Goal: Transaction & Acquisition: Purchase product/service

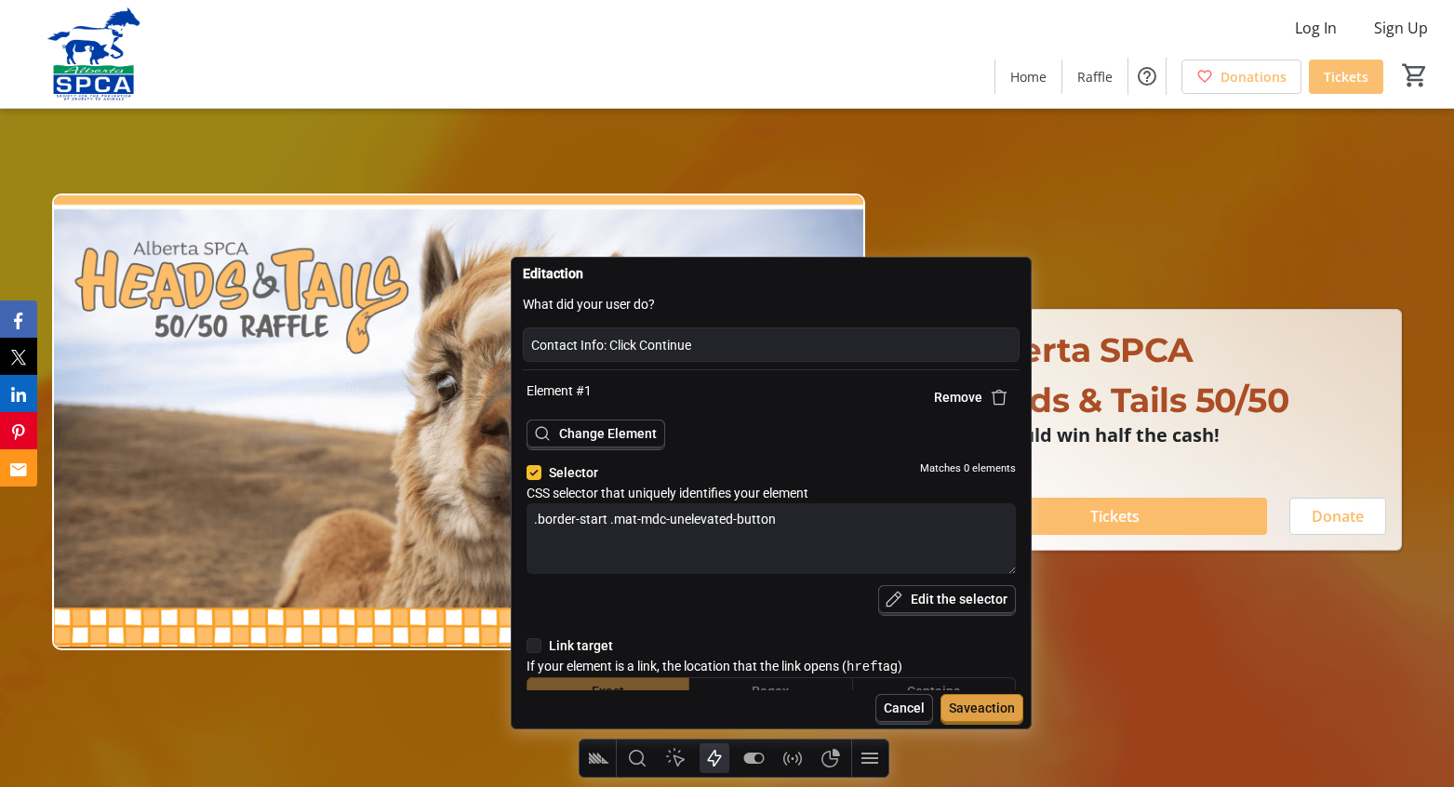
type textarea "x"
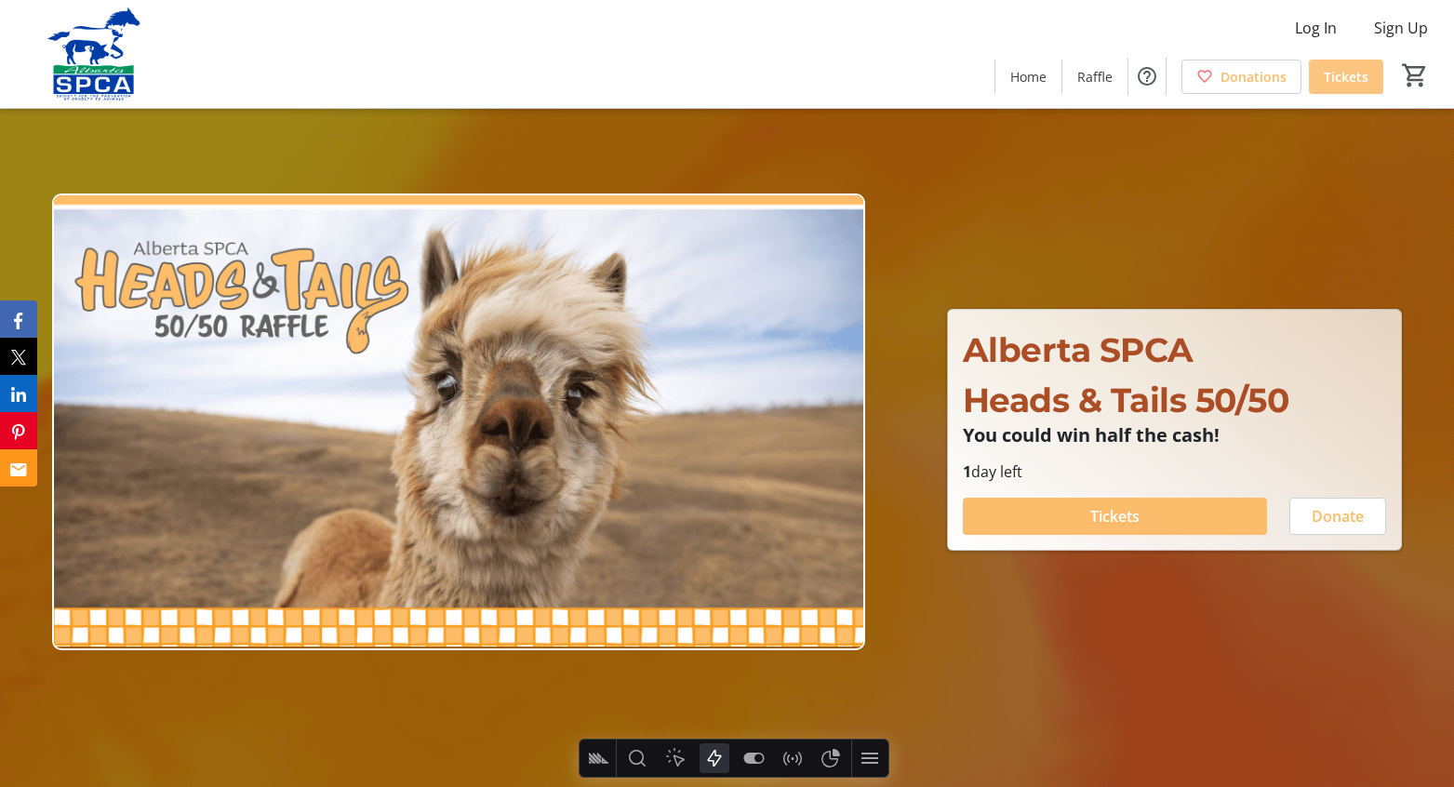
click at [1341, 80] on span "Tickets" at bounding box center [1345, 77] width 45 height 20
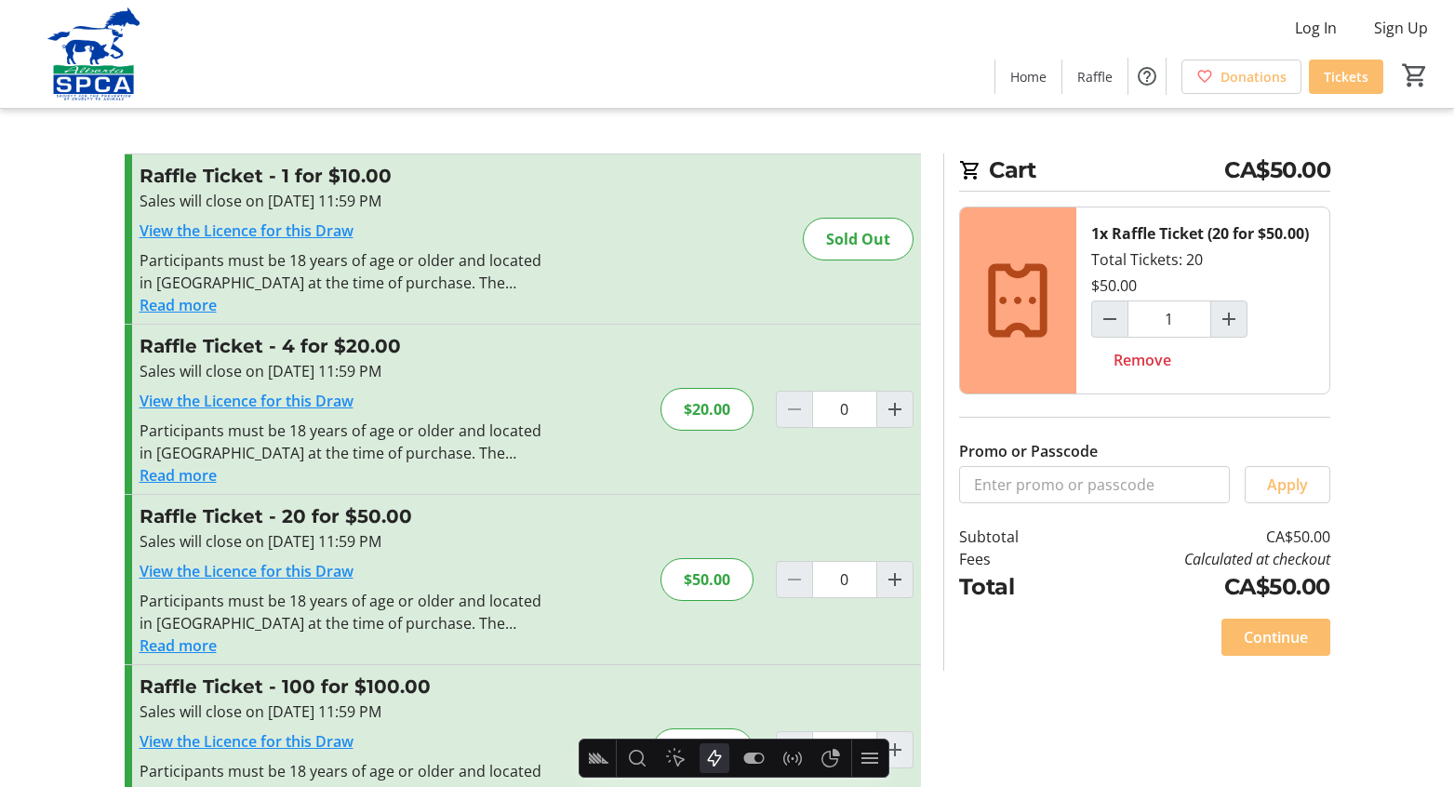
type input "1"
type textarea "x"
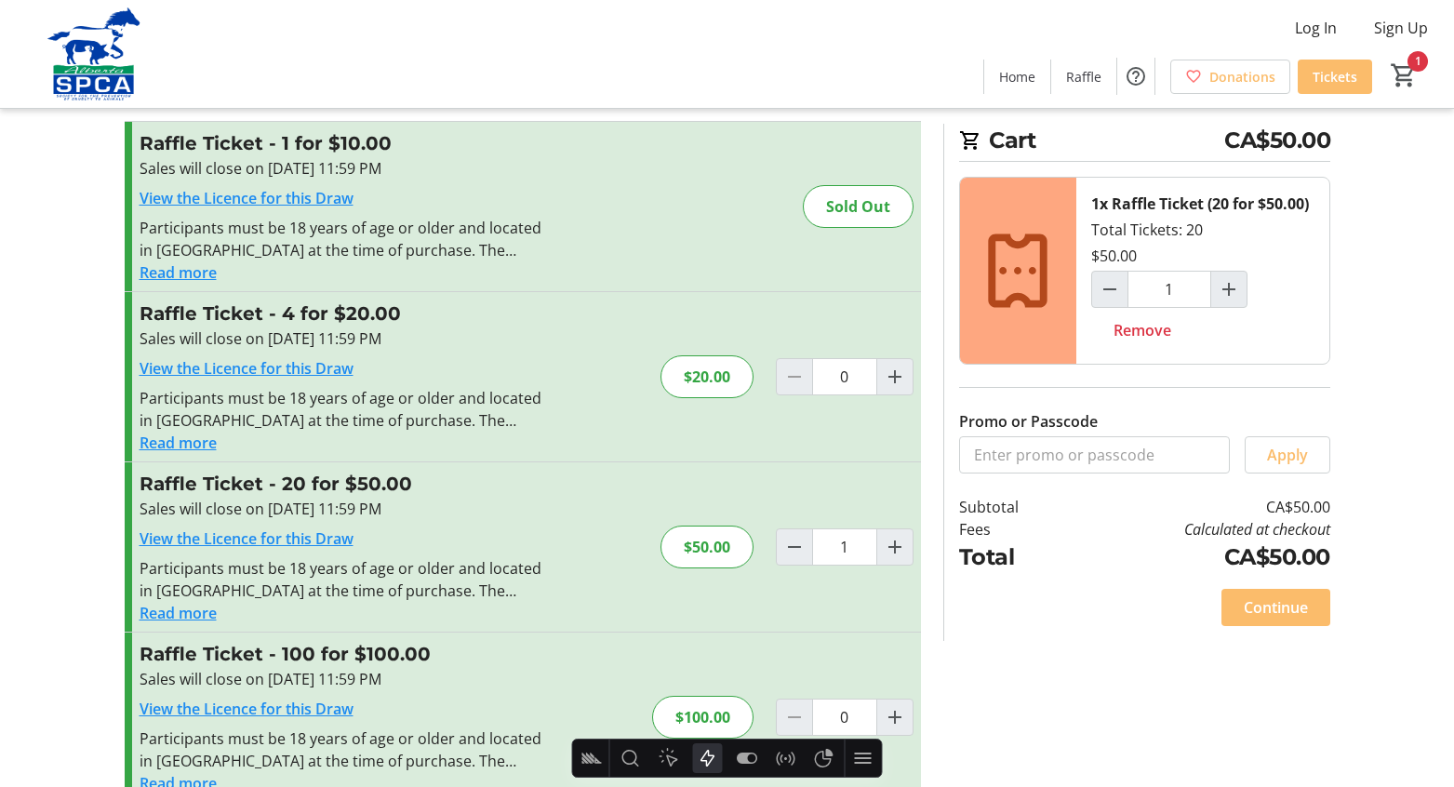
scroll to position [70, 0]
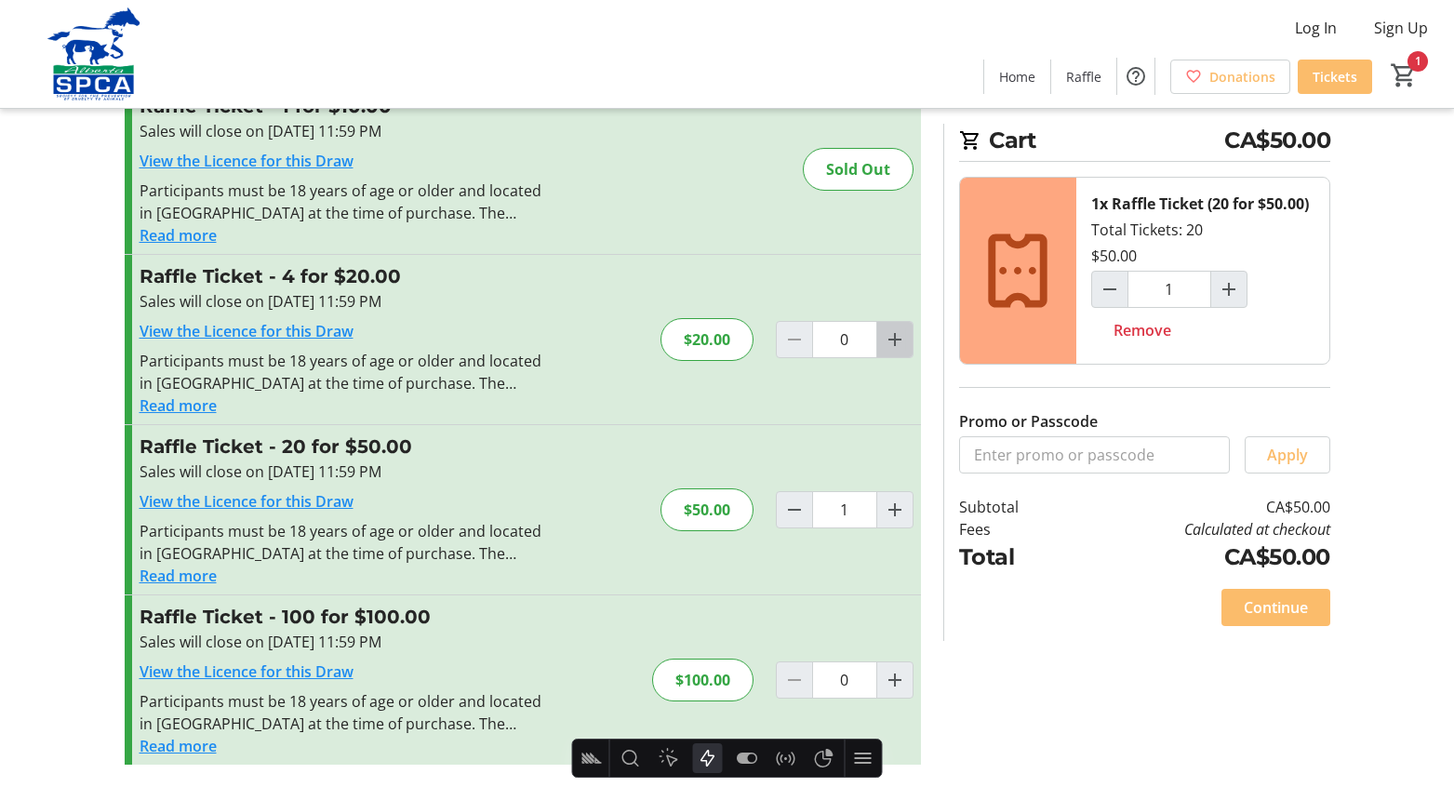
click at [889, 334] on mat-icon "Increment by one" at bounding box center [895, 339] width 22 height 22
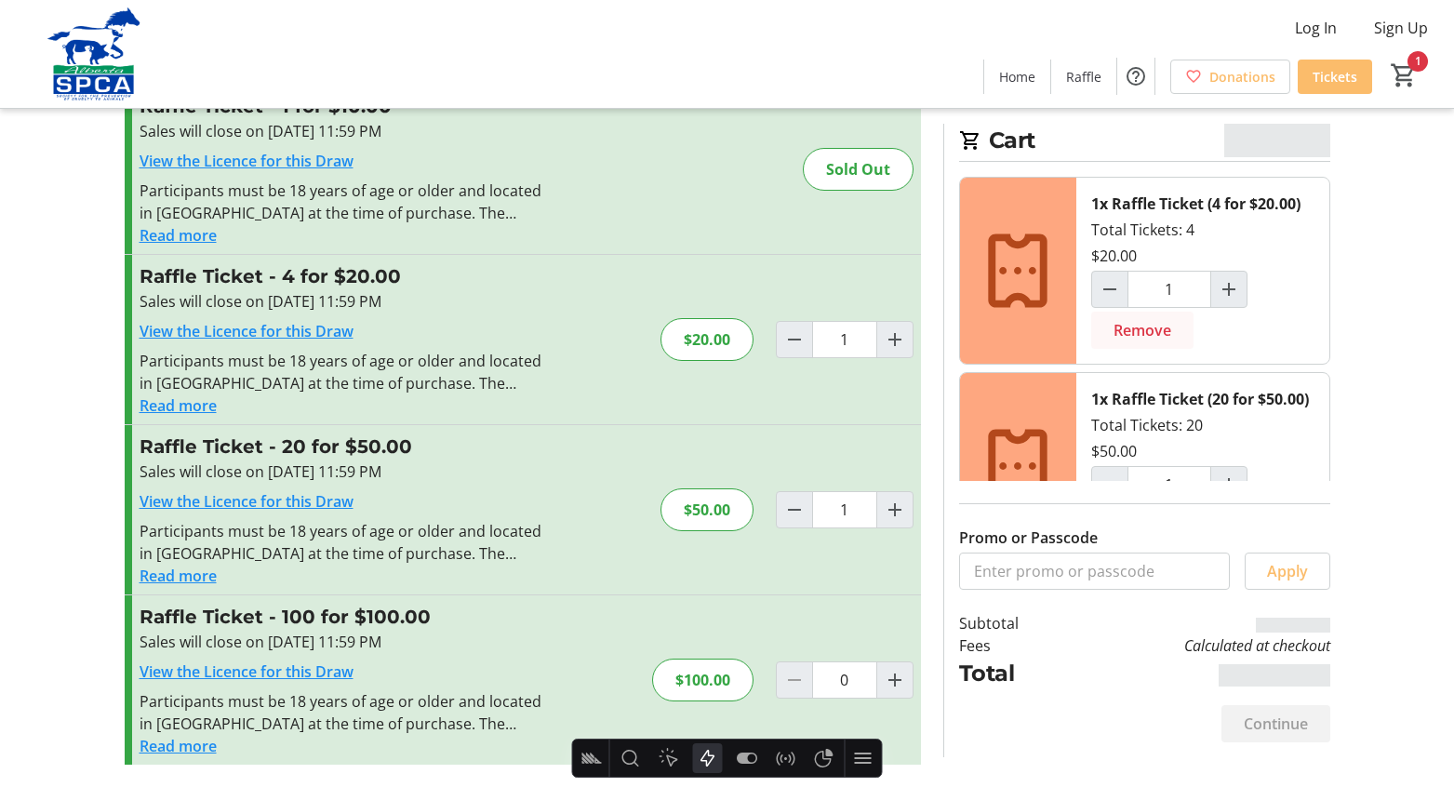
click at [1167, 341] on span "Remove" at bounding box center [1142, 330] width 58 height 22
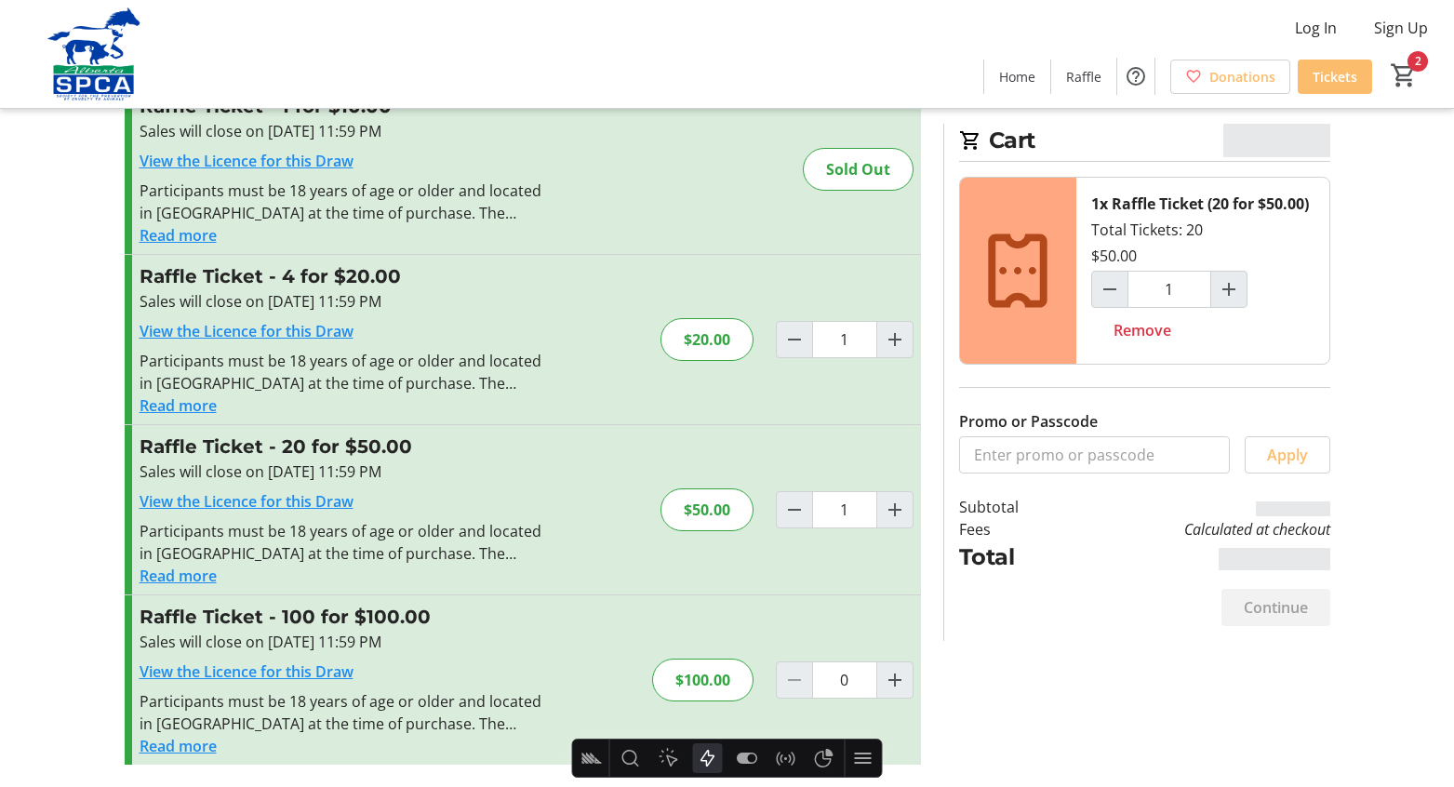
type input "0"
click at [1280, 603] on span "Continue" at bounding box center [1275, 607] width 64 height 22
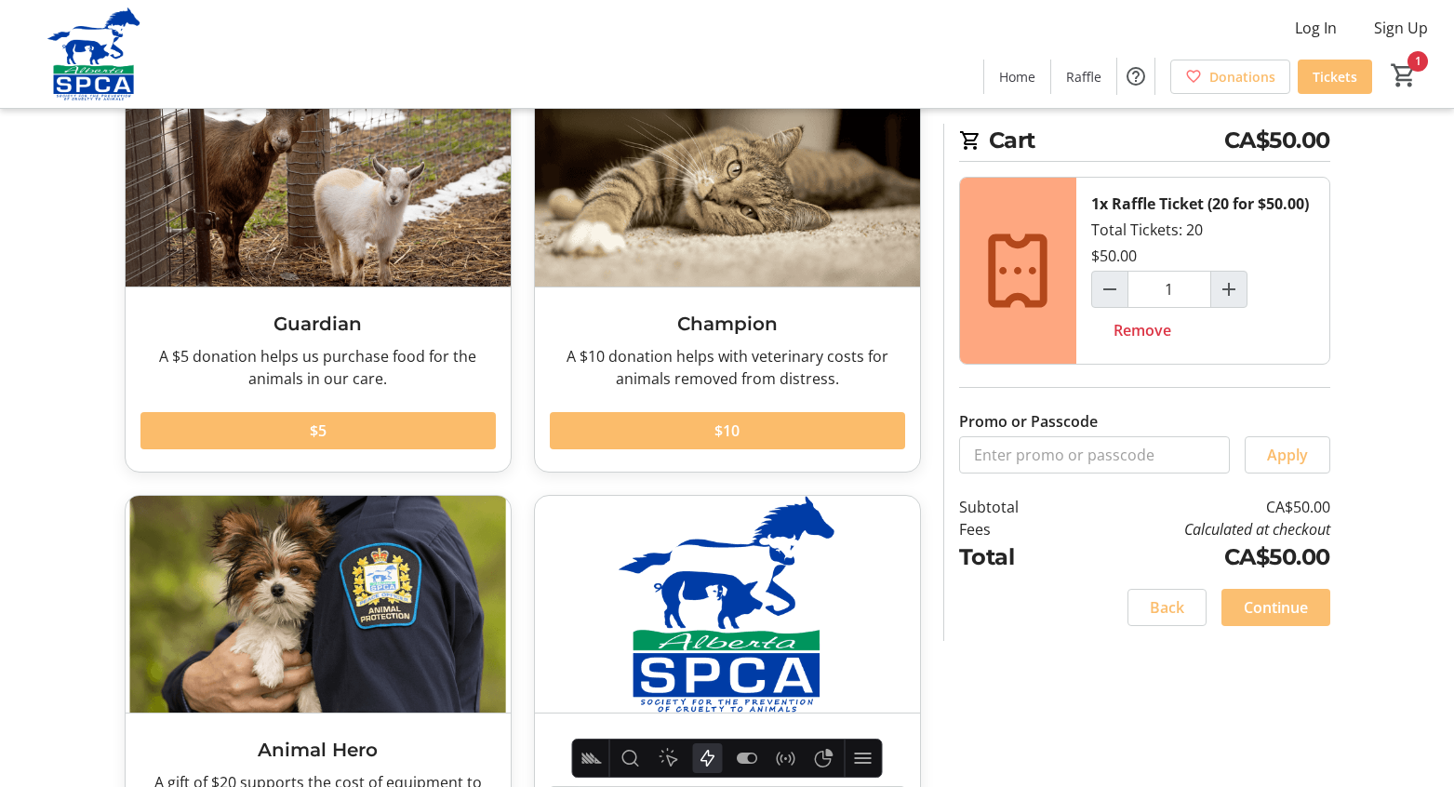
scroll to position [143, 0]
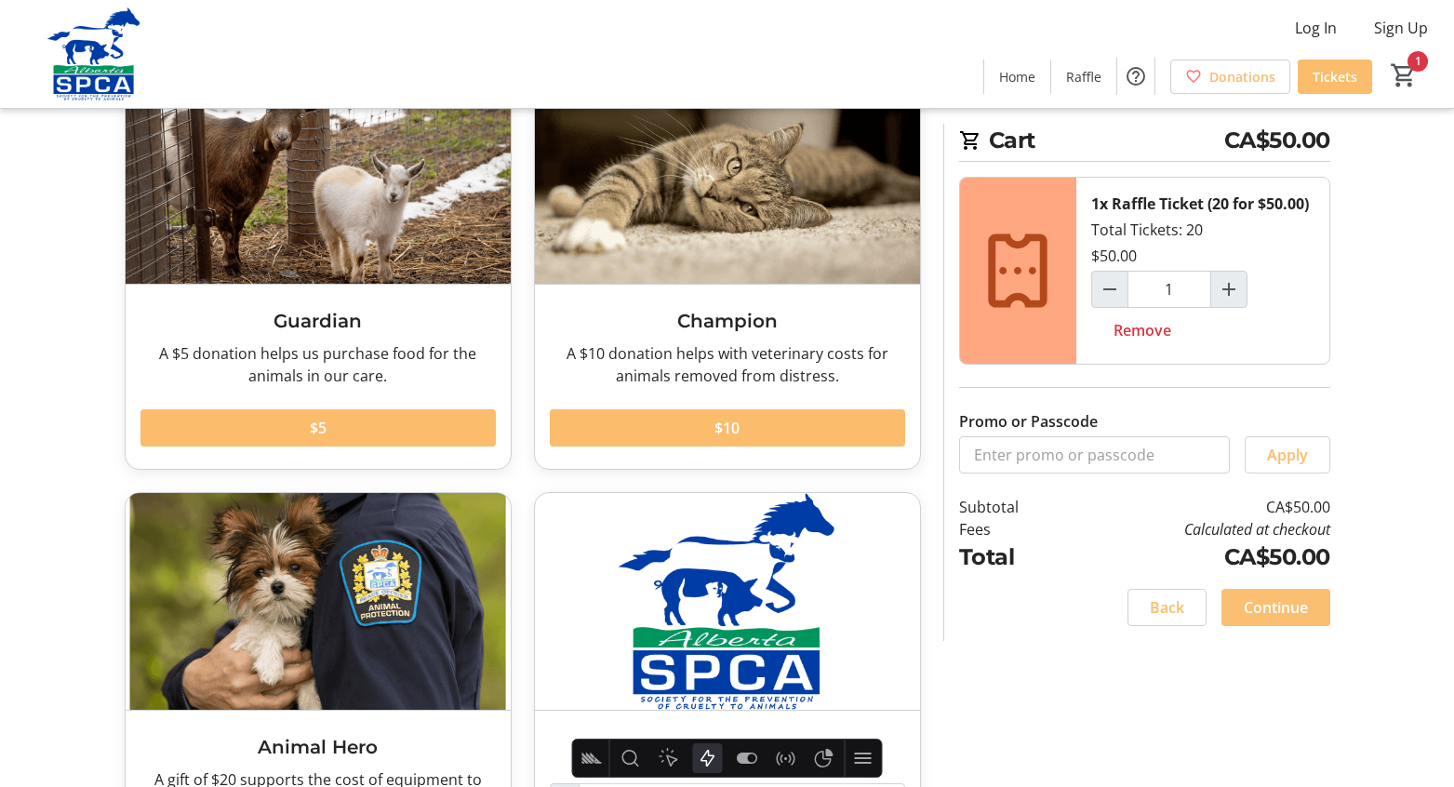
click at [1298, 605] on span "Continue" at bounding box center [1275, 607] width 64 height 22
type textarea "x"
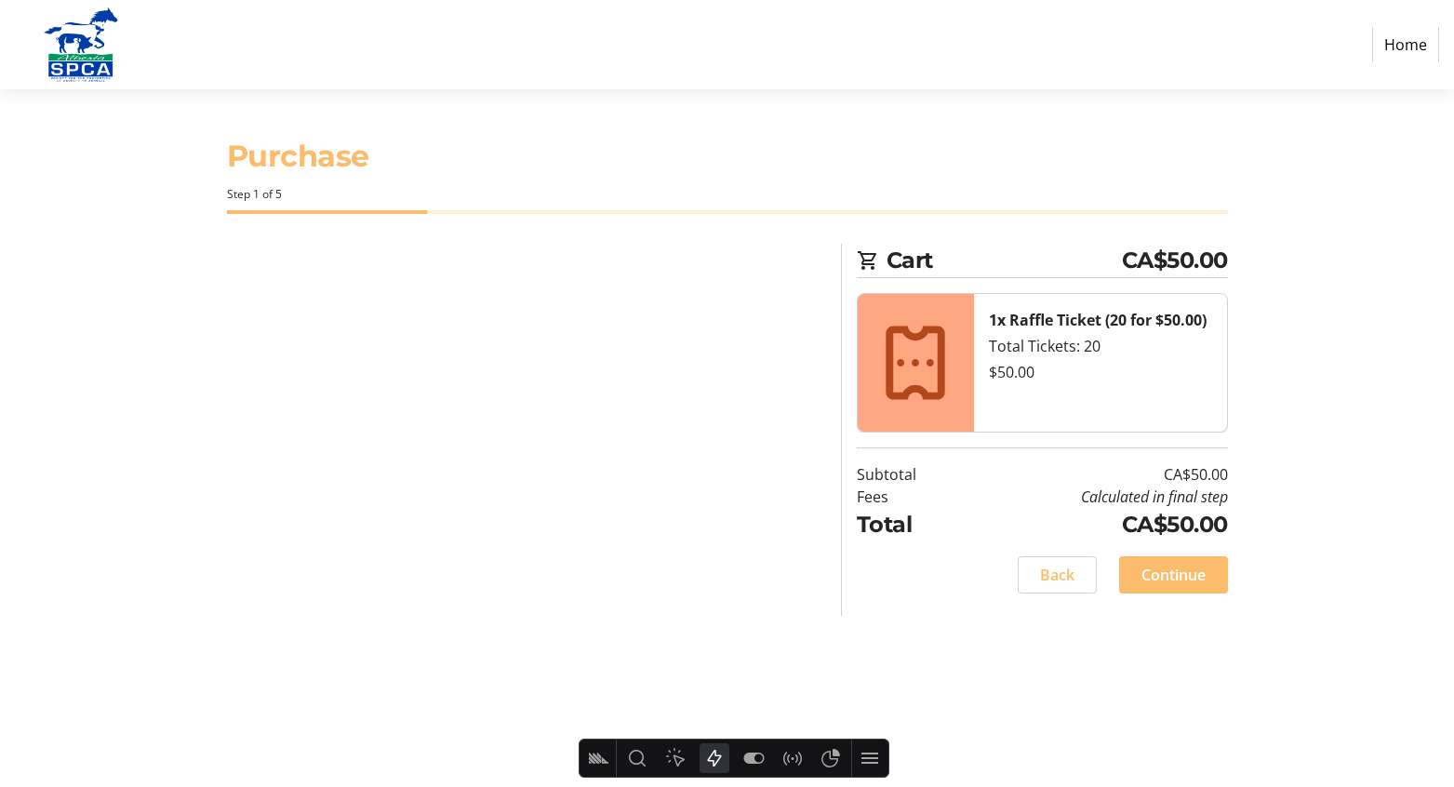
select select "CA"
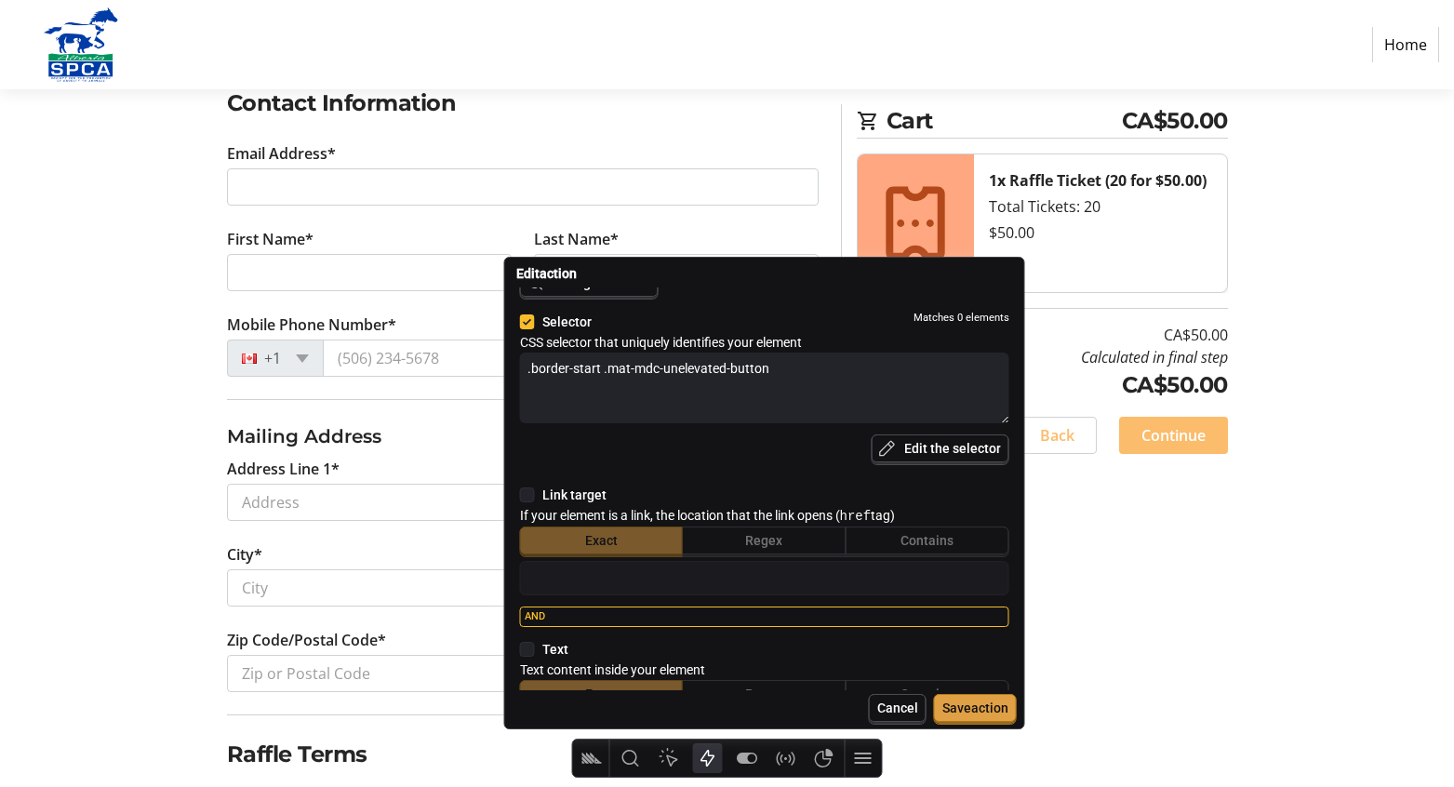
scroll to position [247, 0]
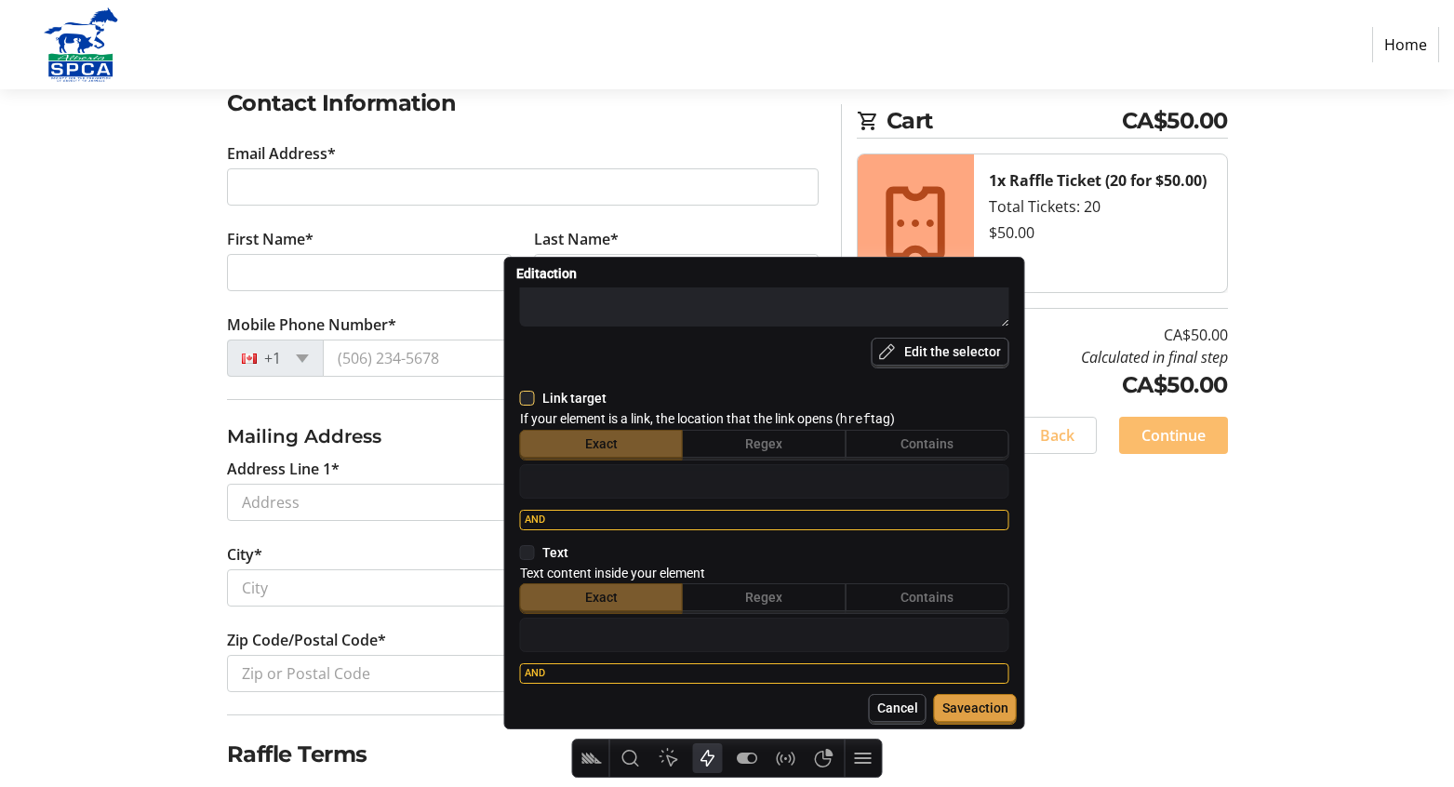
click at [530, 400] on icon at bounding box center [527, 398] width 15 height 15
click at [520, 398] on input "checkbox" at bounding box center [520, 398] width 0 height 0
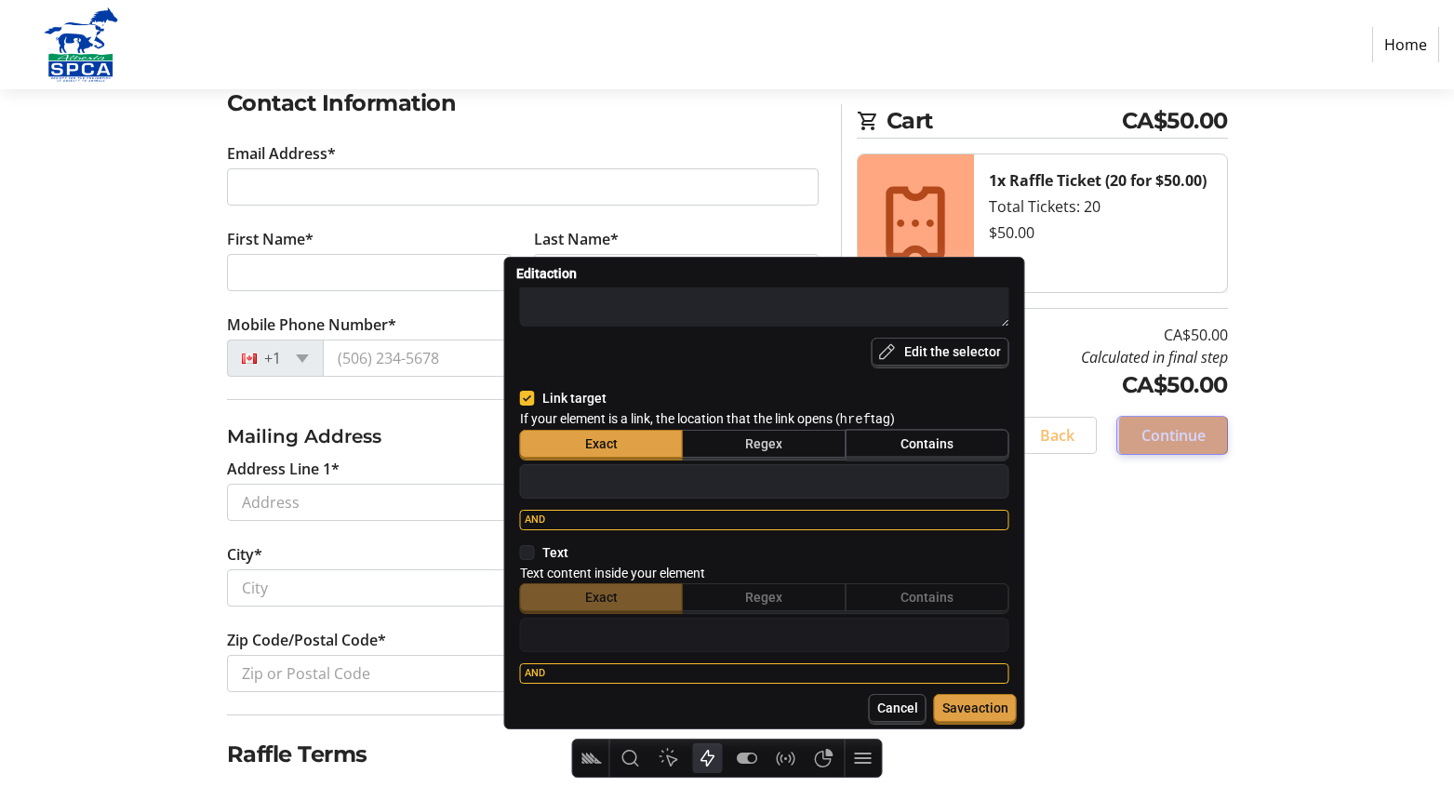
click at [901, 448] on span "Contains" at bounding box center [926, 443] width 53 height 15
type textarea "x"
click at [862, 479] on input "text" at bounding box center [764, 481] width 472 height 25
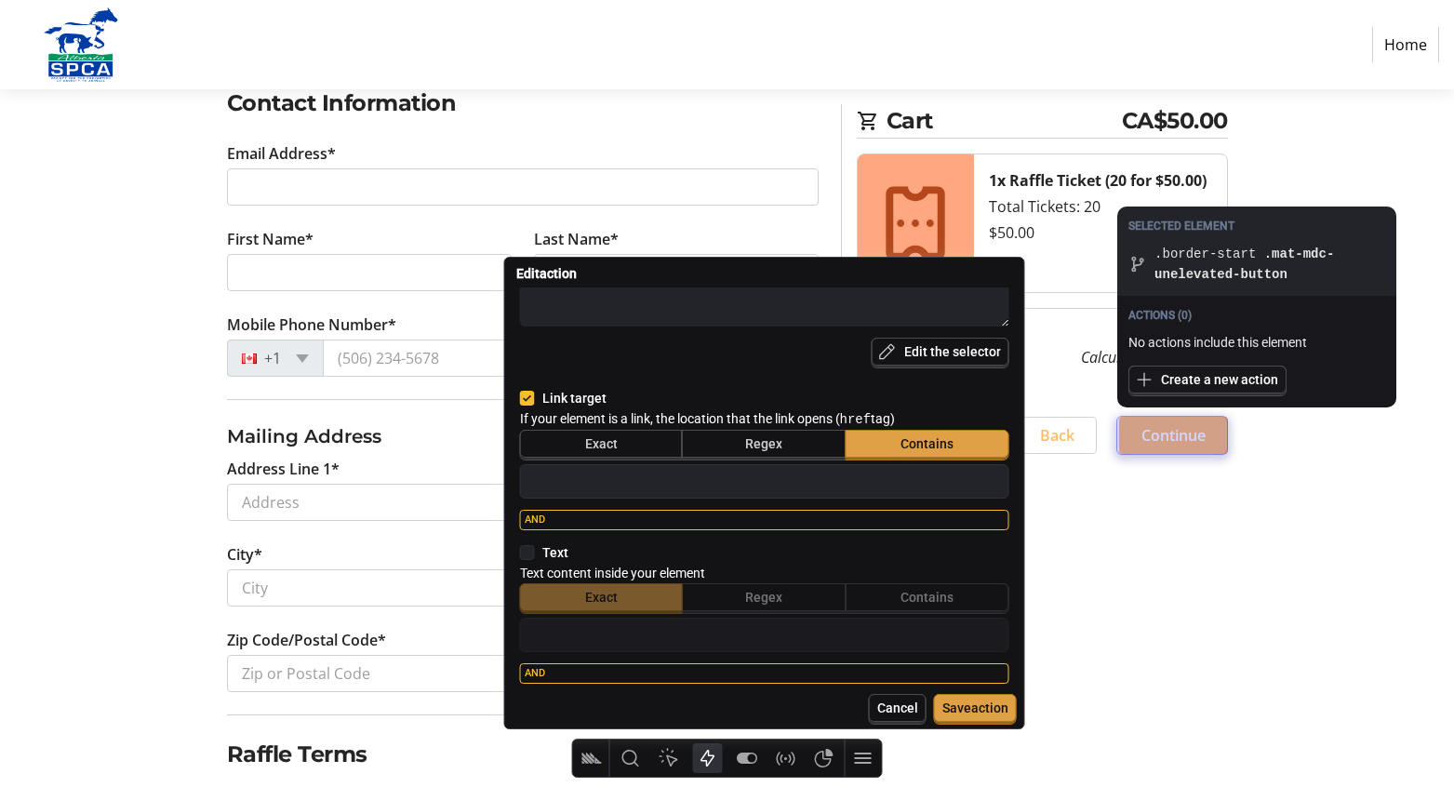
click at [1170, 441] on div at bounding box center [1172, 435] width 110 height 37
click at [1399, 207] on icon at bounding box center [1395, 210] width 9 height 9
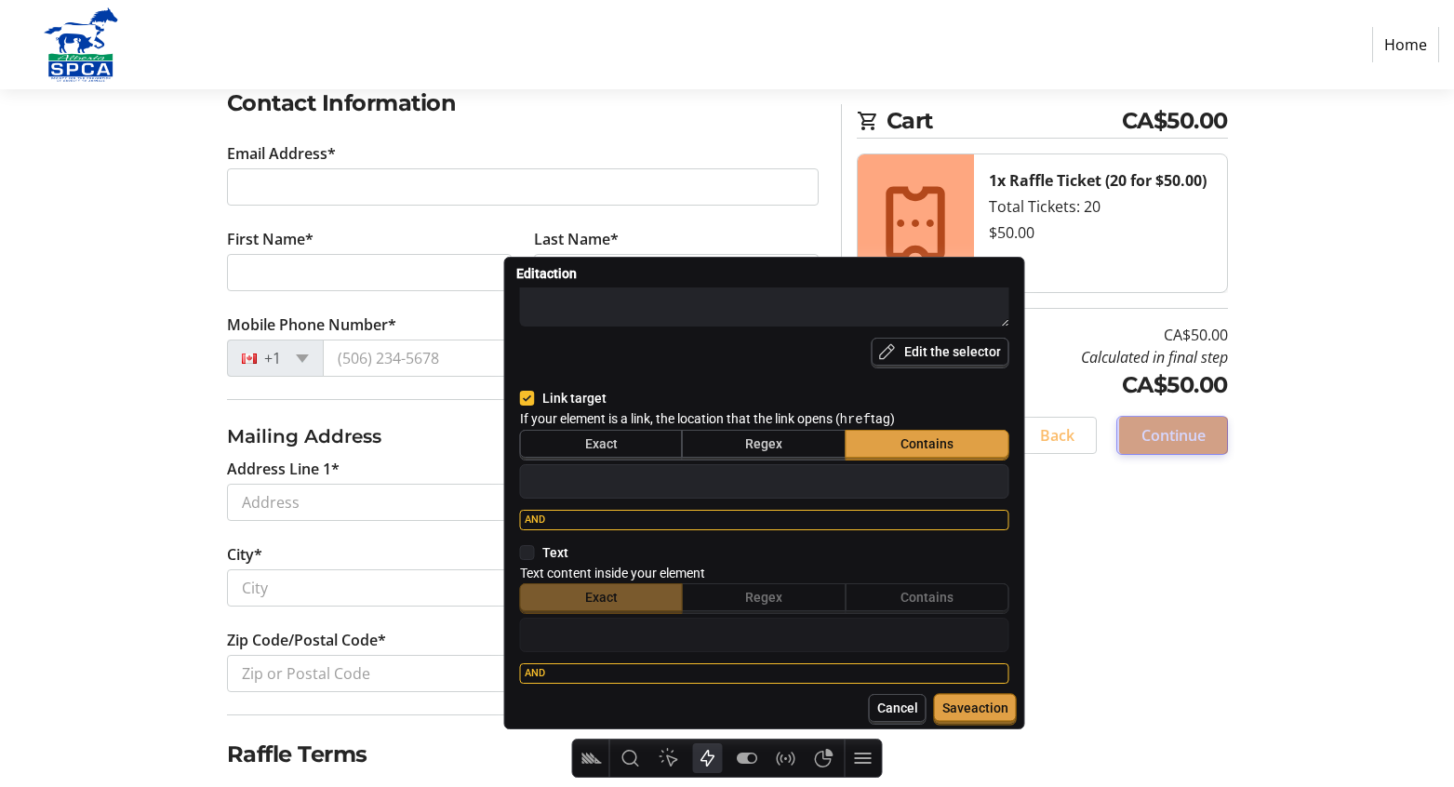
click at [984, 707] on span "Save action" at bounding box center [975, 707] width 66 height 15
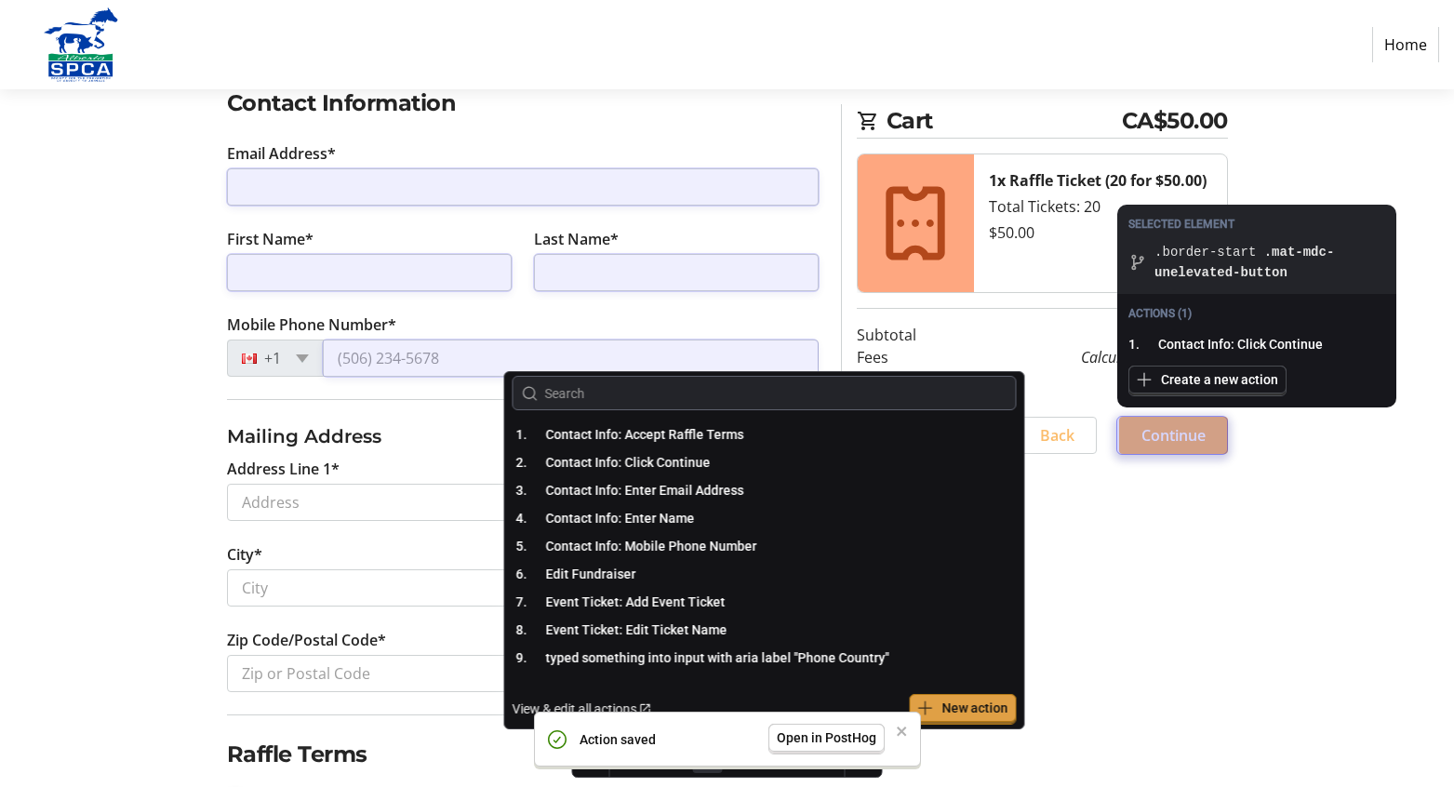
click at [1210, 499] on div "Log In to Your Account (Optional) Or continue below to checkout as a guest. Log…" at bounding box center [727, 385] width 1228 height 935
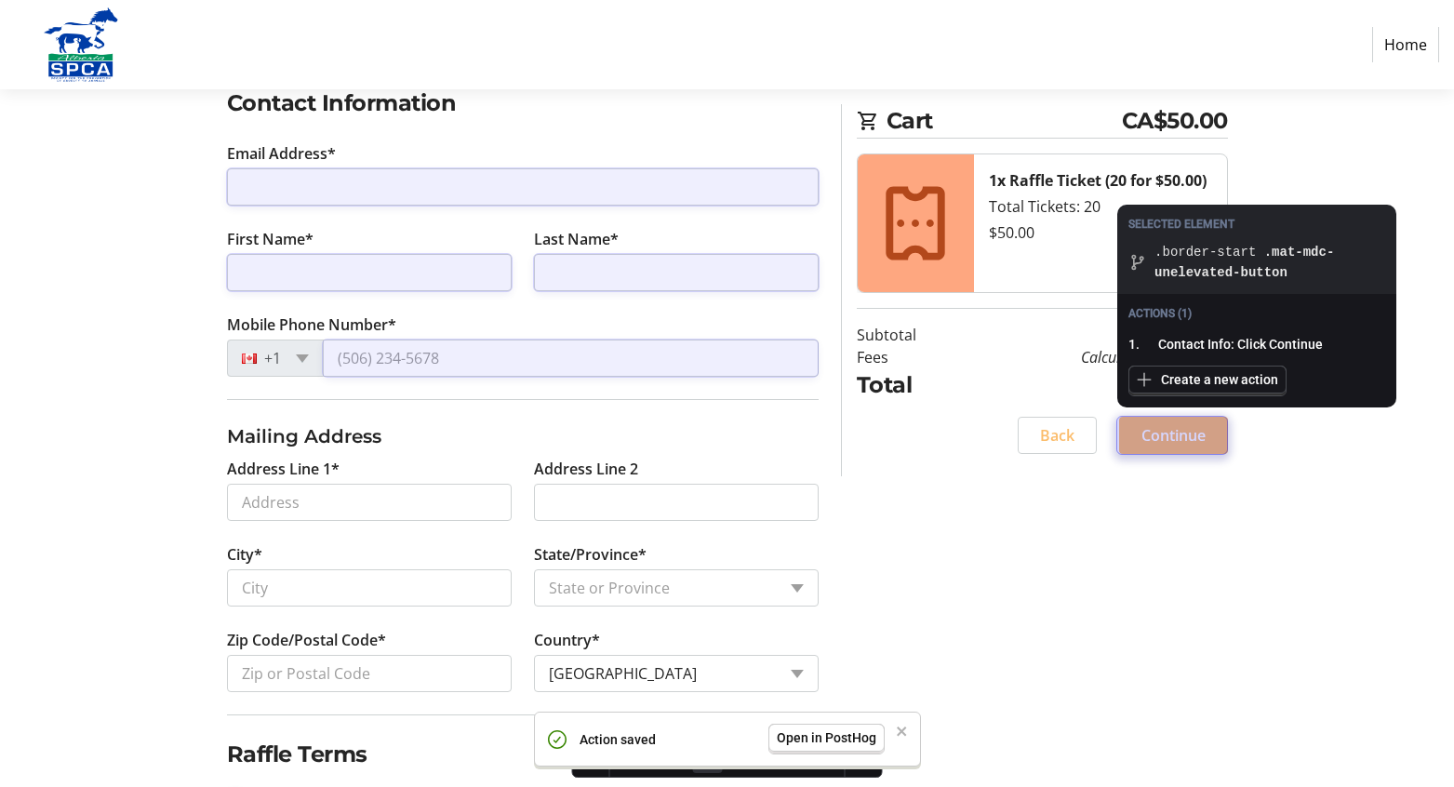
click at [1207, 439] on div at bounding box center [1172, 435] width 110 height 37
click at [1389, 206] on icon at bounding box center [1395, 208] width 13 height 13
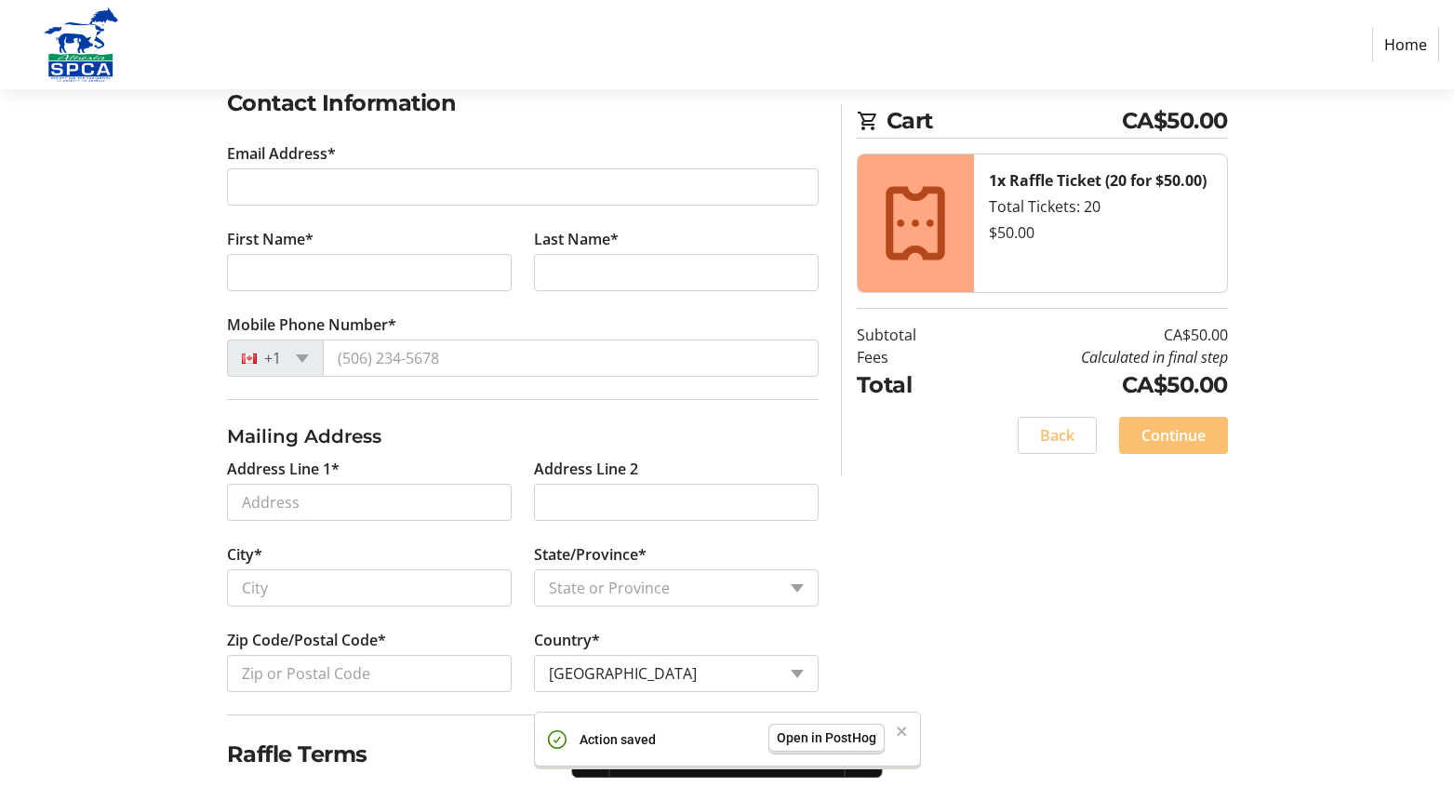
click at [1165, 441] on span "Continue" at bounding box center [1173, 435] width 64 height 22
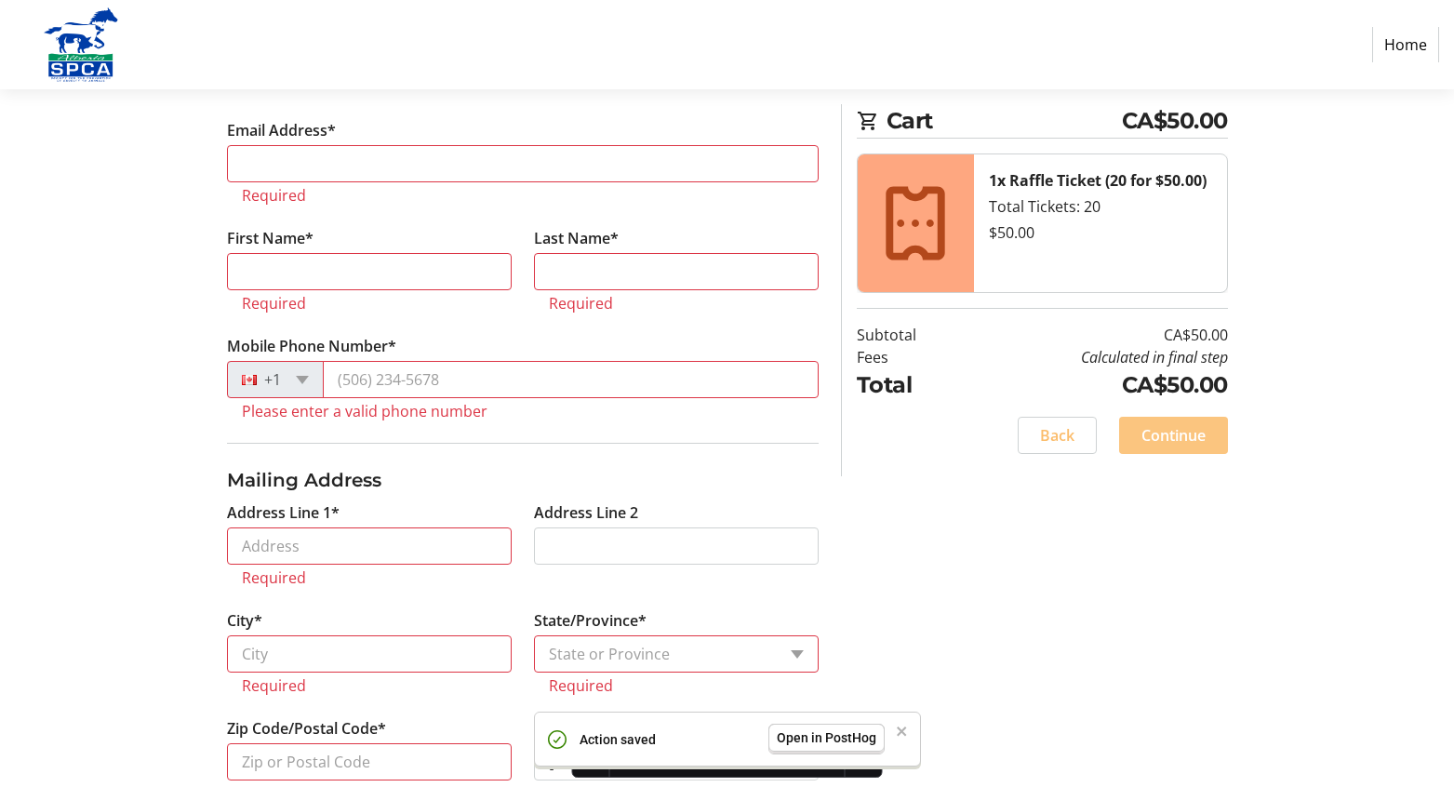
click at [1165, 441] on span "Continue" at bounding box center [1173, 435] width 64 height 22
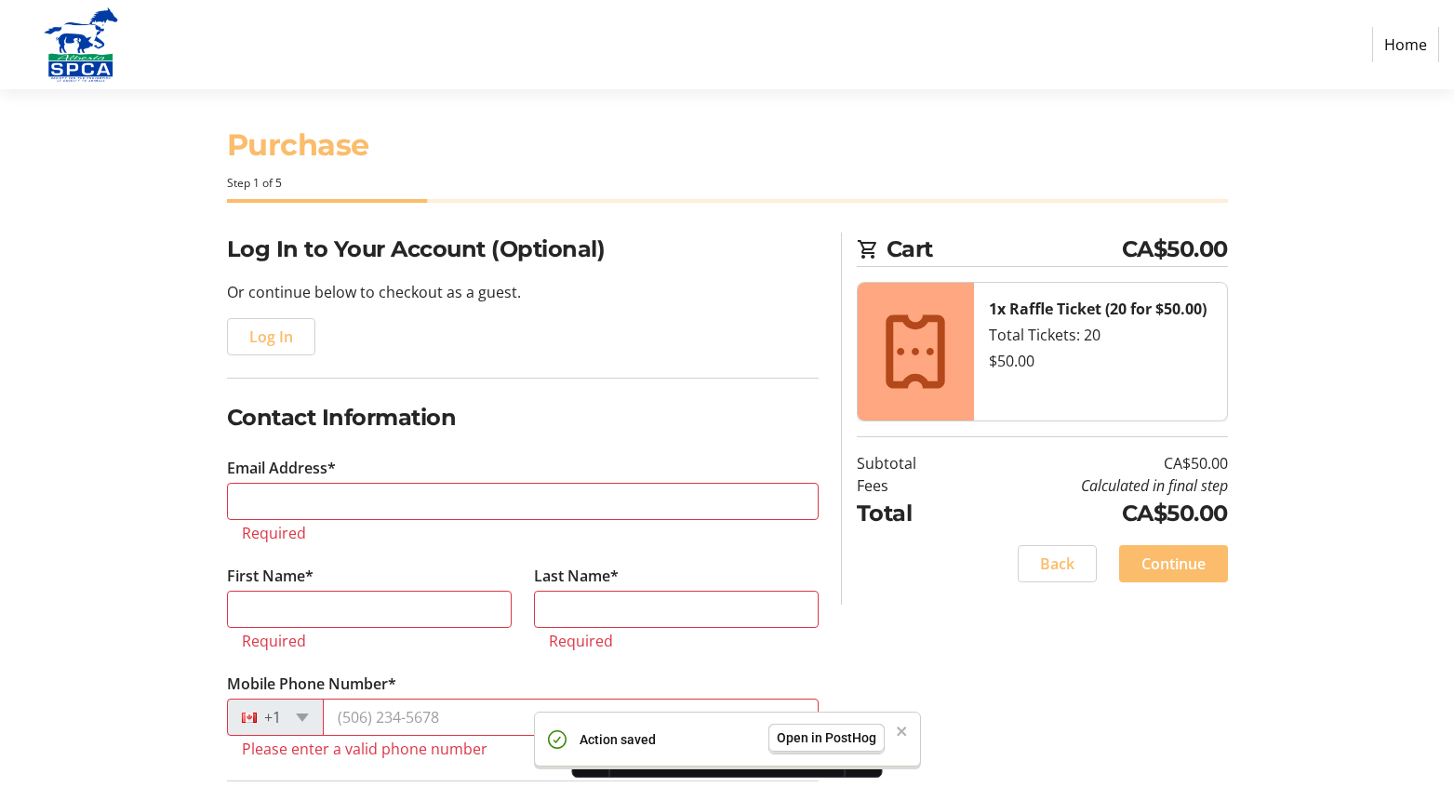
scroll to position [7, 0]
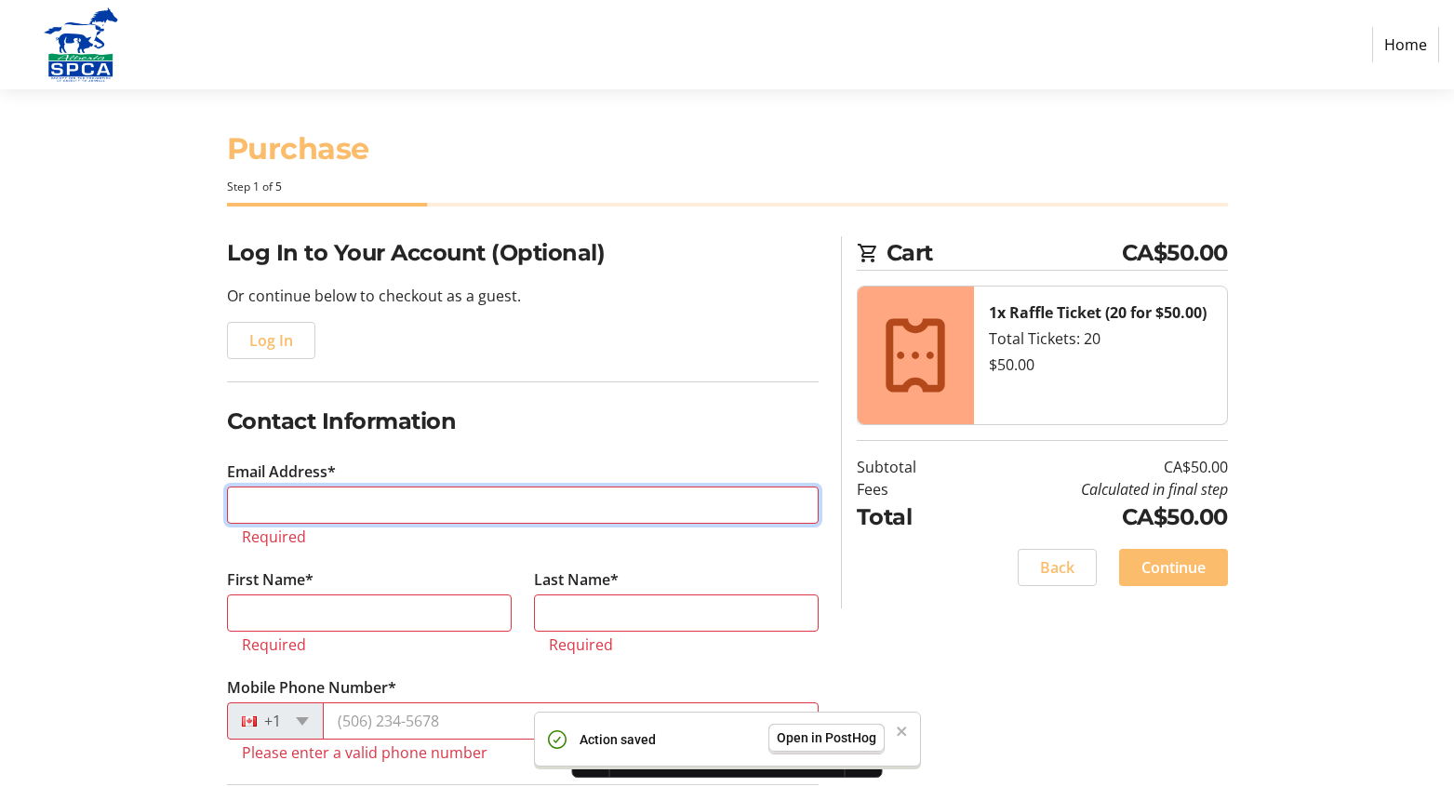
click at [322, 512] on input "Email Address*" at bounding box center [522, 504] width 591 height 37
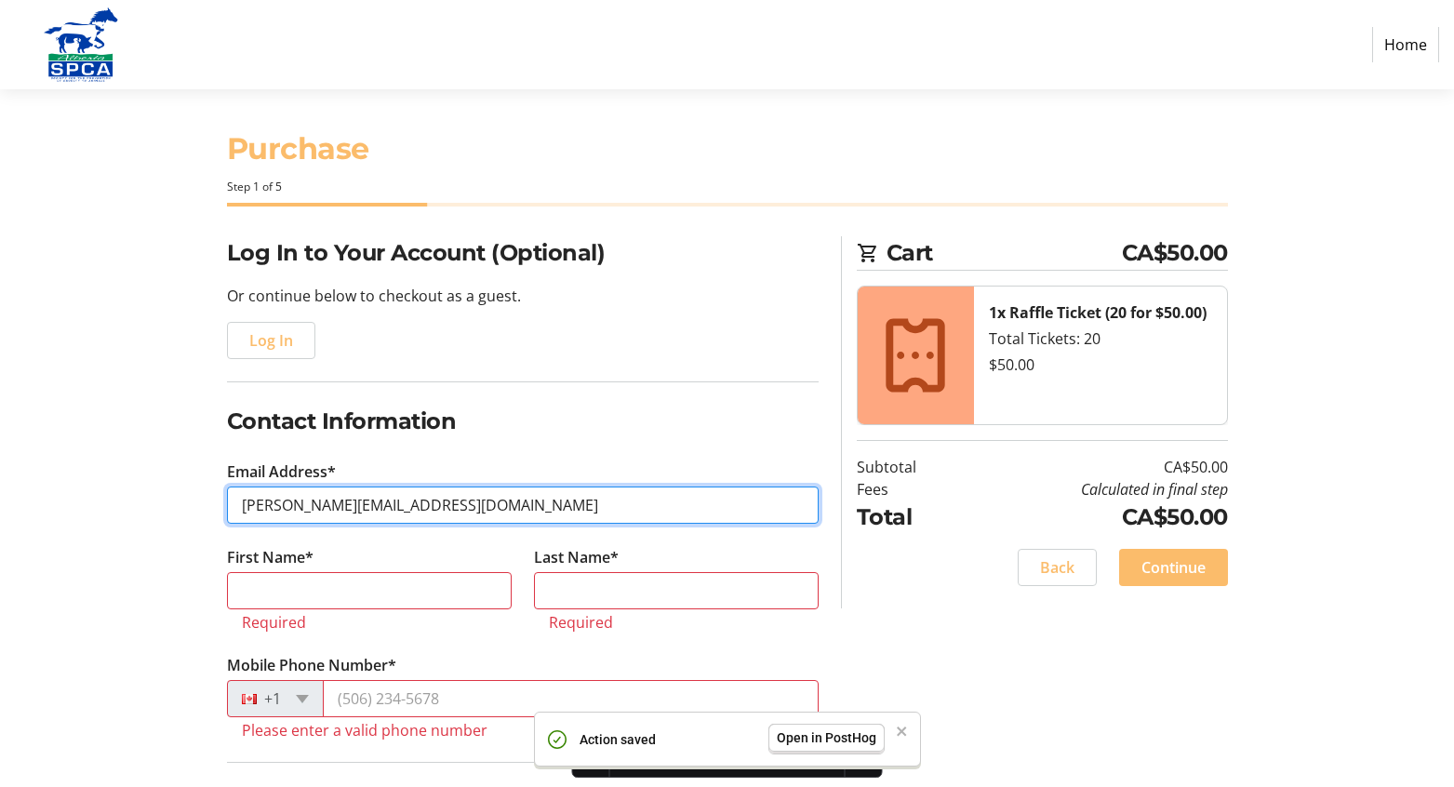
type input "robin@trellis.org"
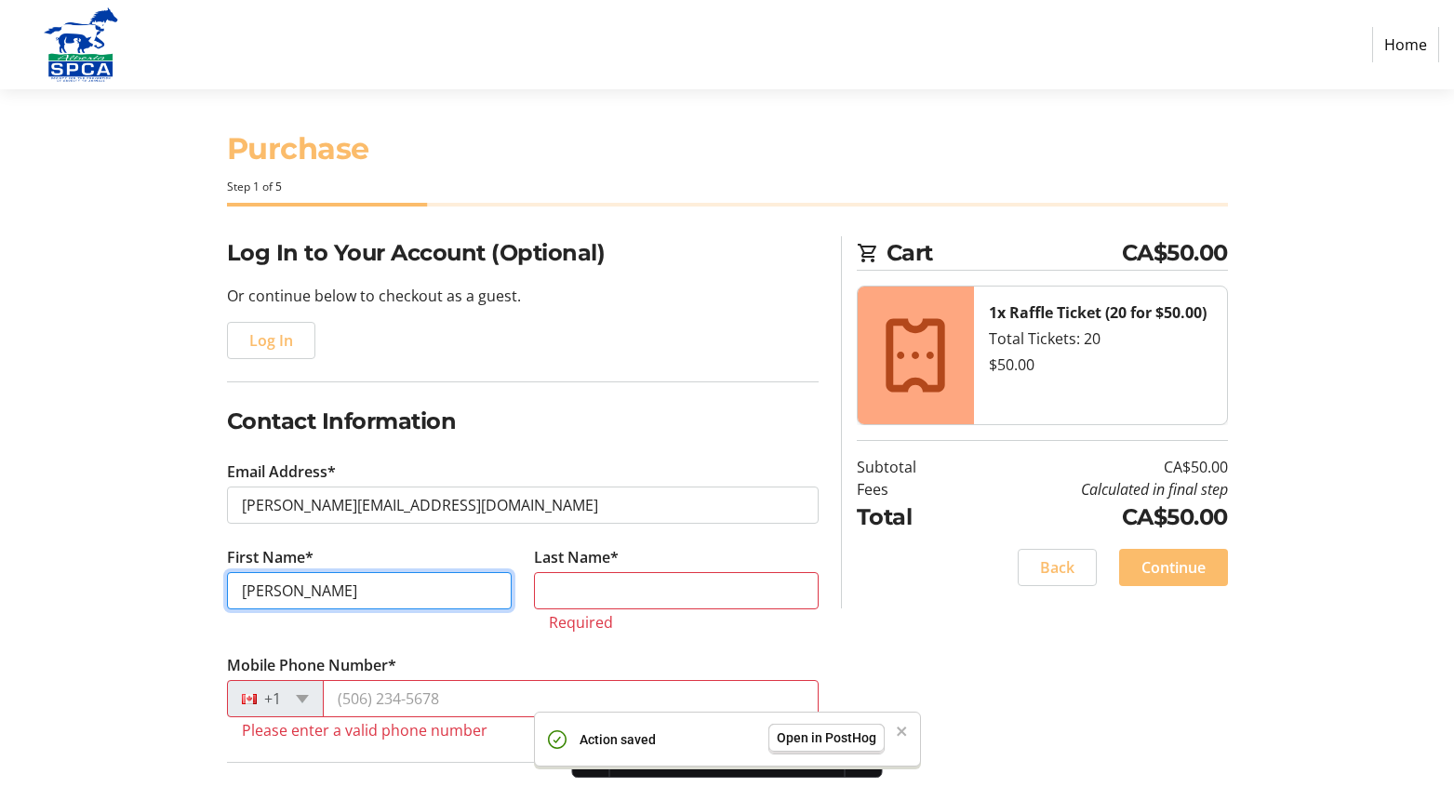
type input "Robin"
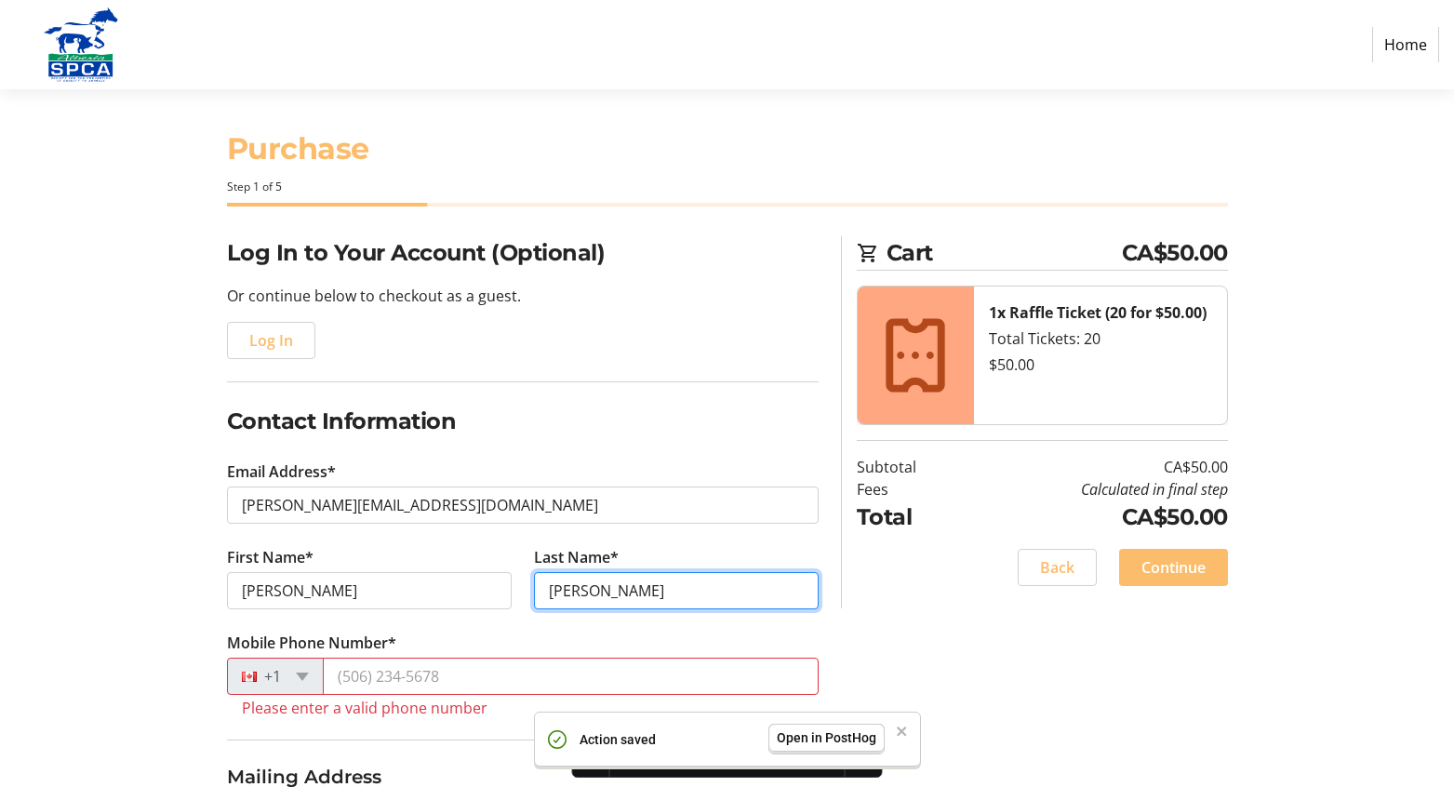
type input "Hadac"
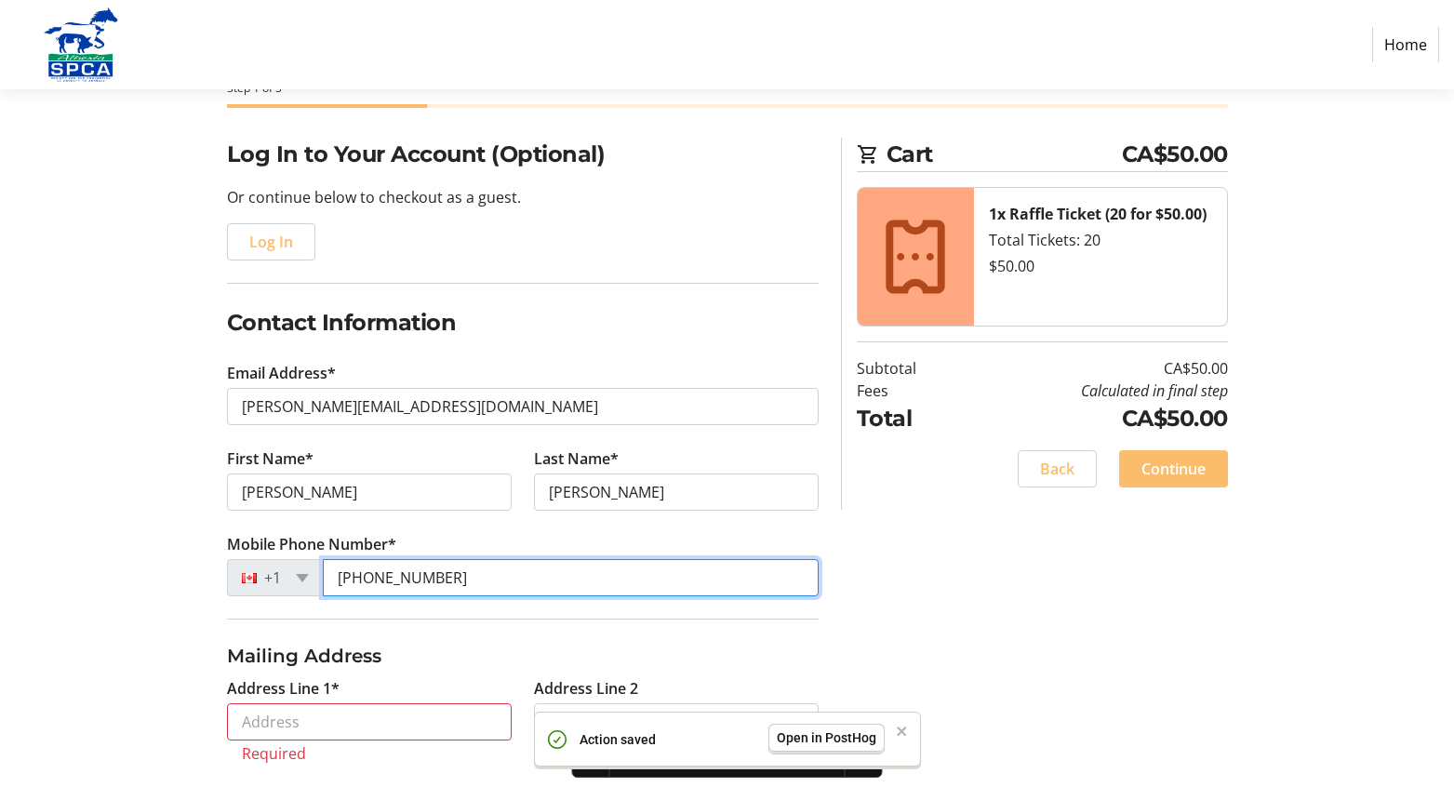
scroll to position [481, 0]
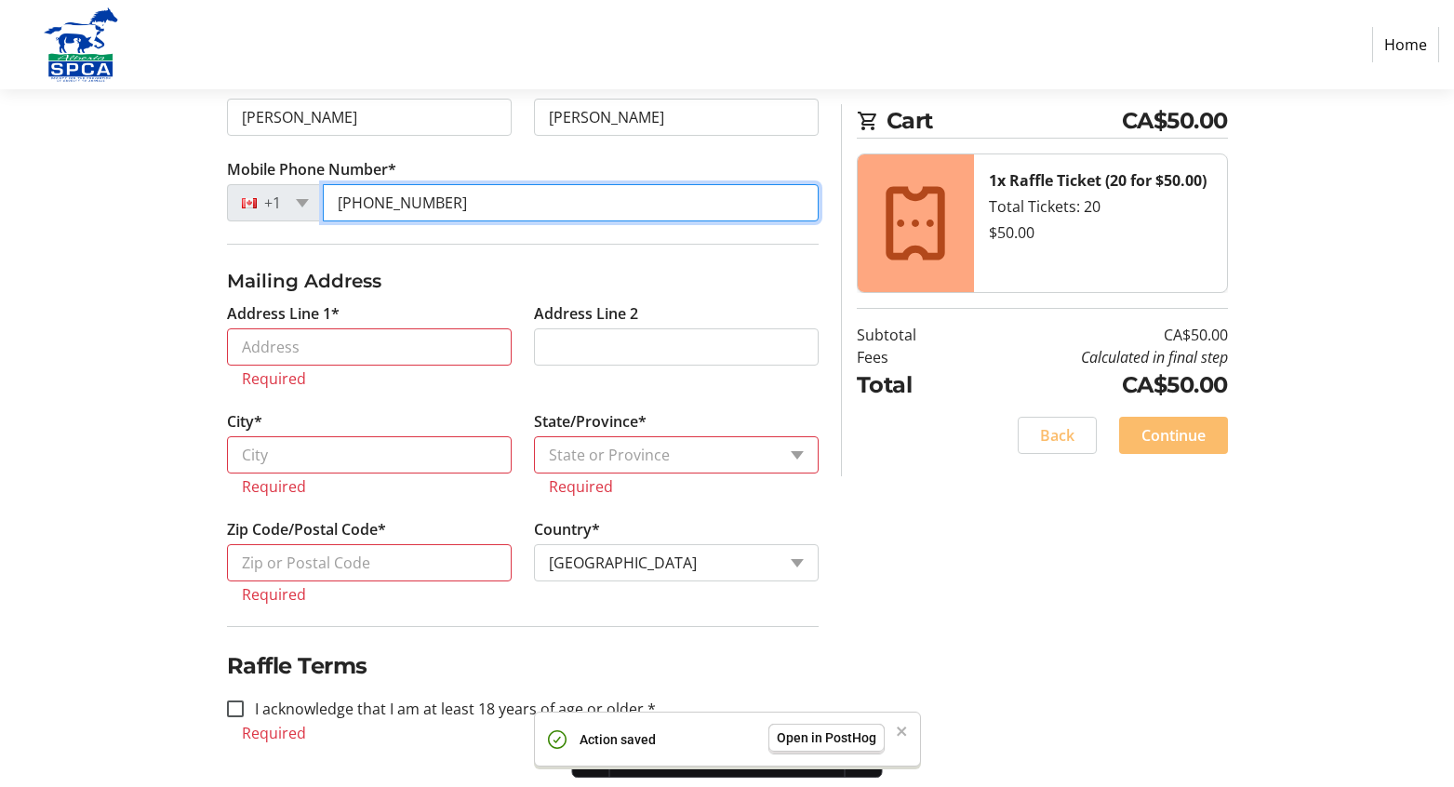
type input "(778) 822-2525"
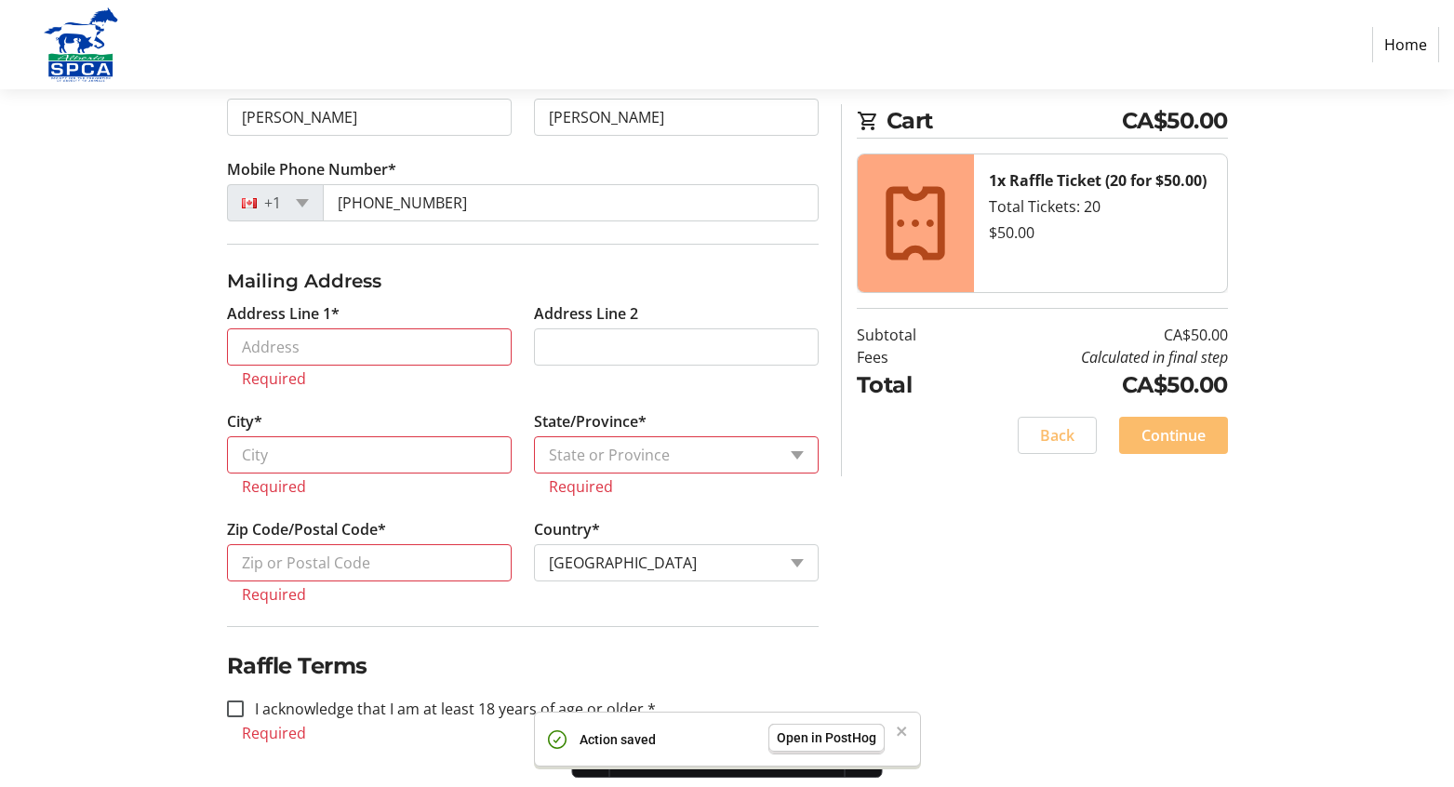
click at [159, 449] on div "Log In to Your Account (Optional) Or continue below to checkout as a guest. Log…" at bounding box center [727, 275] width 1228 height 1024
click at [284, 355] on input "Address Line 1*" at bounding box center [369, 346] width 285 height 37
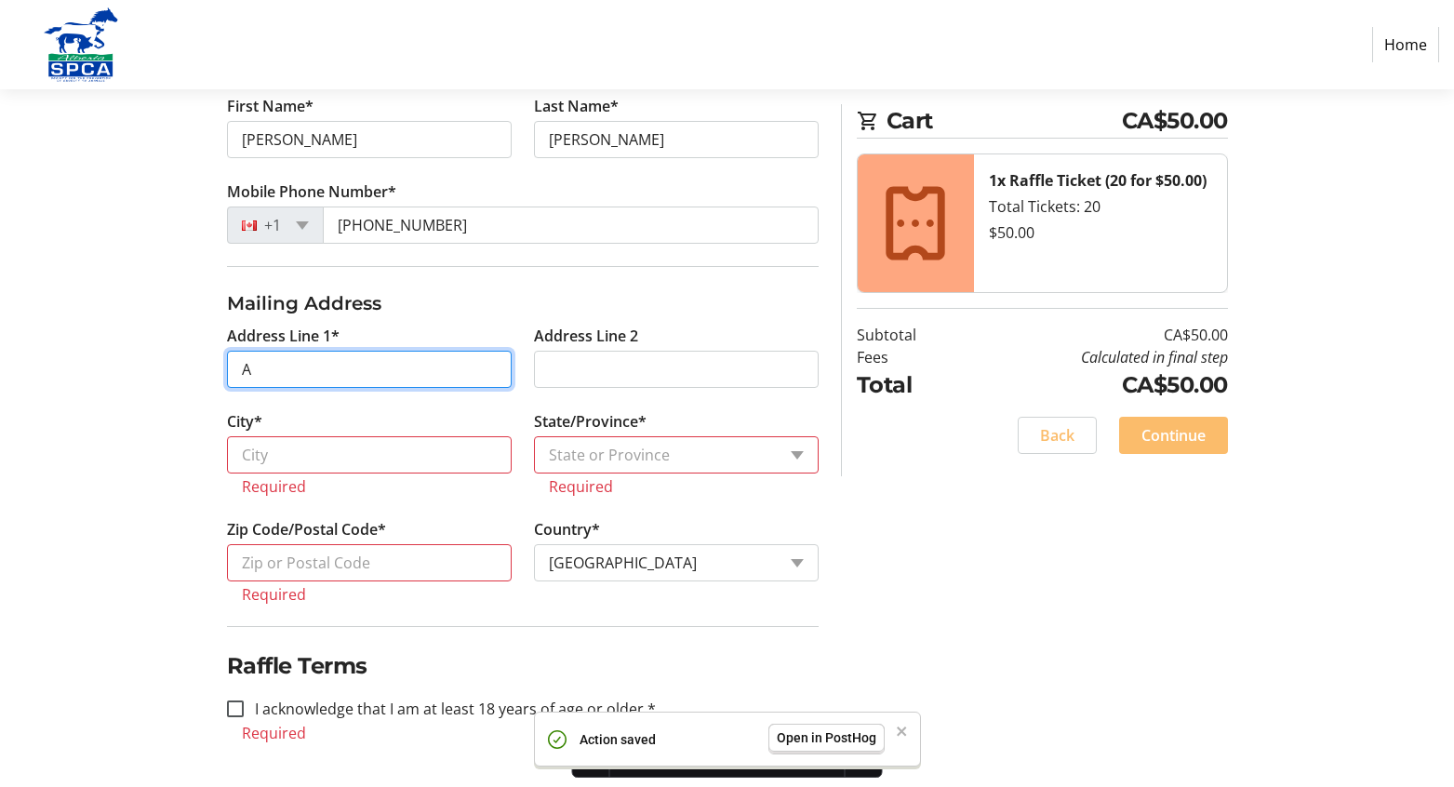
scroll to position [459, 0]
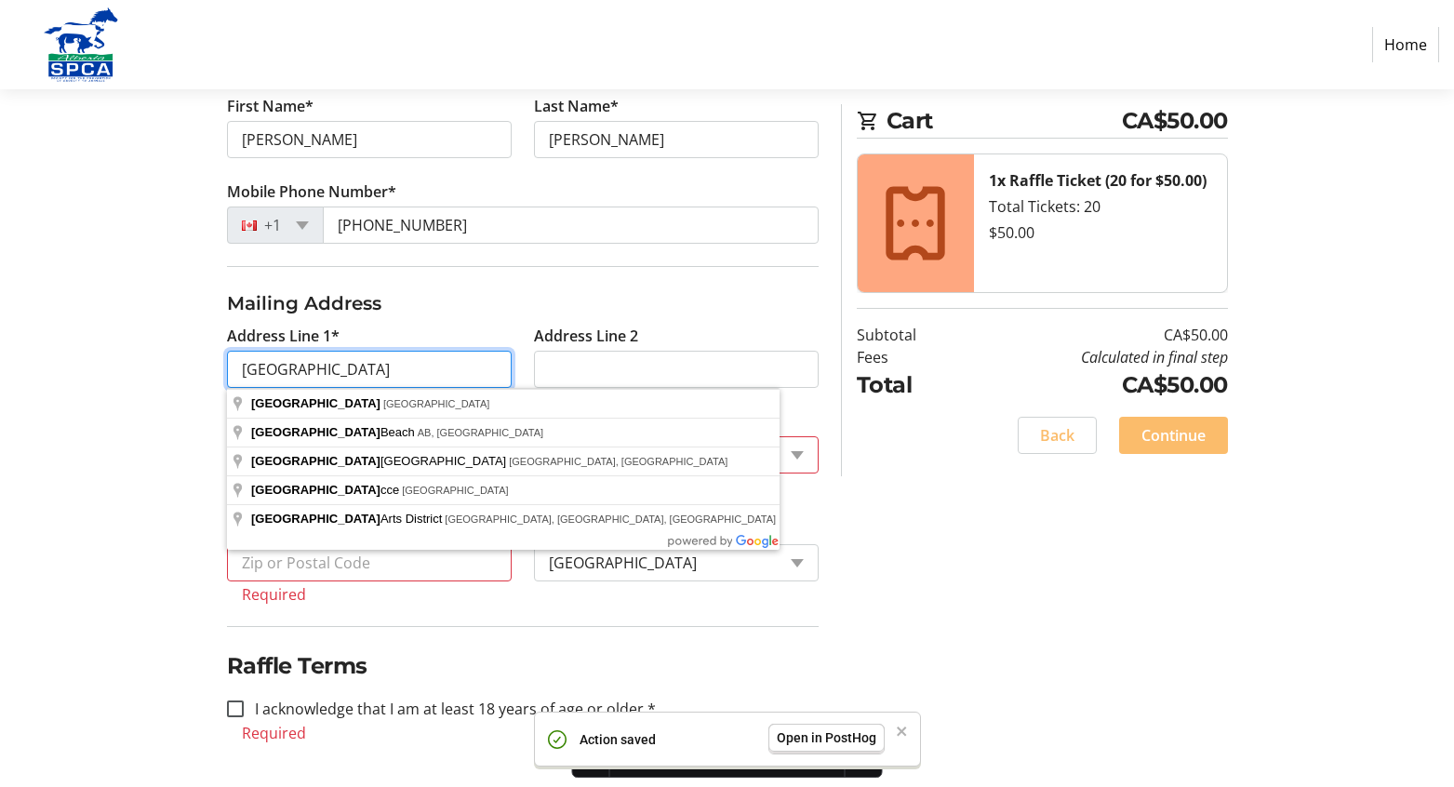
type input "[GEOGRAPHIC_DATA]"
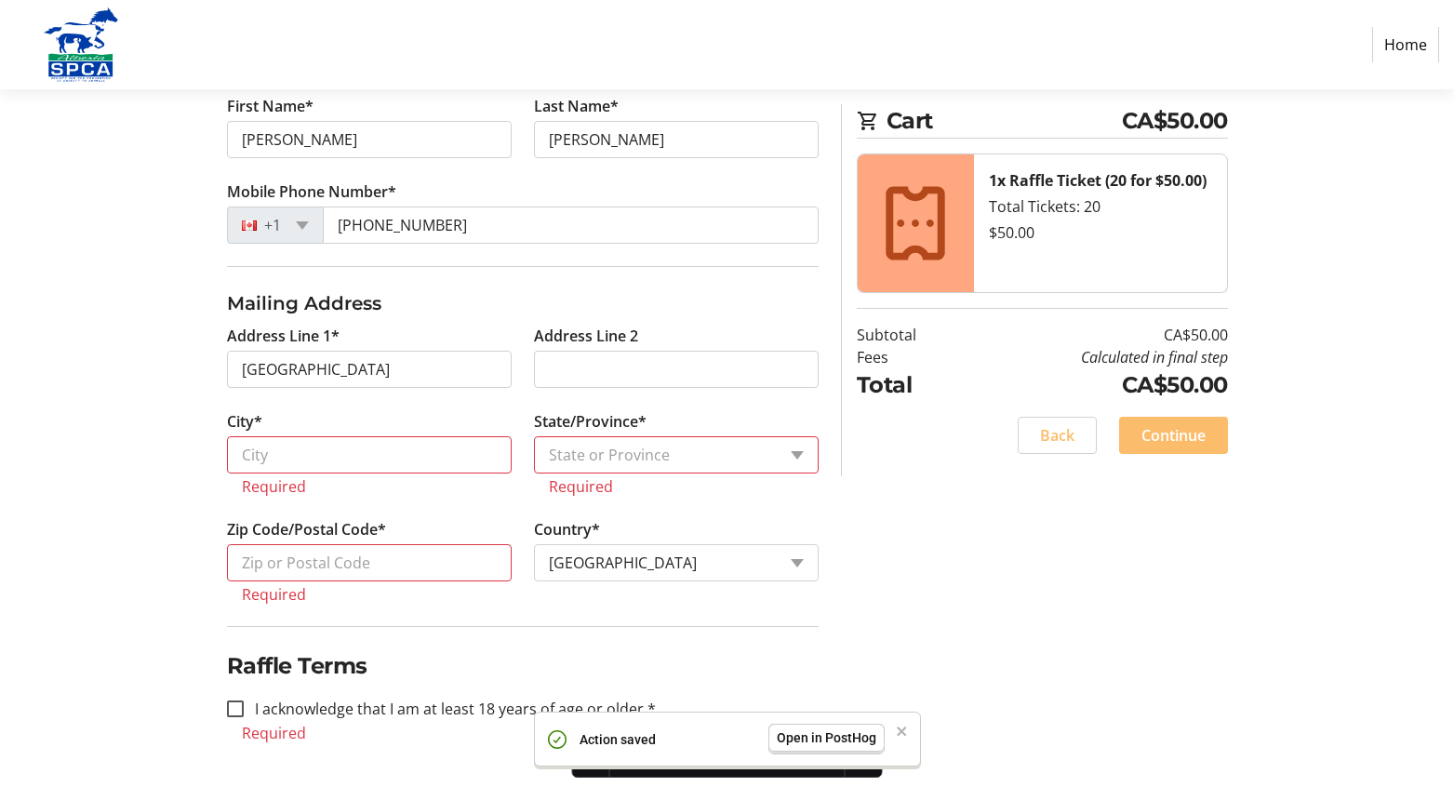
click at [341, 345] on tr-form-field "Address Line 1* Alberta" at bounding box center [369, 368] width 307 height 86
click at [316, 367] on input "[GEOGRAPHIC_DATA]" at bounding box center [369, 369] width 285 height 37
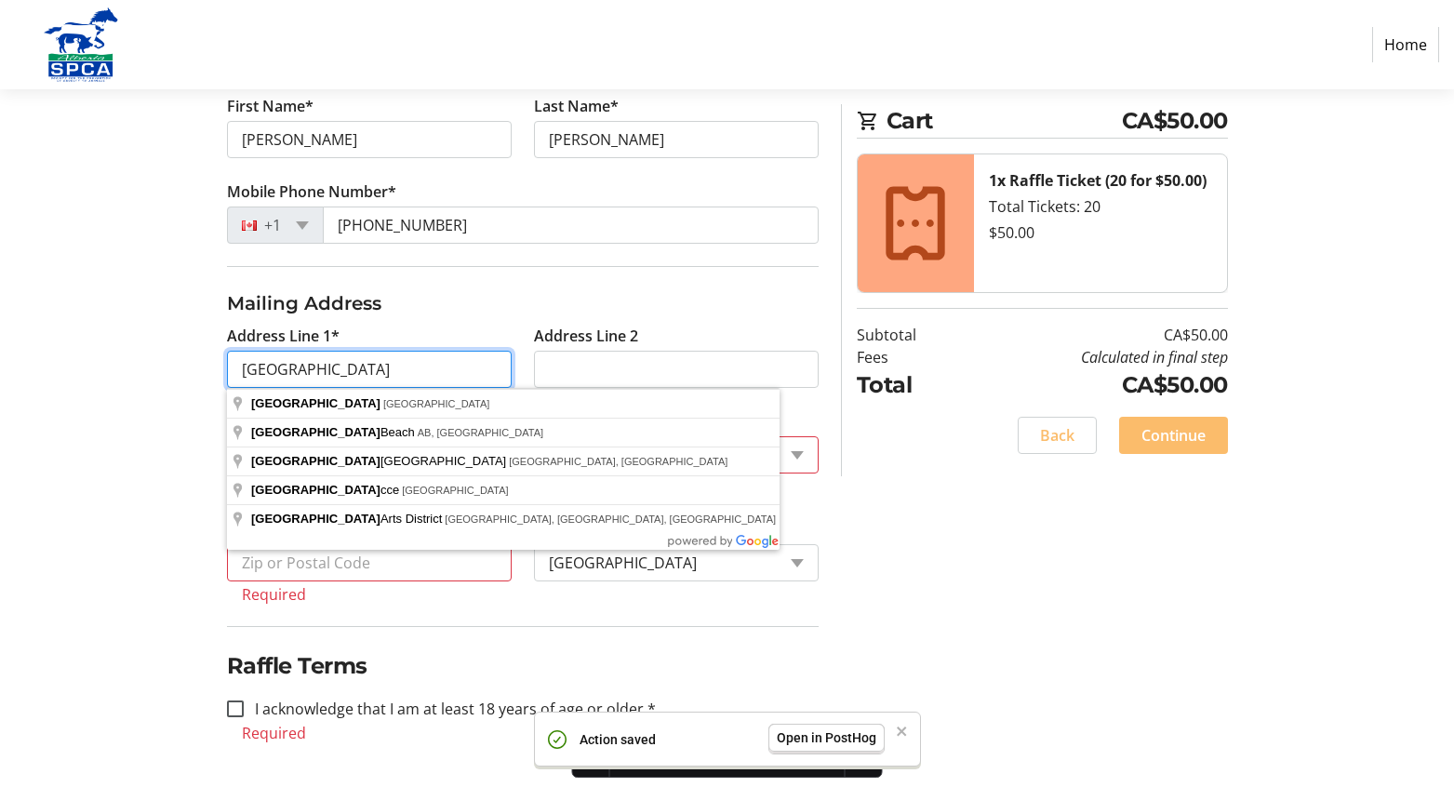
click at [315, 367] on input "[GEOGRAPHIC_DATA]" at bounding box center [369, 369] width 285 height 37
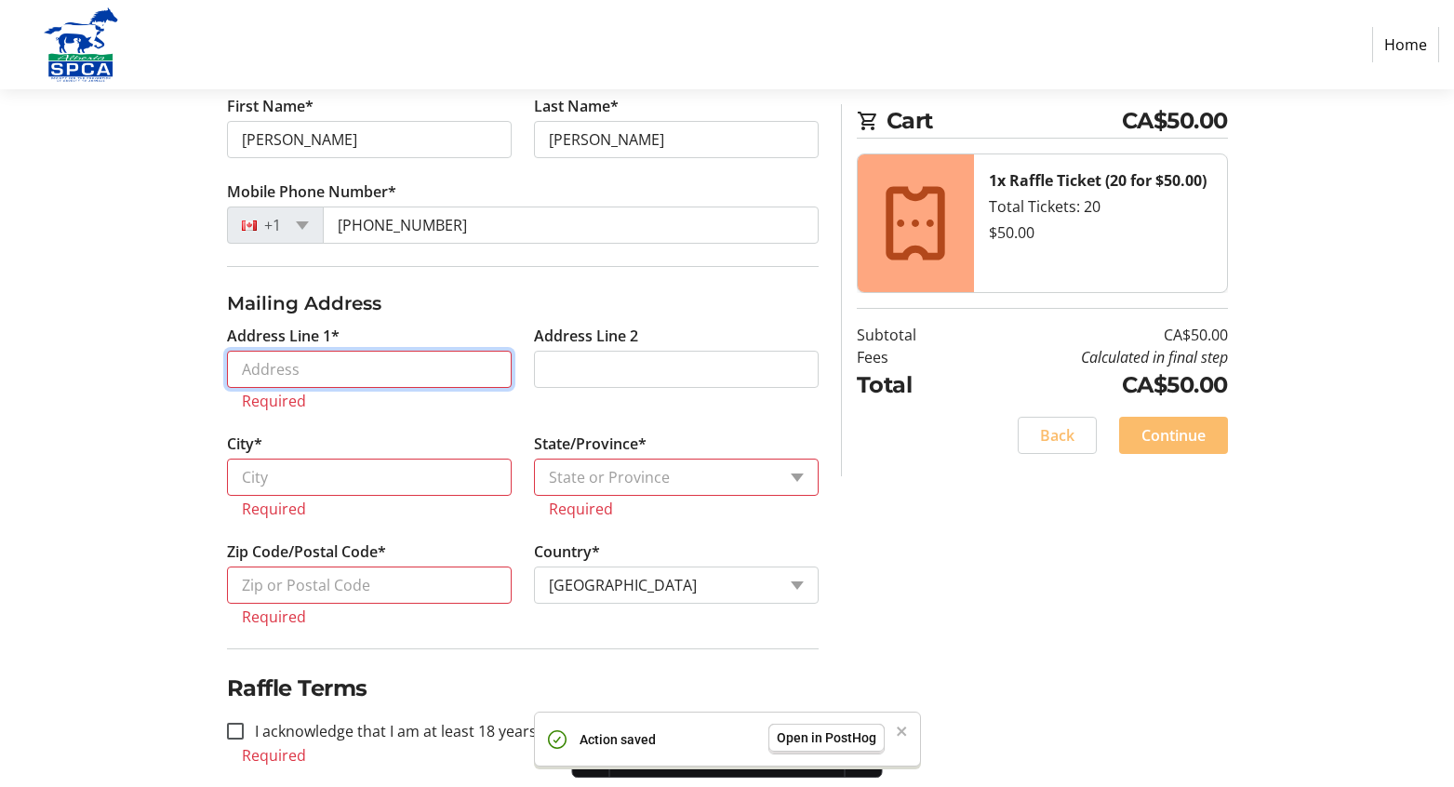
paste input "17020 100 Ave NW"
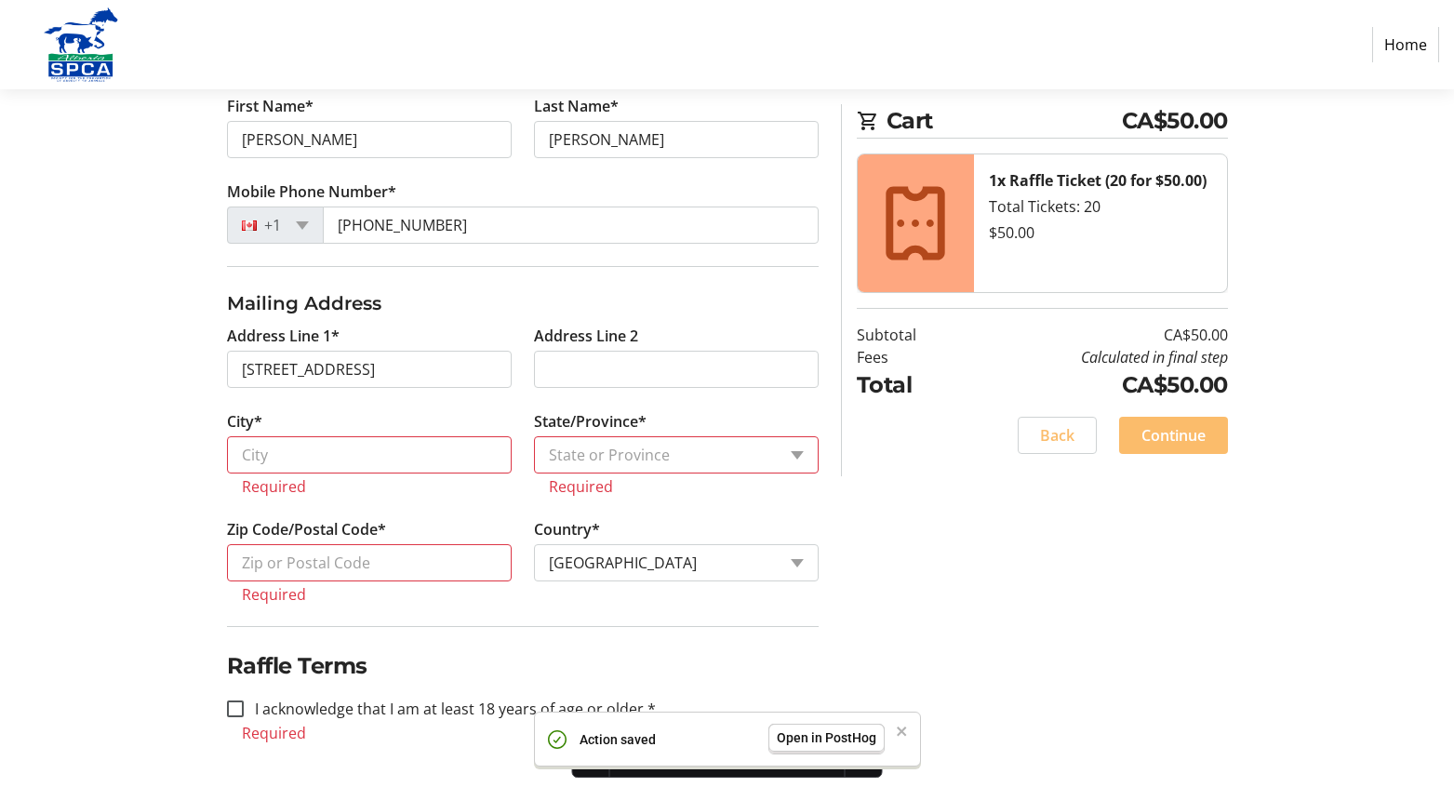
type input "17020 100 Avenue Northwest"
type input "Edmonton"
select select "AB"
type input "T5S 2E7"
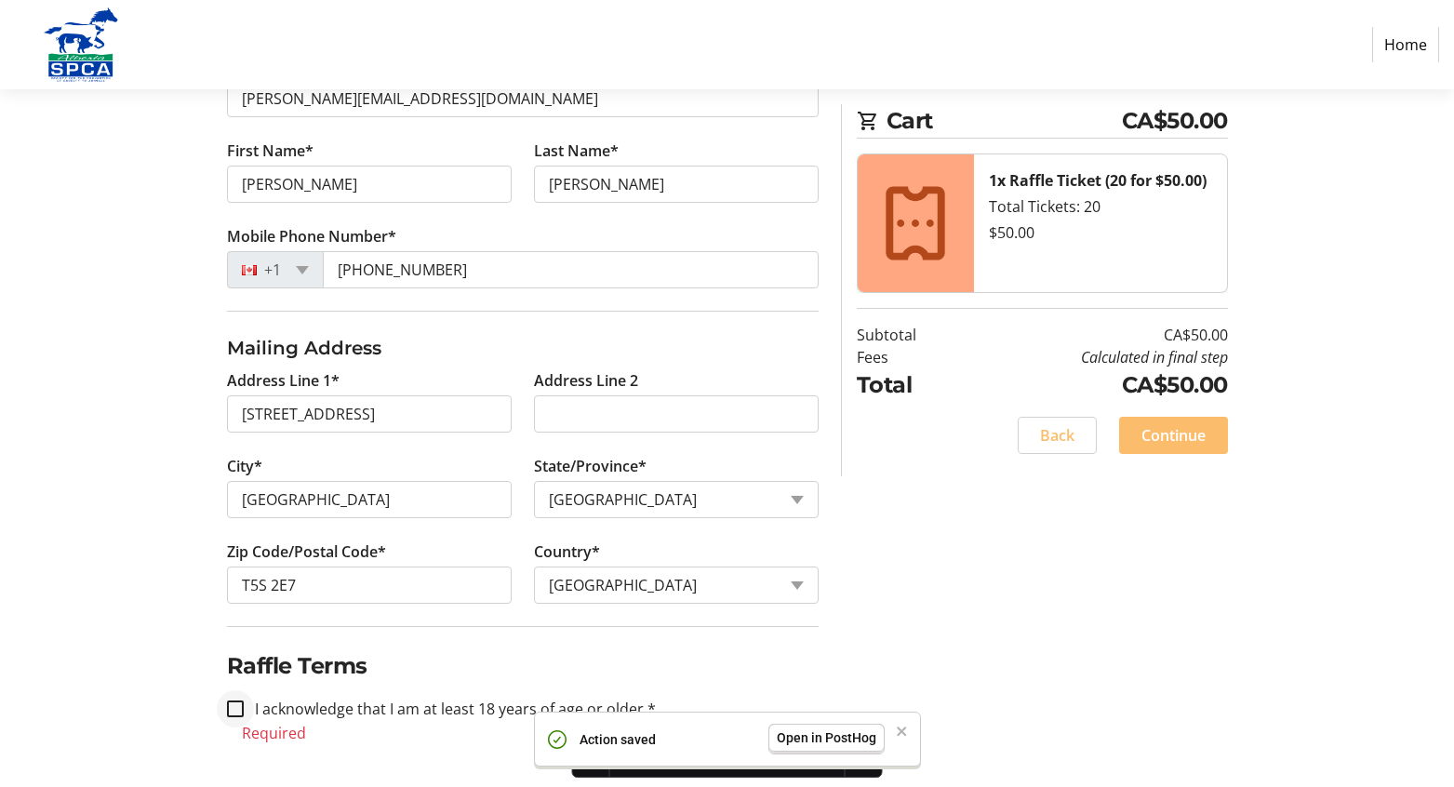
click at [245, 709] on div at bounding box center [235, 708] width 45 height 45
checkbox input "true"
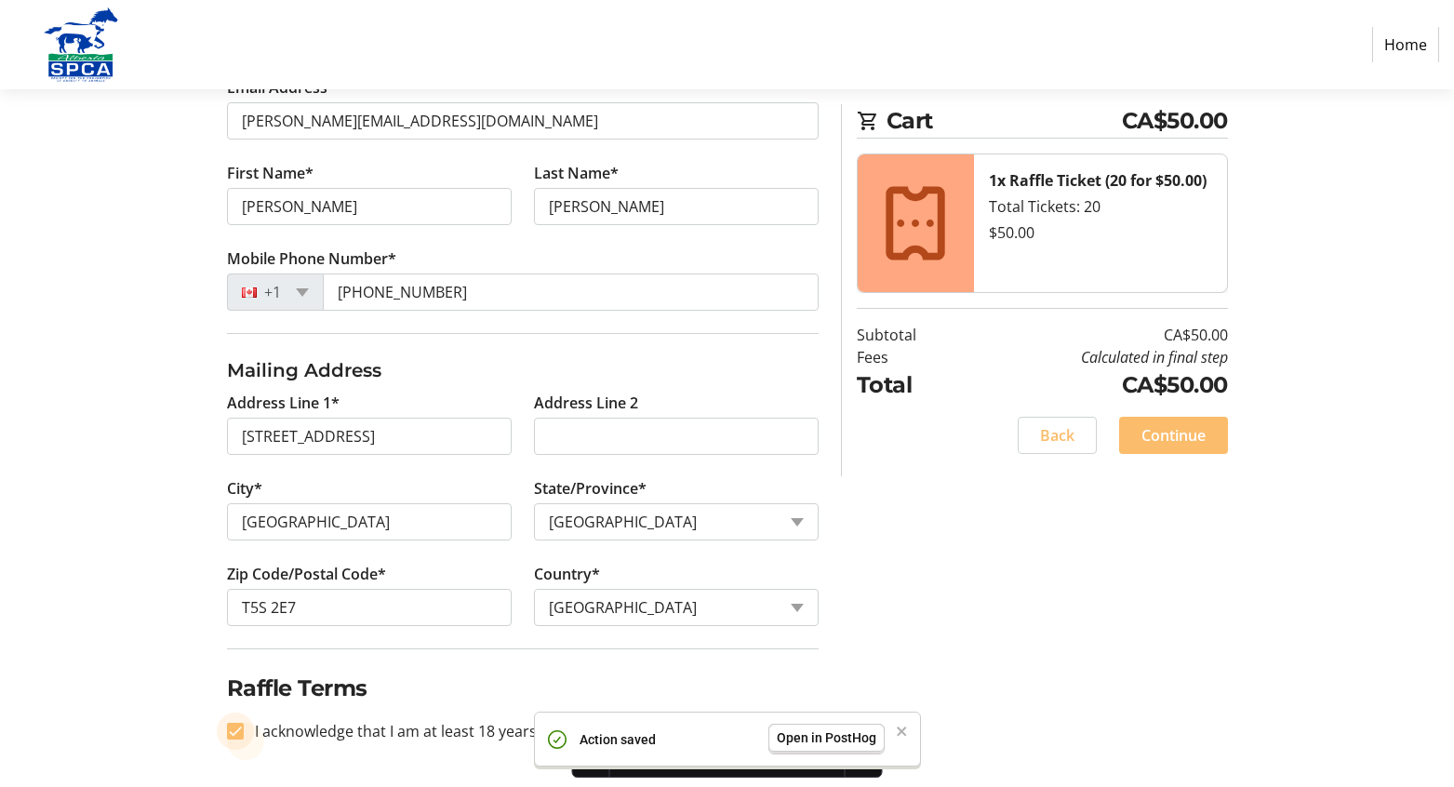
scroll to position [392, 0]
click at [1177, 439] on span "Continue" at bounding box center [1173, 435] width 64 height 22
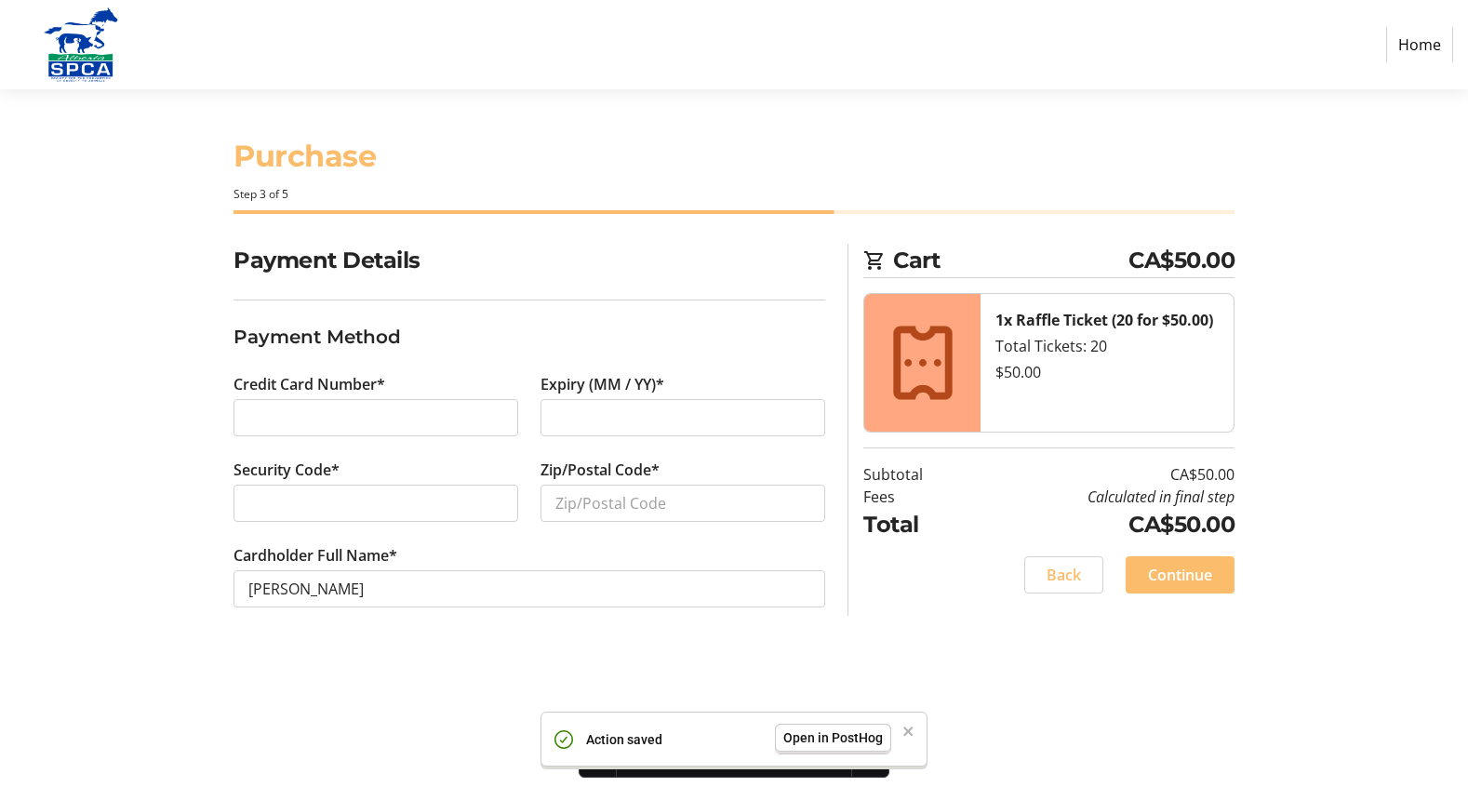
click at [1132, 96] on tr-checkout-header-ui "Purchase Step 3 of 5" at bounding box center [733, 166] width 1023 height 154
click at [910, 726] on icon "close" at bounding box center [908, 731] width 13 height 15
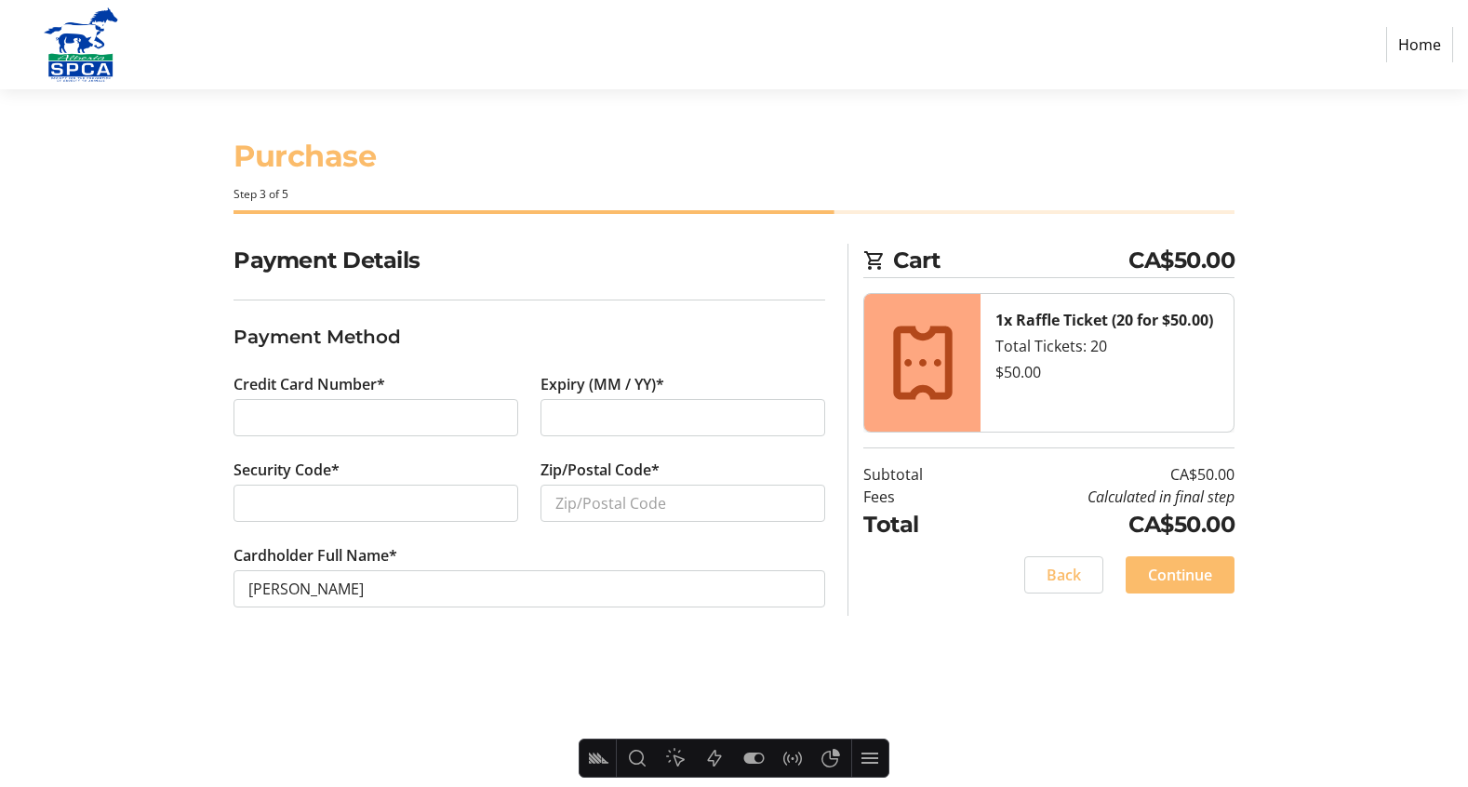
click at [1057, 584] on span "Back" at bounding box center [1063, 575] width 34 height 22
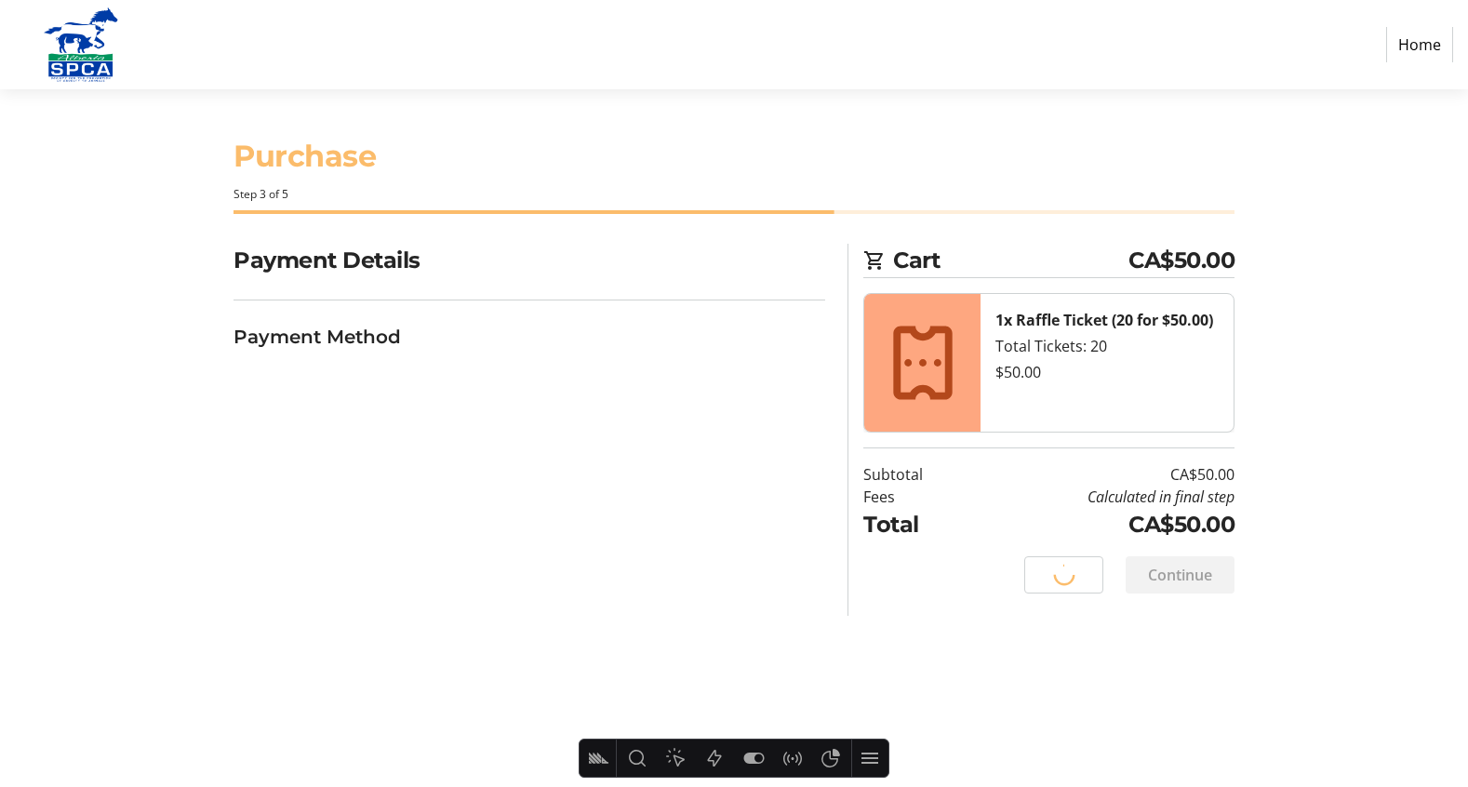
select select "AB"
select select "CA"
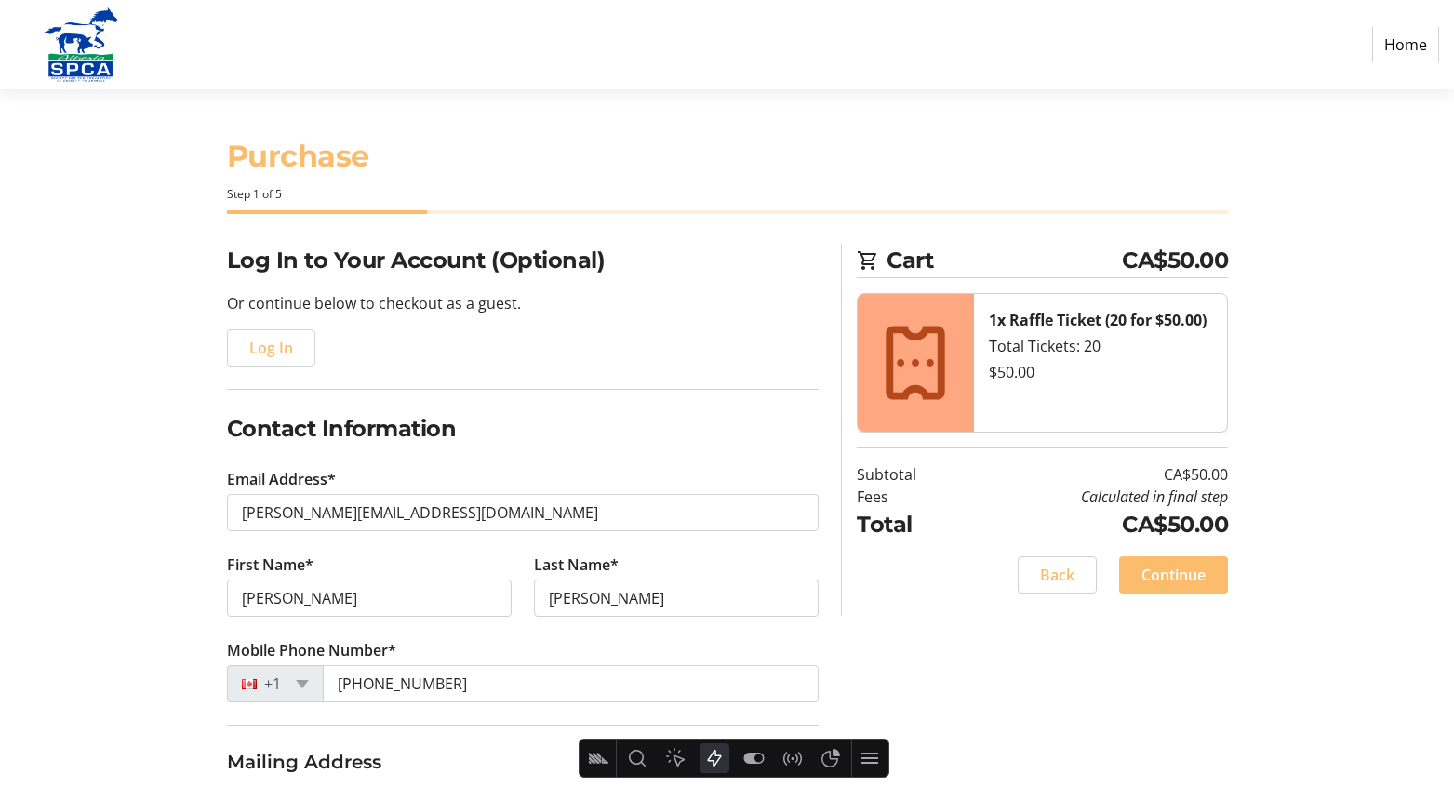
click at [720, 755] on icon "Actions" at bounding box center [715, 758] width 14 height 17
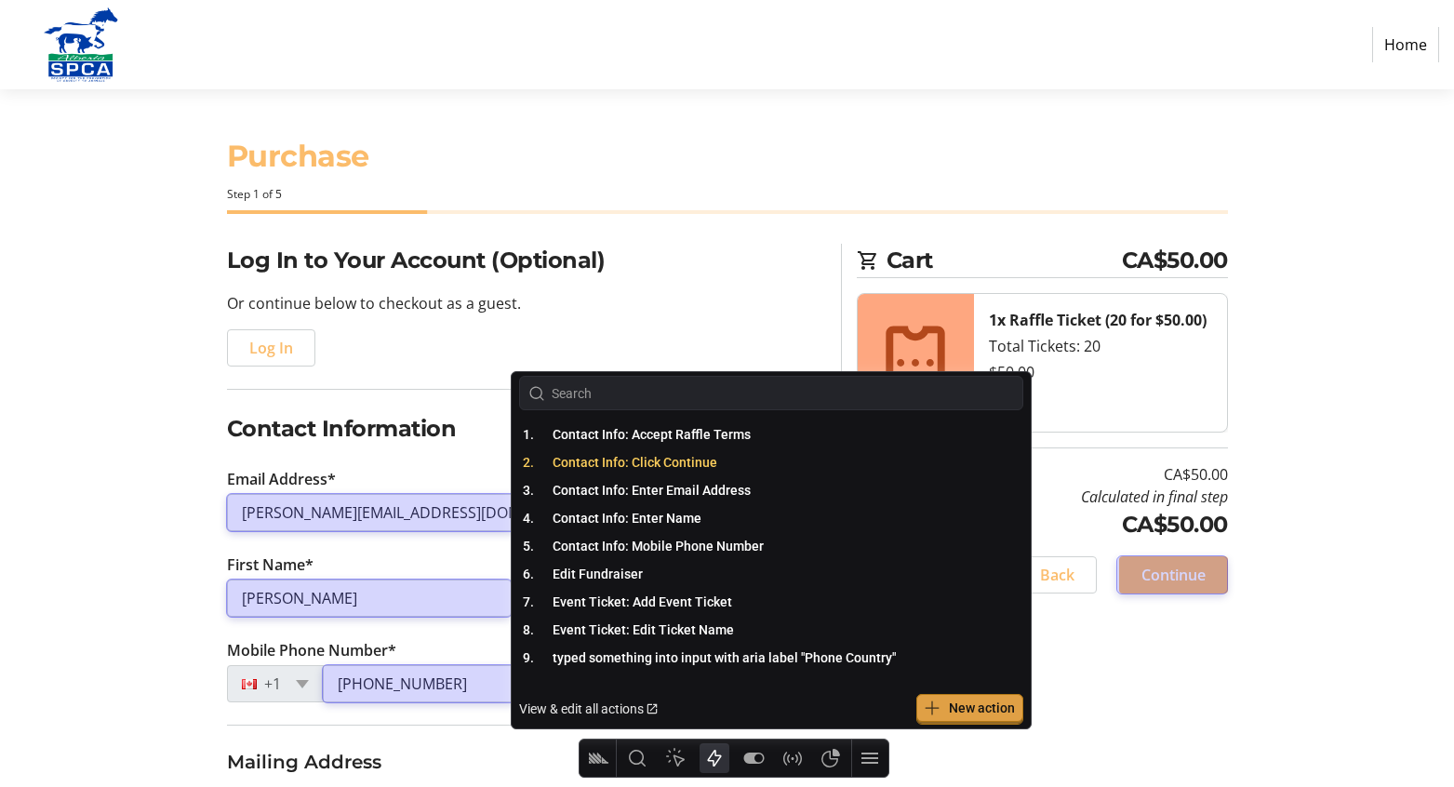
click at [679, 461] on span "Contact Info: Click Continue" at bounding box center [634, 462] width 165 height 15
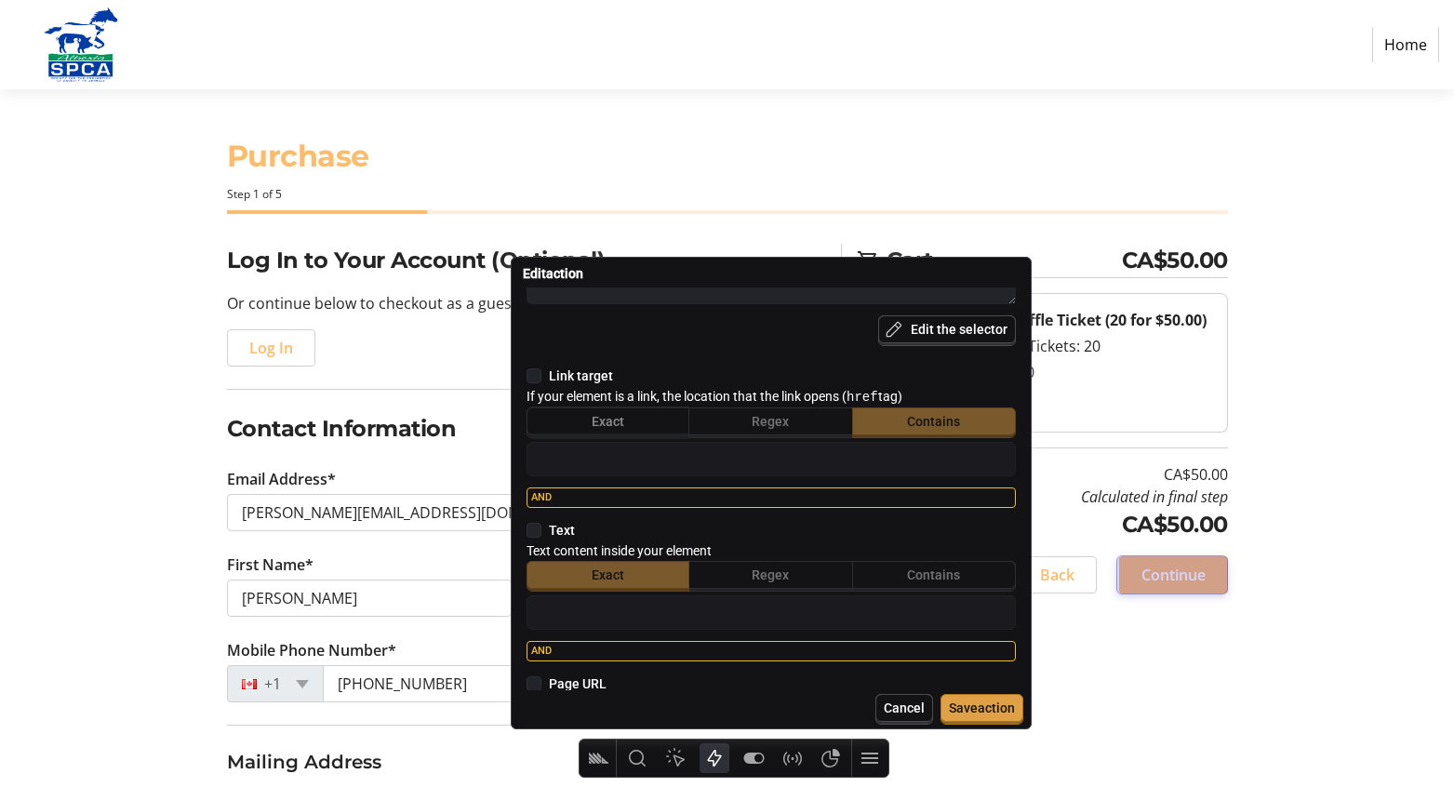
scroll to position [269, 0]
click at [538, 377] on icon at bounding box center [533, 376] width 15 height 15
click at [526, 377] on input "checkbox" at bounding box center [526, 377] width 0 height 0
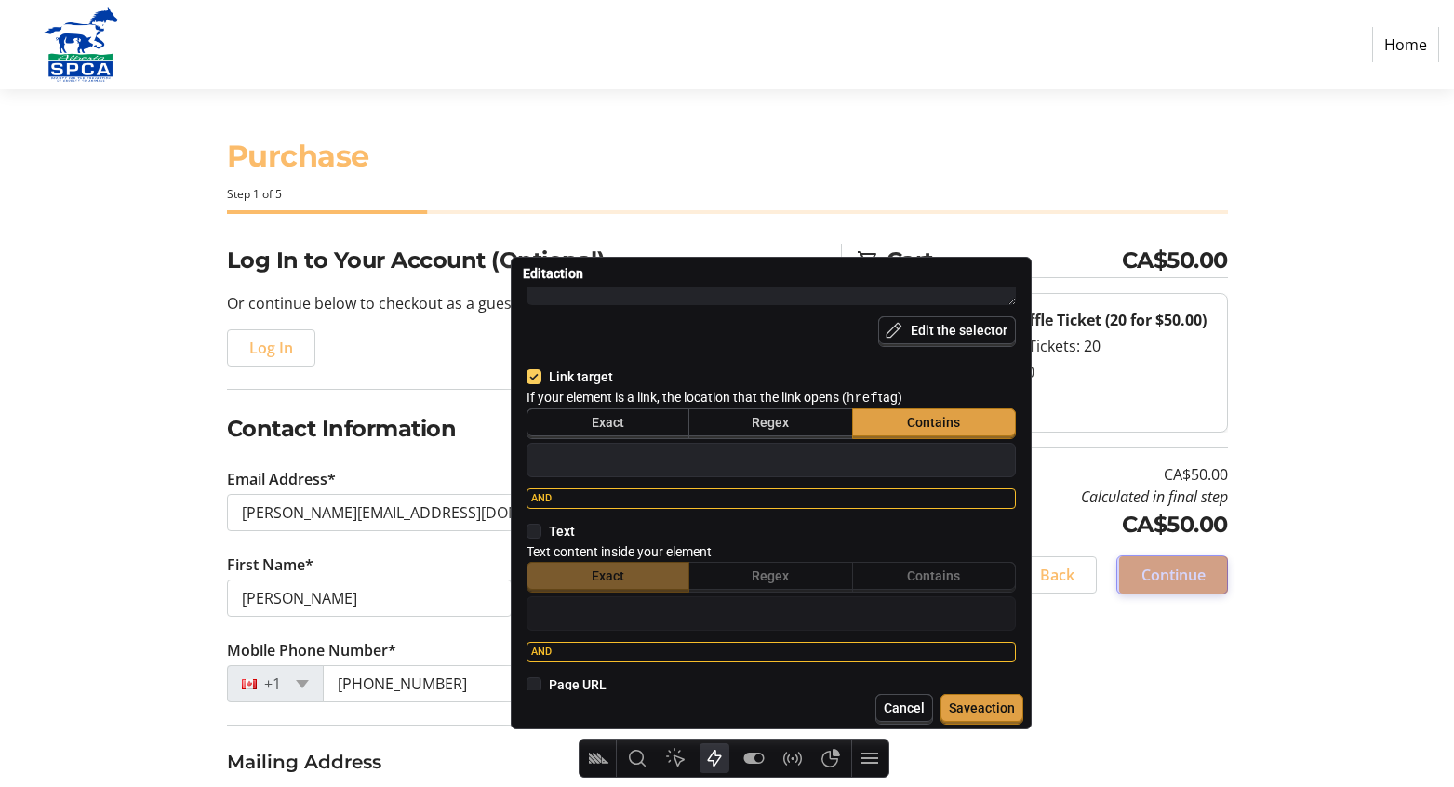
click at [538, 377] on icon at bounding box center [533, 376] width 15 height 15
click at [526, 377] on input "checkbox" at bounding box center [526, 377] width 0 height 0
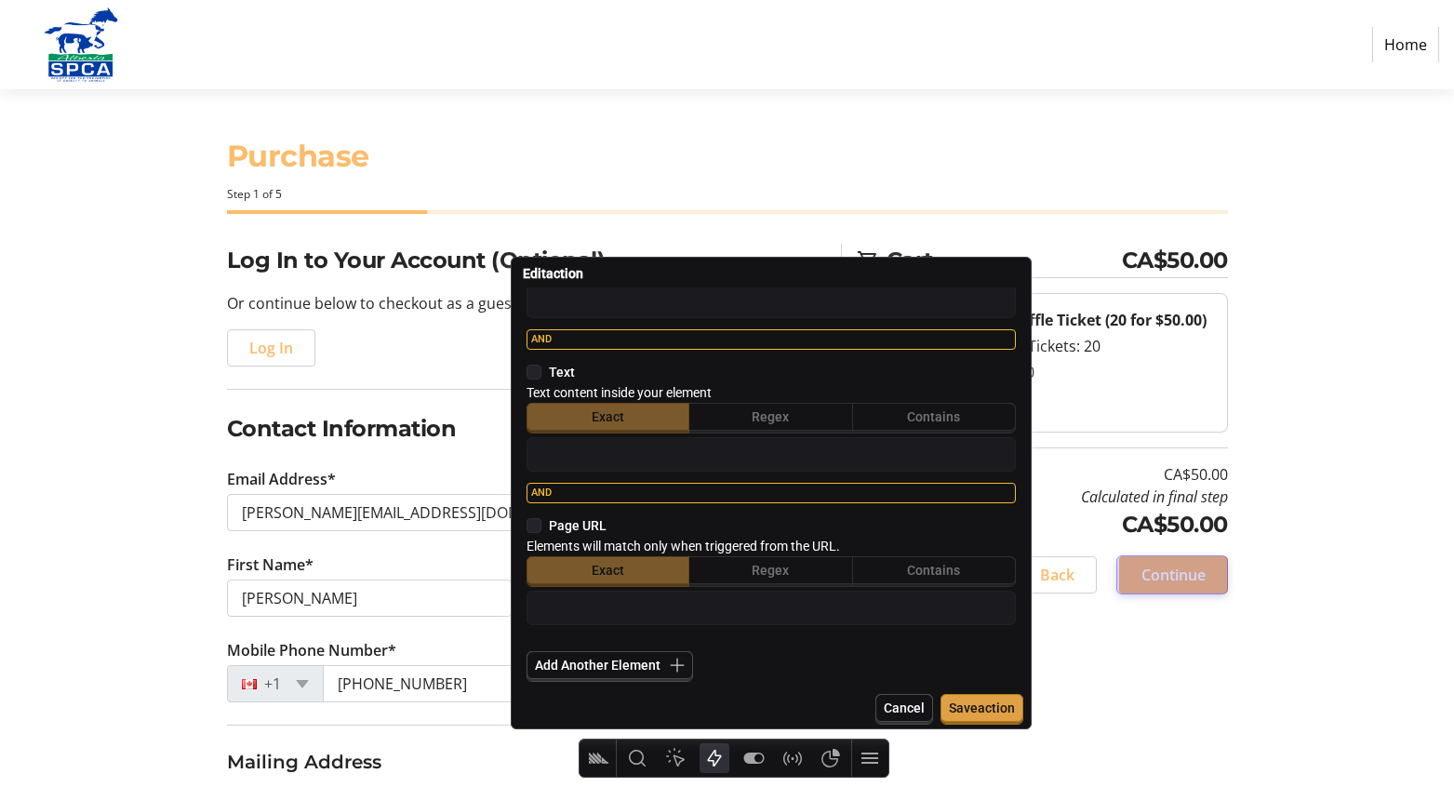
scroll to position [431, 0]
click at [538, 521] on icon at bounding box center [533, 522] width 15 height 15
click at [526, 523] on input "checkbox" at bounding box center [526, 523] width 0 height 0
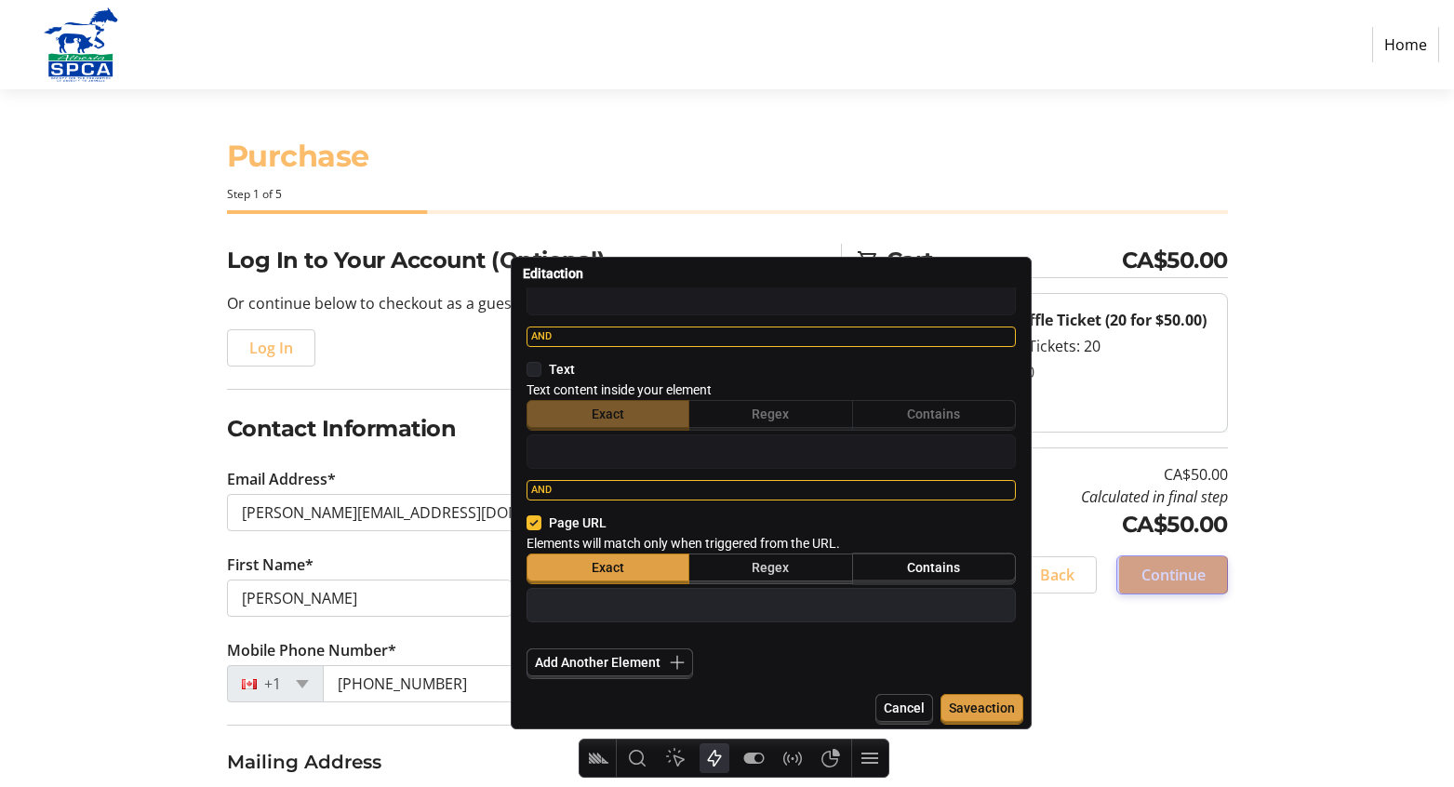
click at [927, 568] on span "Contains" at bounding box center [933, 567] width 53 height 15
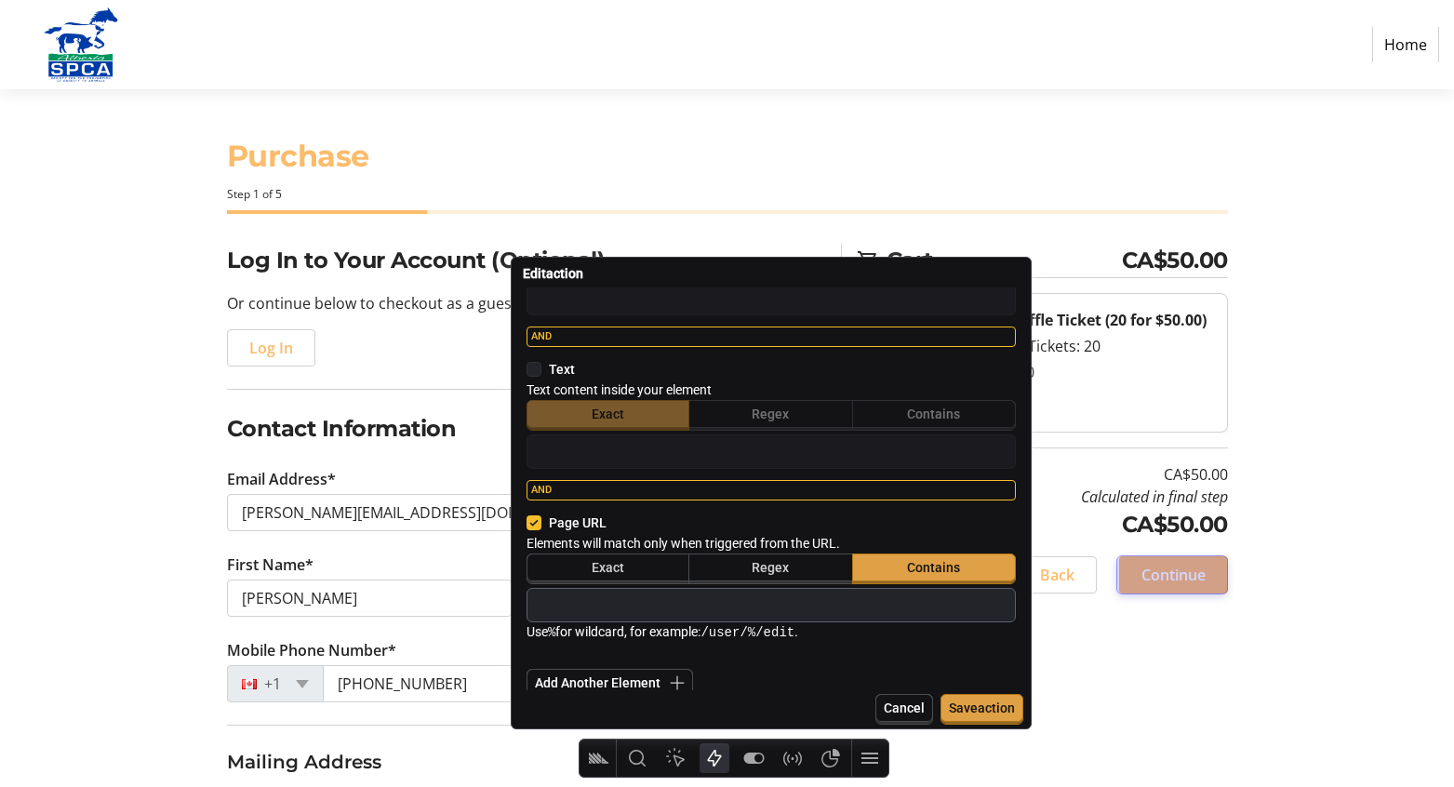
click at [783, 600] on input "text" at bounding box center [771, 604] width 472 height 25
type textarea "x"
type input "/"
type textarea "x"
type input "//payment-method"
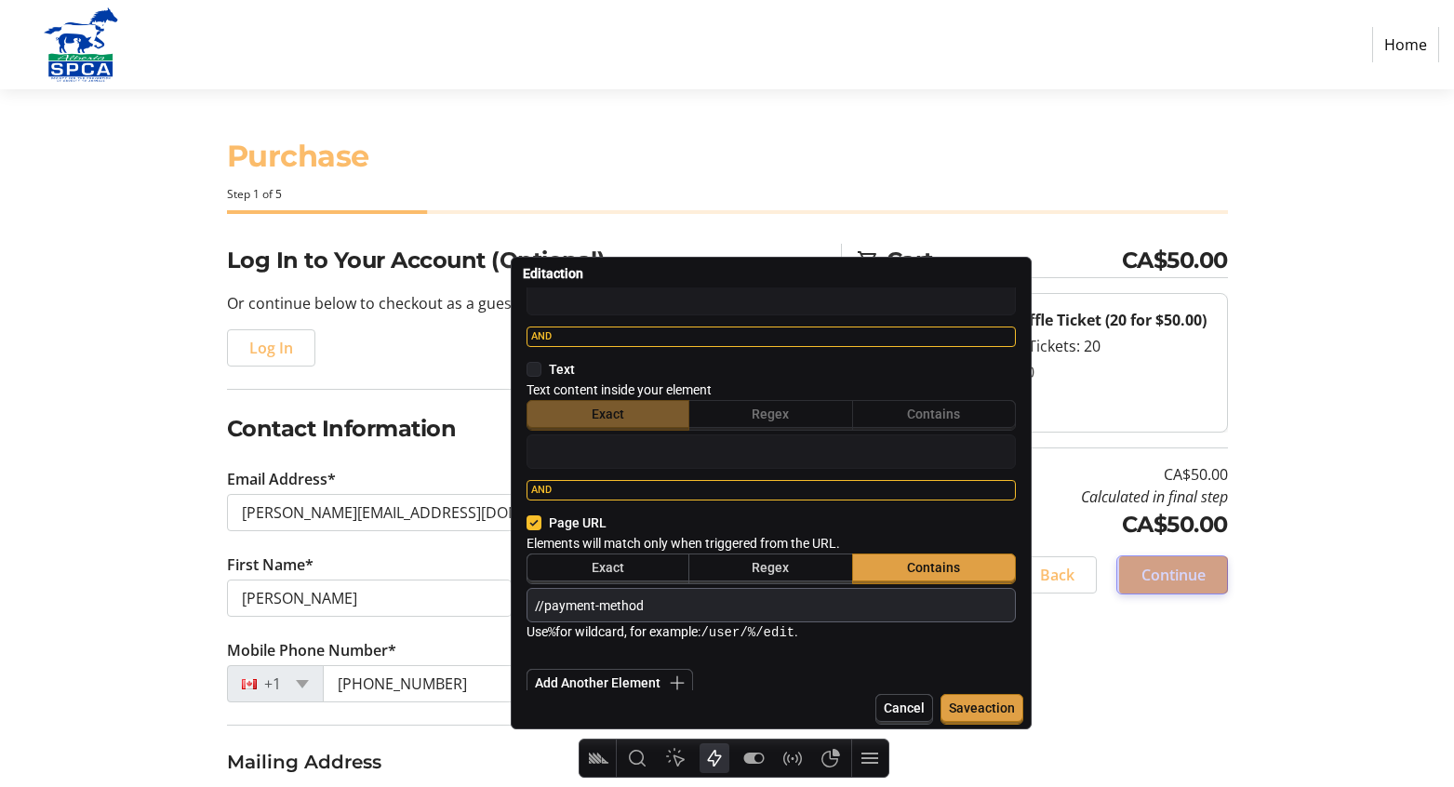
click at [541, 608] on input "//payment-method" at bounding box center [771, 604] width 472 height 25
type textarea "x"
type input "/payment-method"
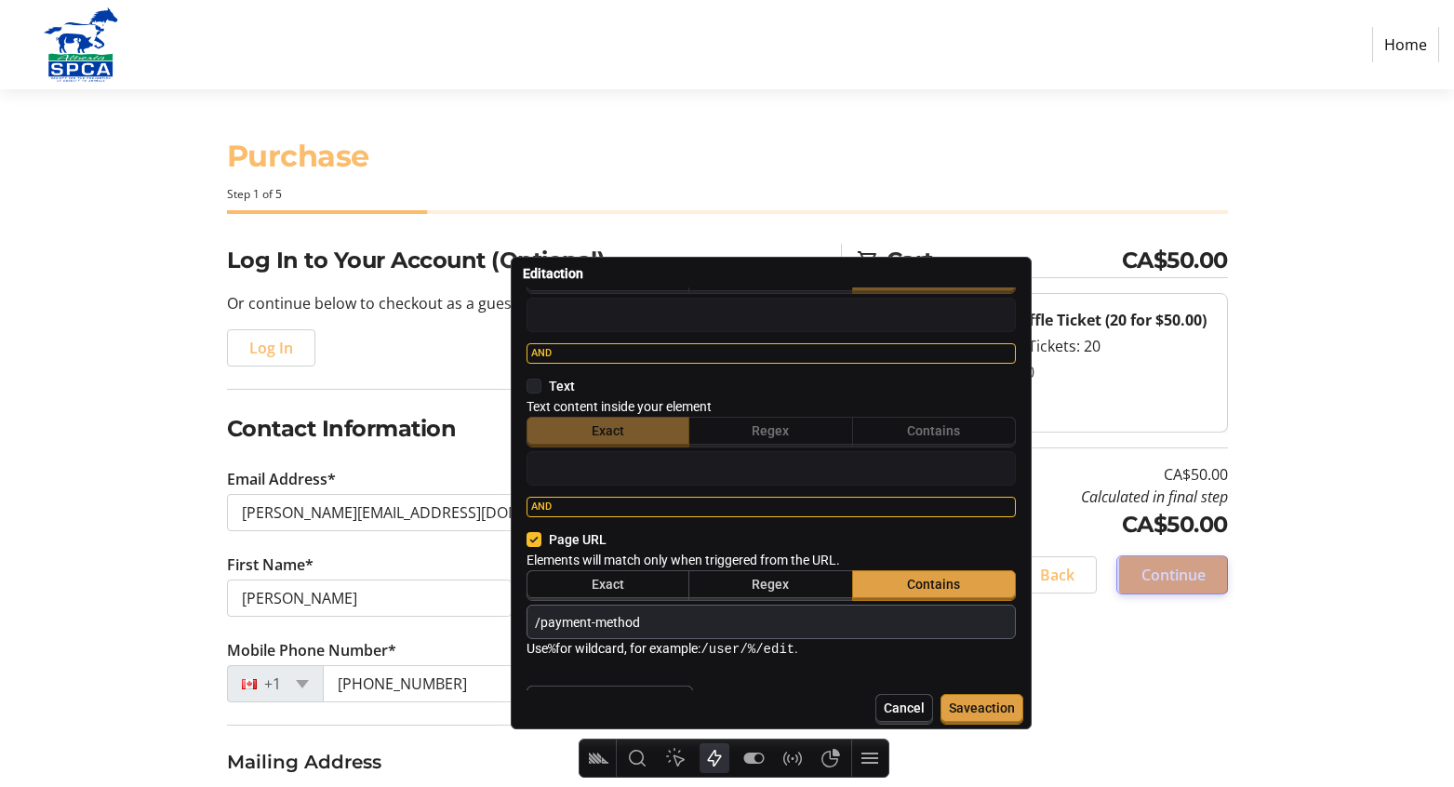
scroll to position [451, 0]
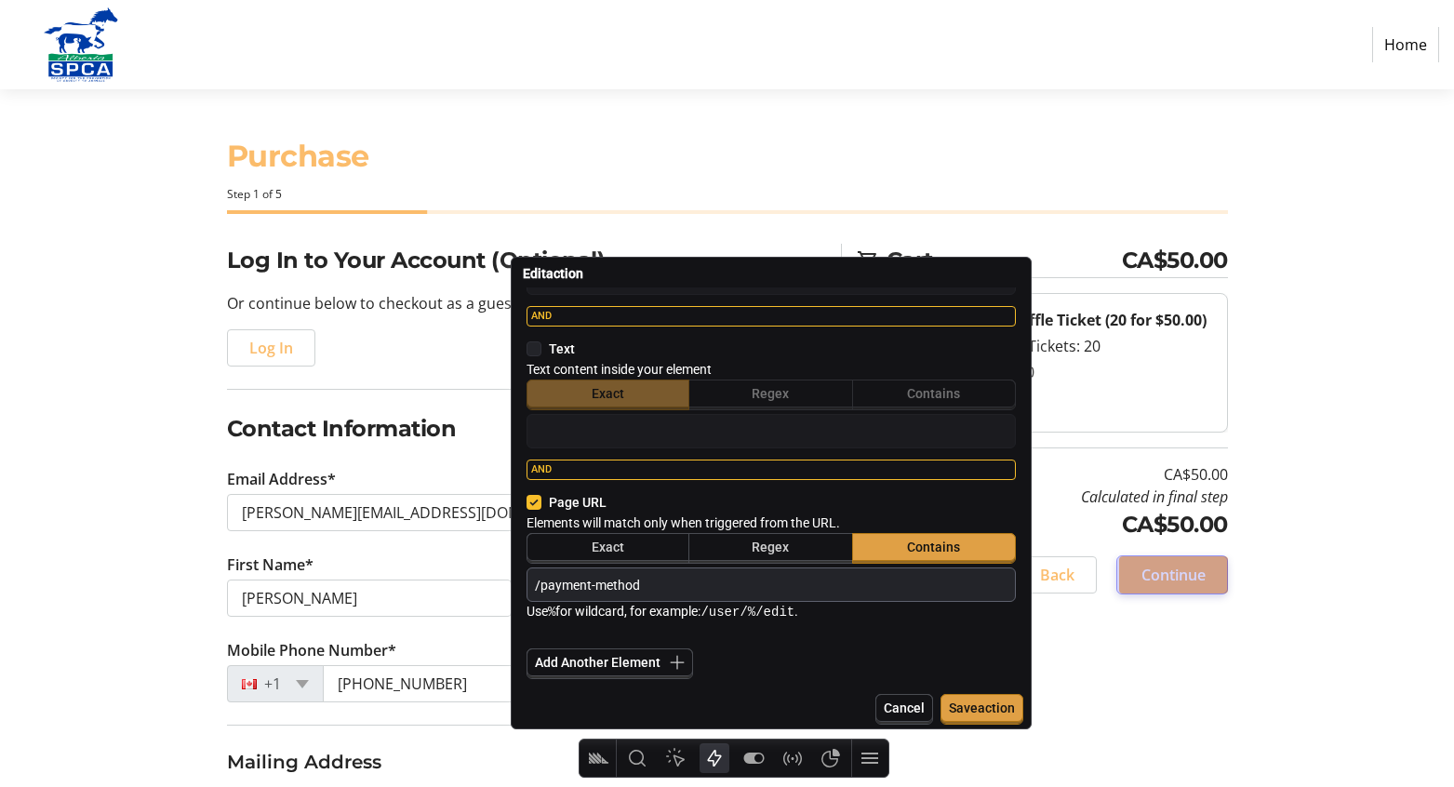
type textarea "x"
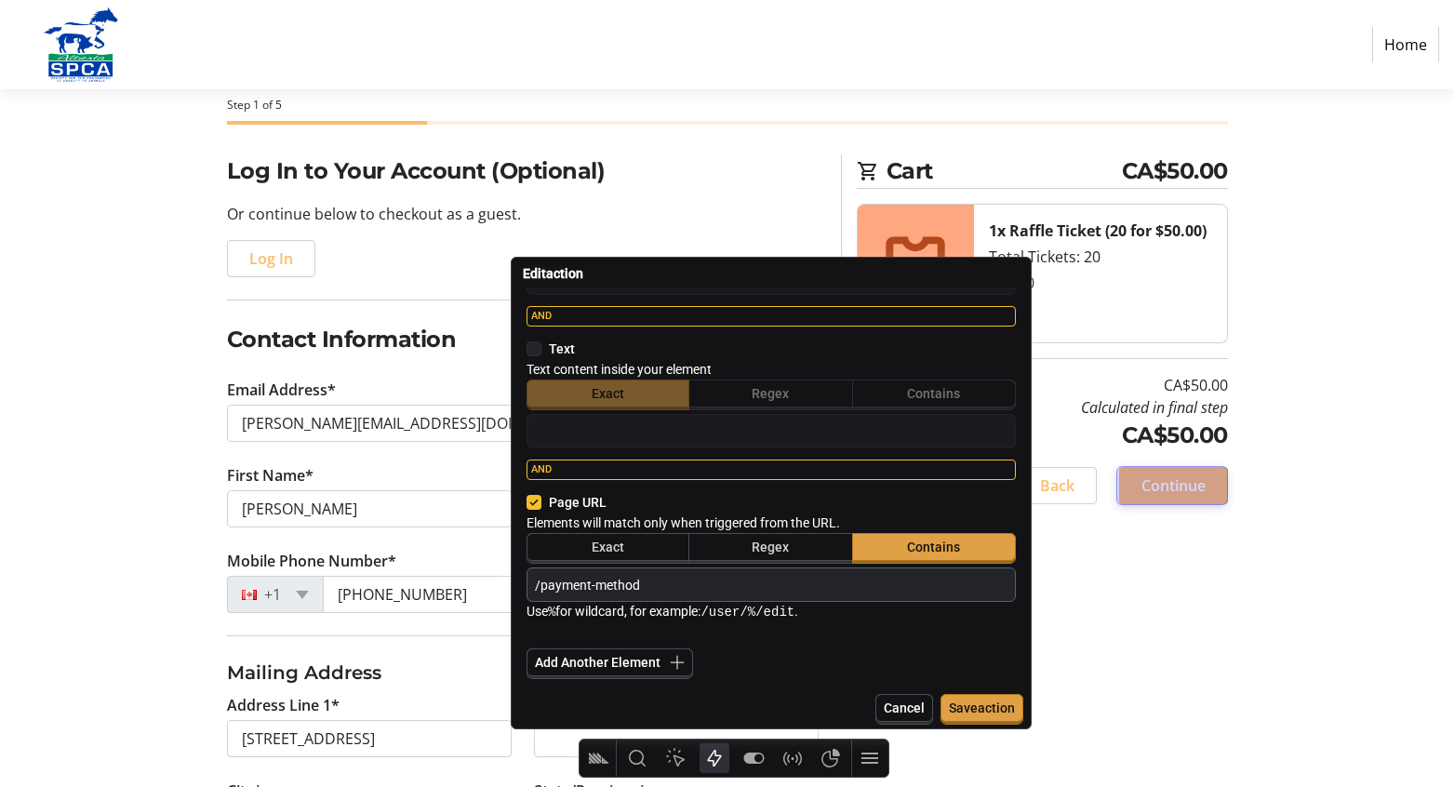
scroll to position [243, 0]
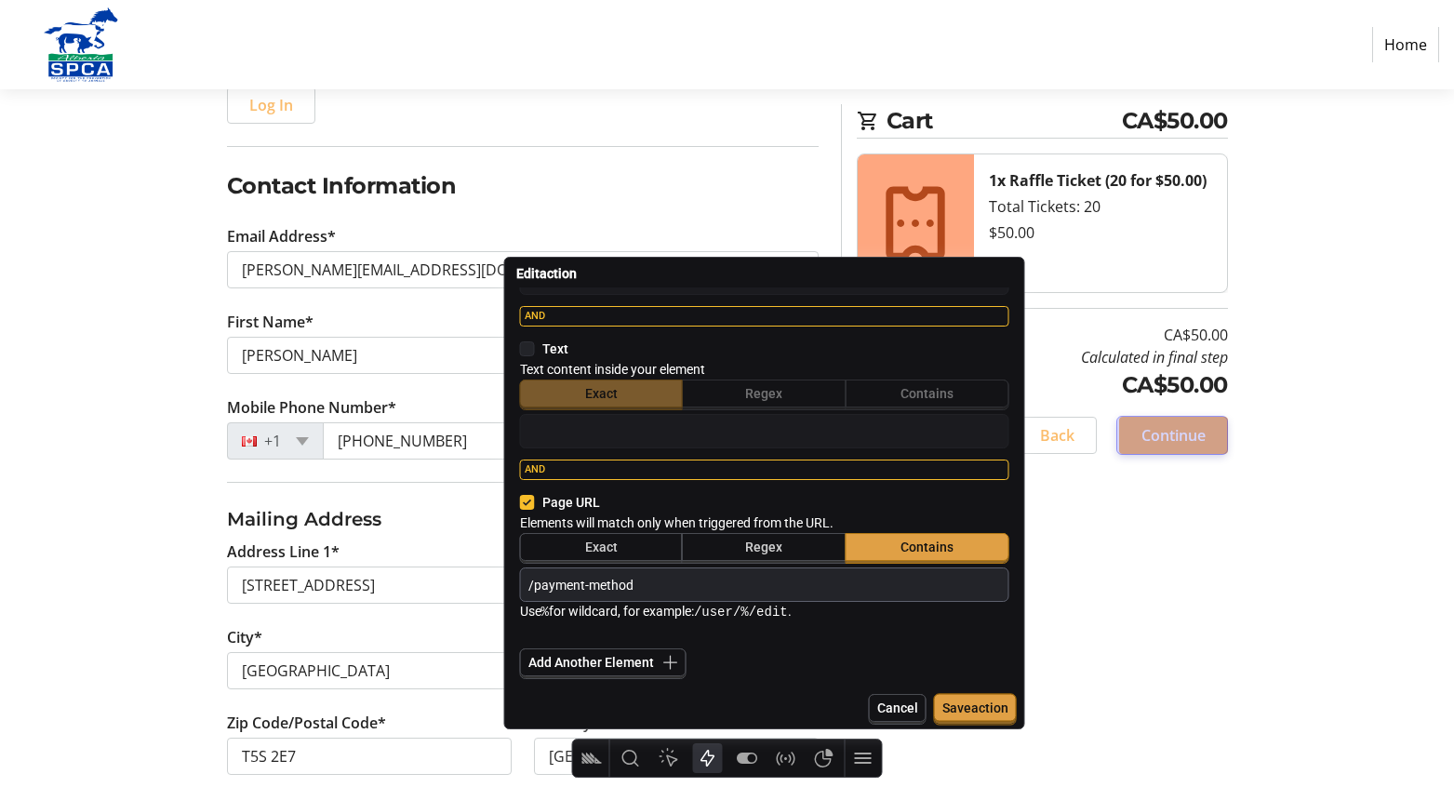
type input "/payment-method"
click at [956, 714] on span "Save action" at bounding box center [975, 707] width 66 height 15
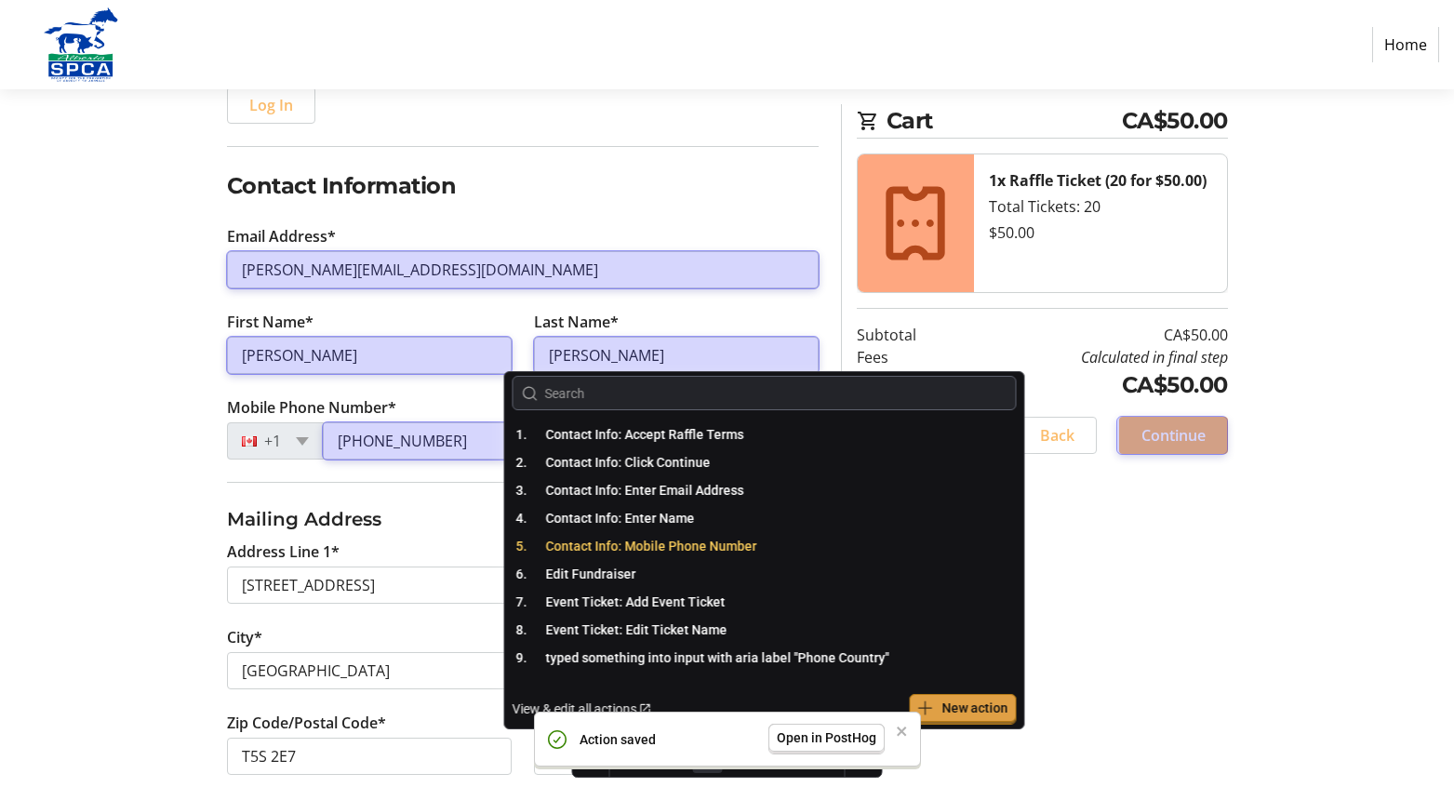
click at [661, 545] on span "Contact Info: Mobile Phone Number" at bounding box center [651, 545] width 211 height 15
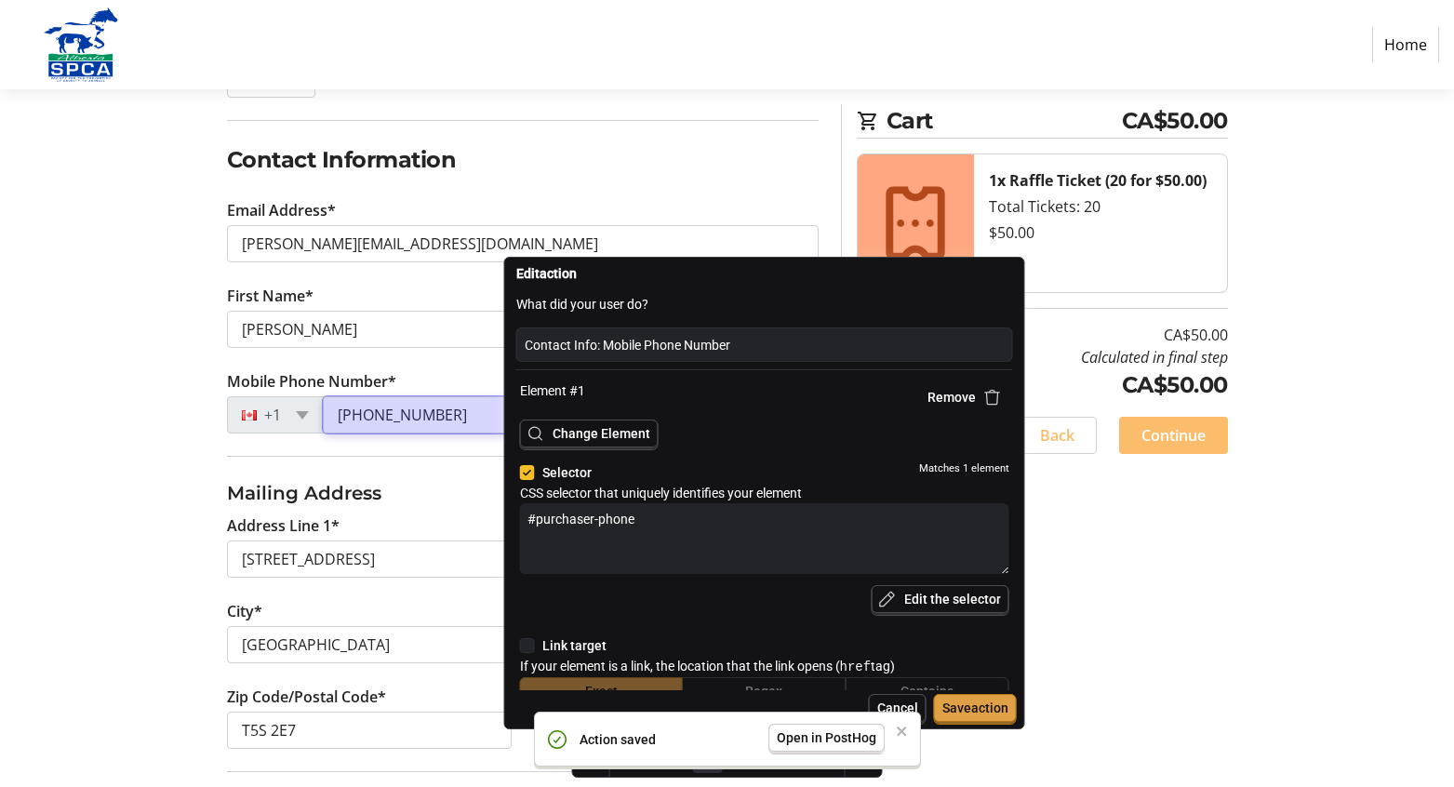
scroll to position [116, 0]
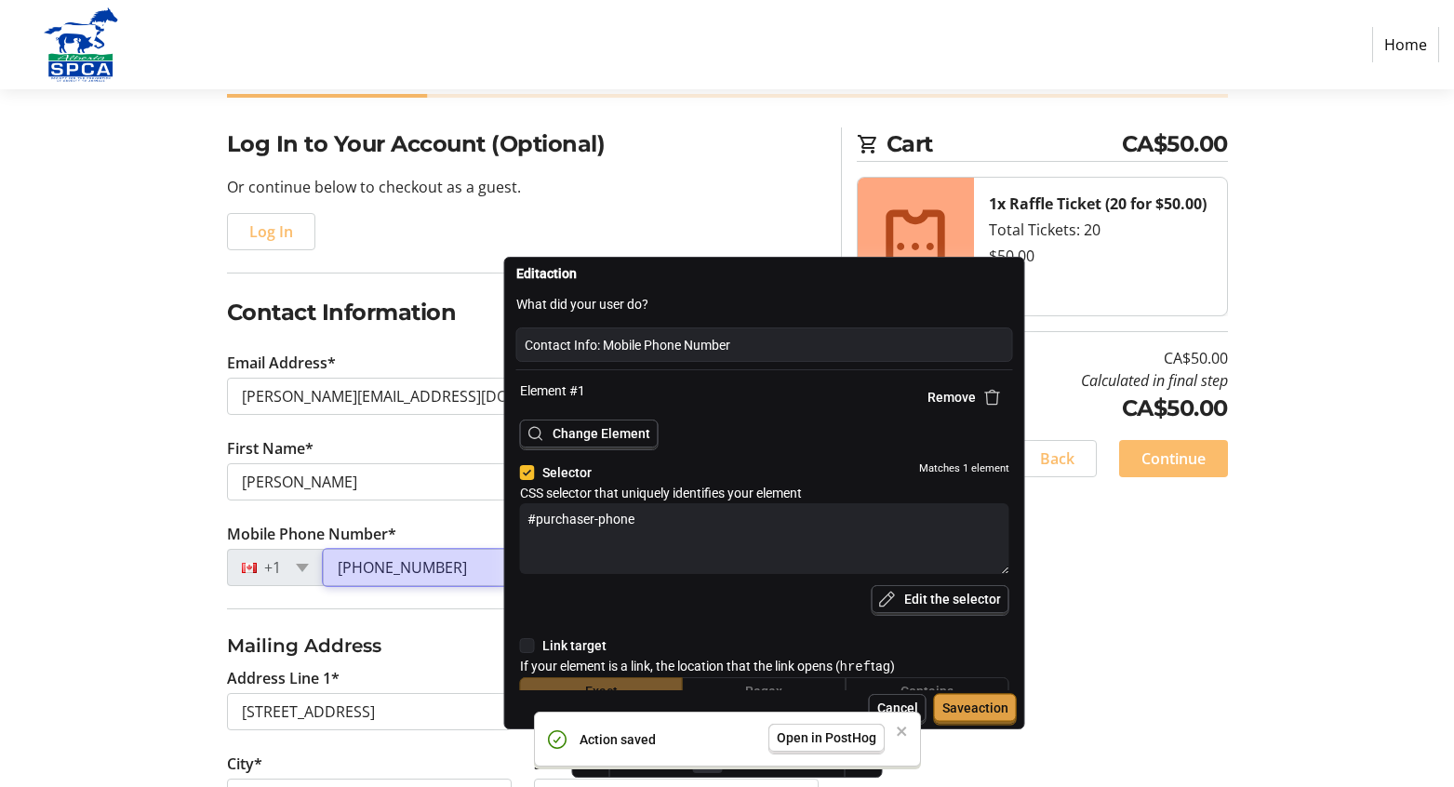
click at [982, 713] on span "Save action" at bounding box center [975, 707] width 66 height 15
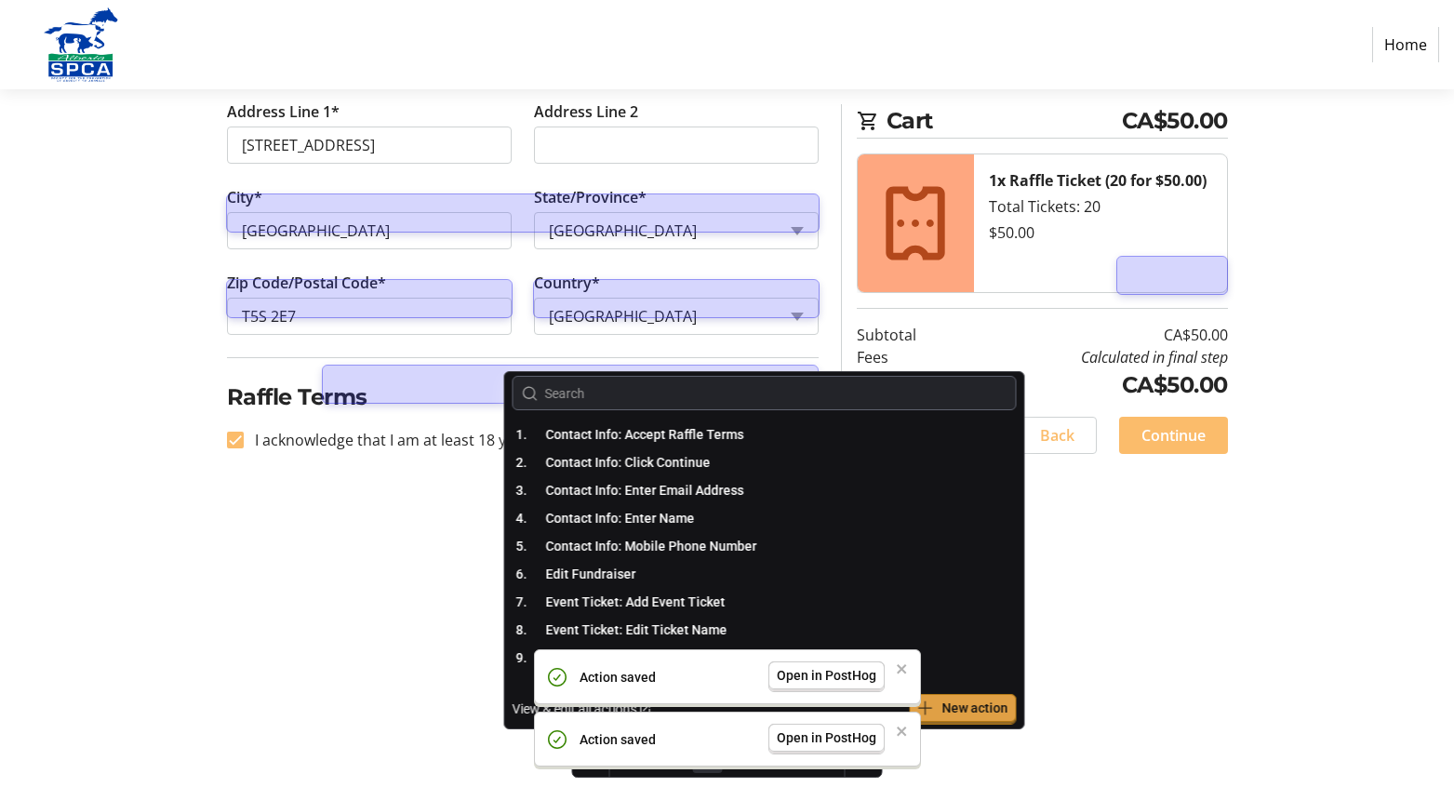
scroll to position [499, 0]
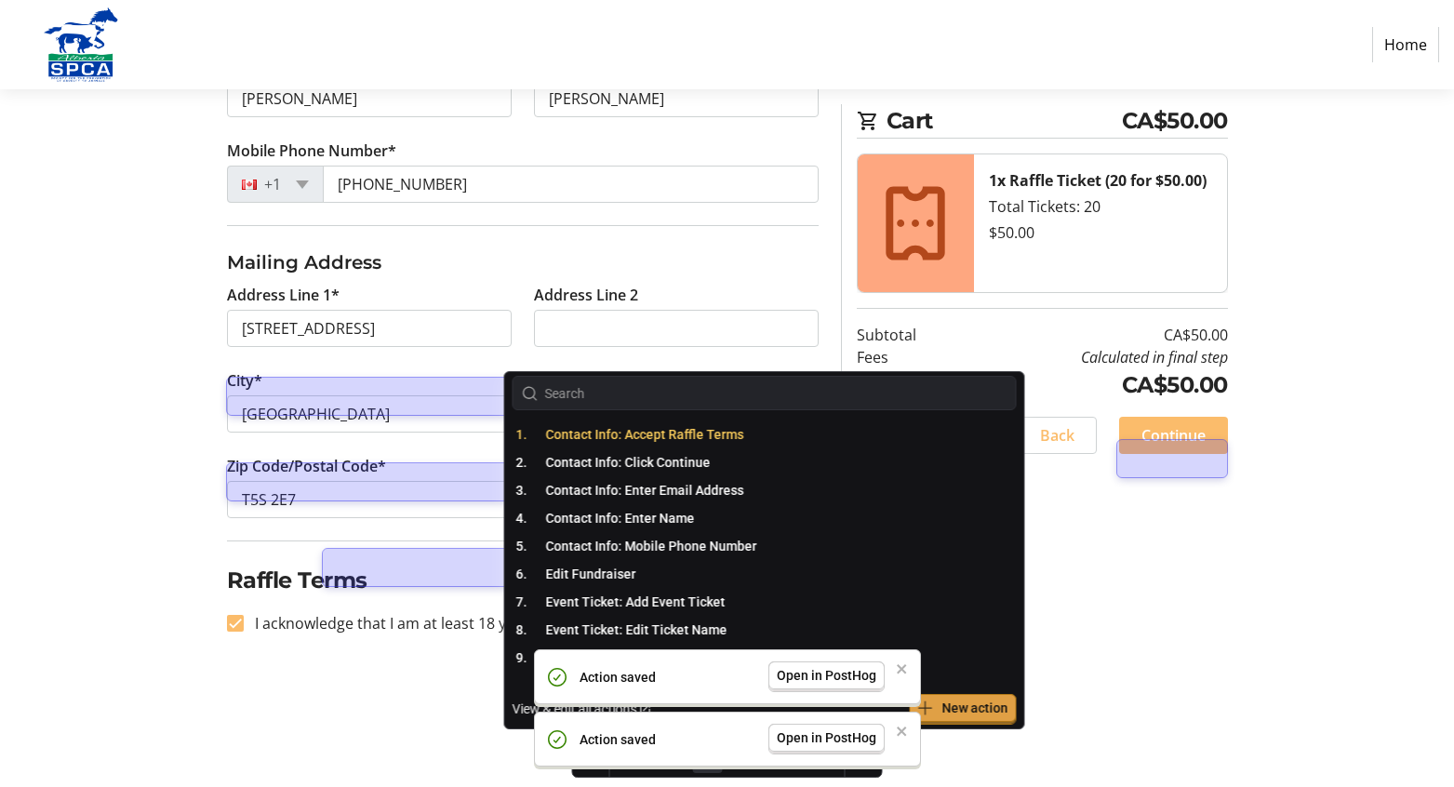
click at [692, 436] on span "Contact Info: Accept Raffle Terms" at bounding box center [645, 434] width 198 height 15
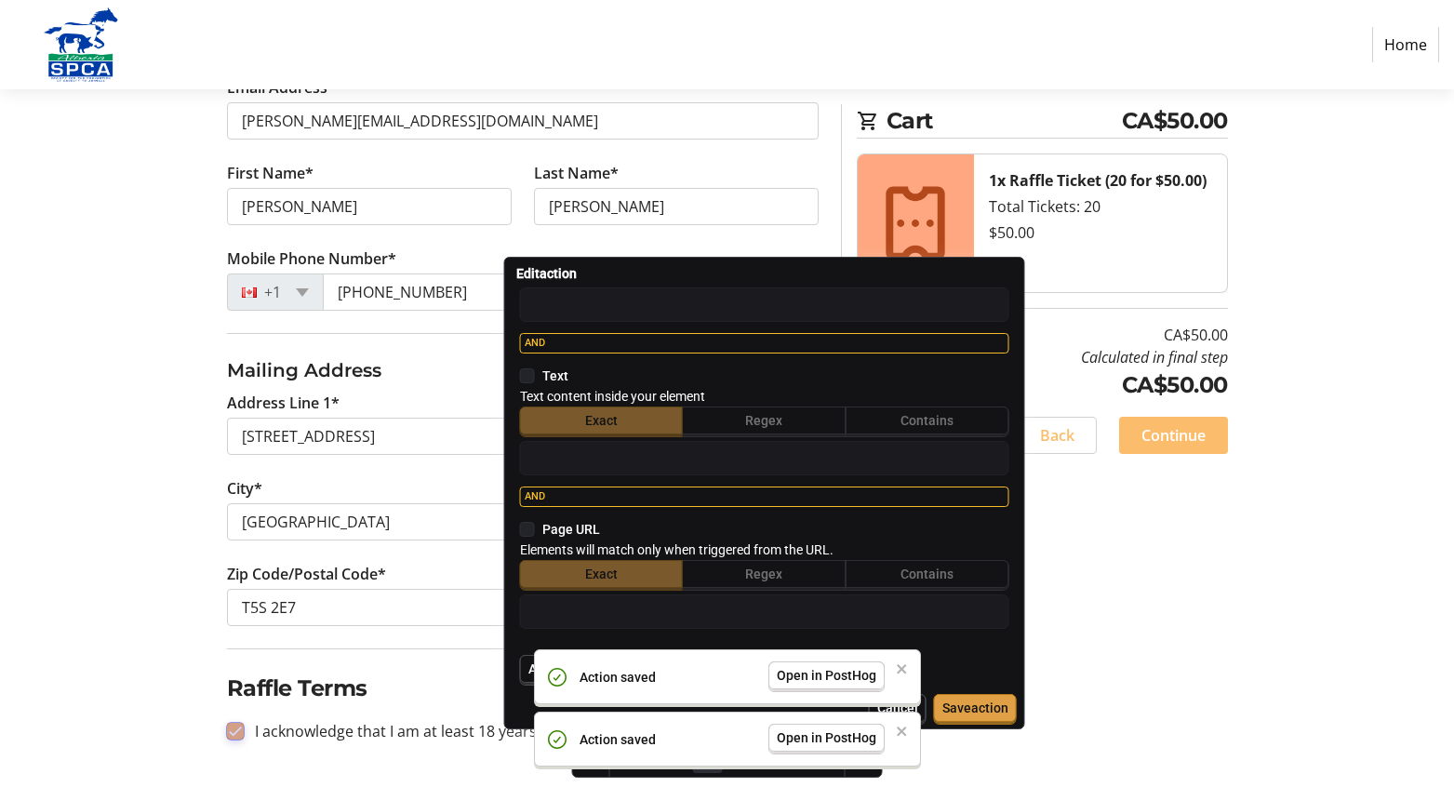
scroll to position [431, 0]
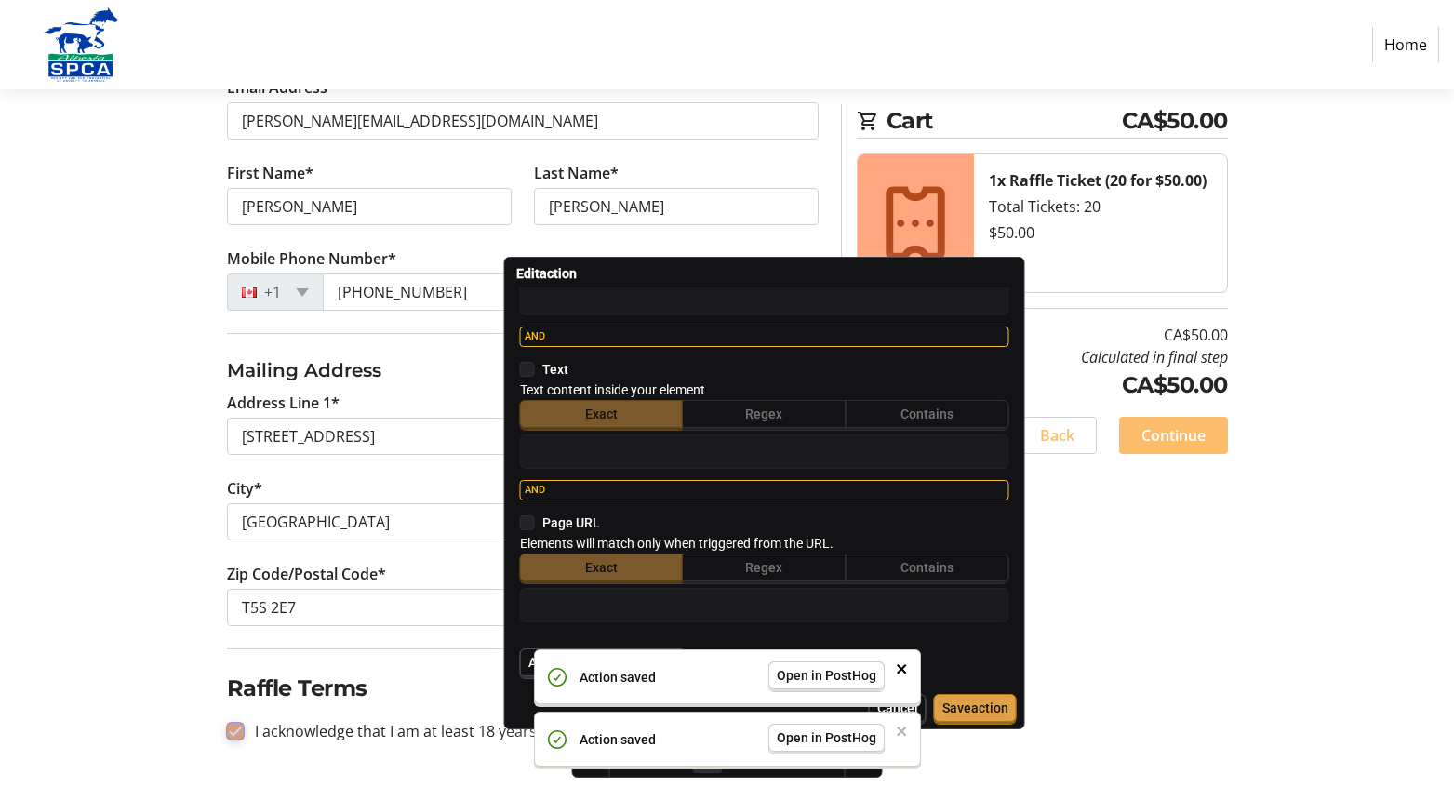
click at [904, 670] on icon "close" at bounding box center [902, 668] width 13 height 15
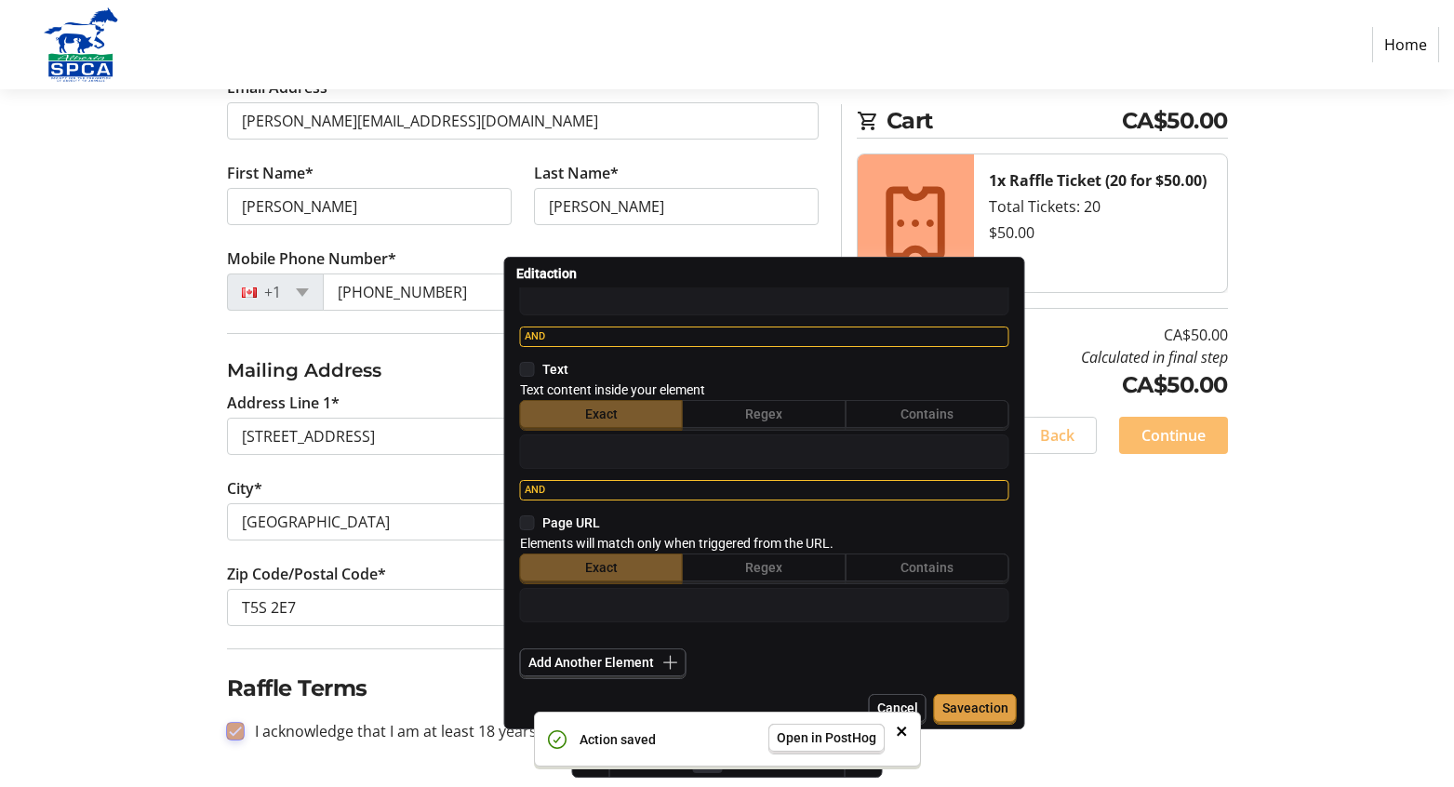
click at [903, 730] on icon "close" at bounding box center [902, 731] width 13 height 15
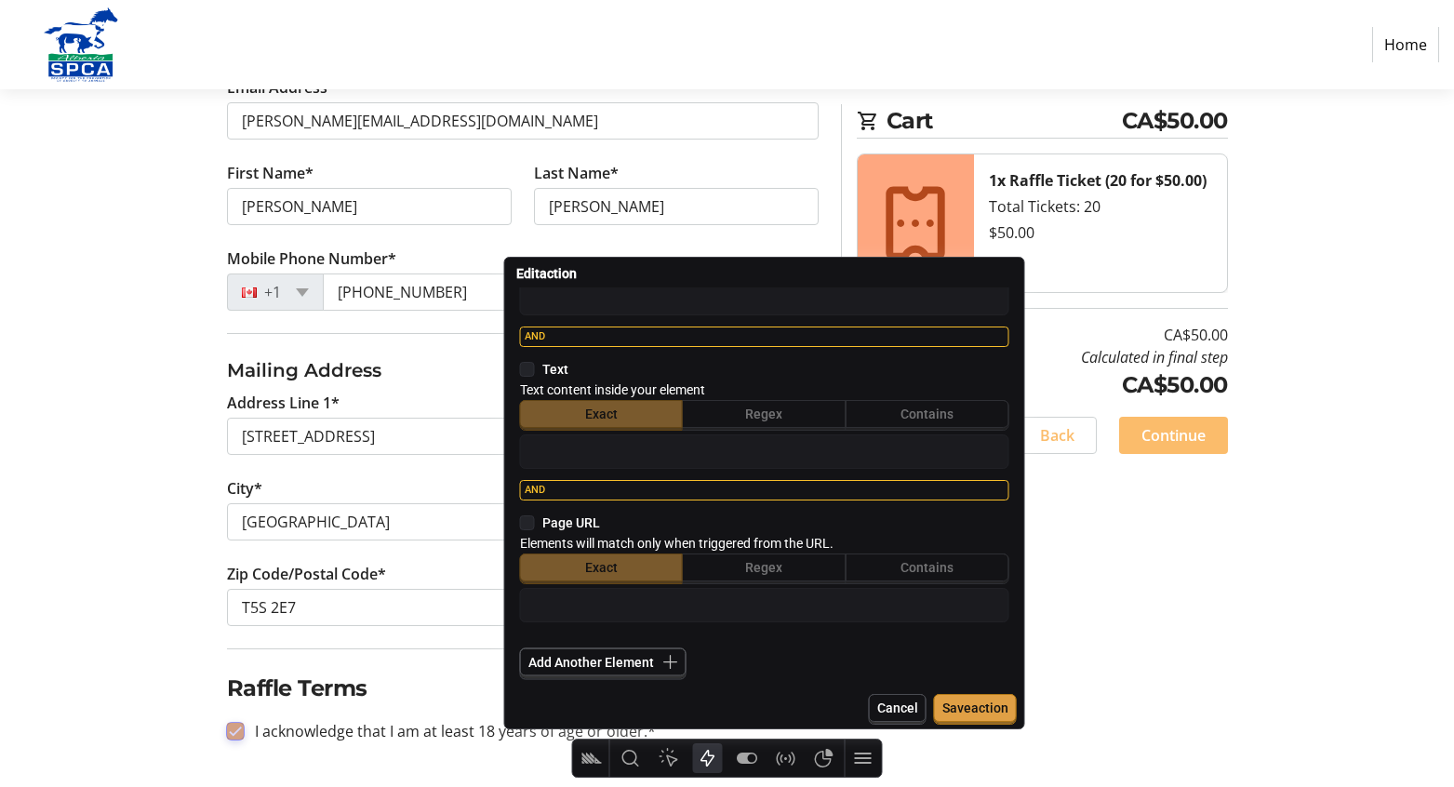
click at [673, 663] on icon "button" at bounding box center [670, 662] width 19 height 19
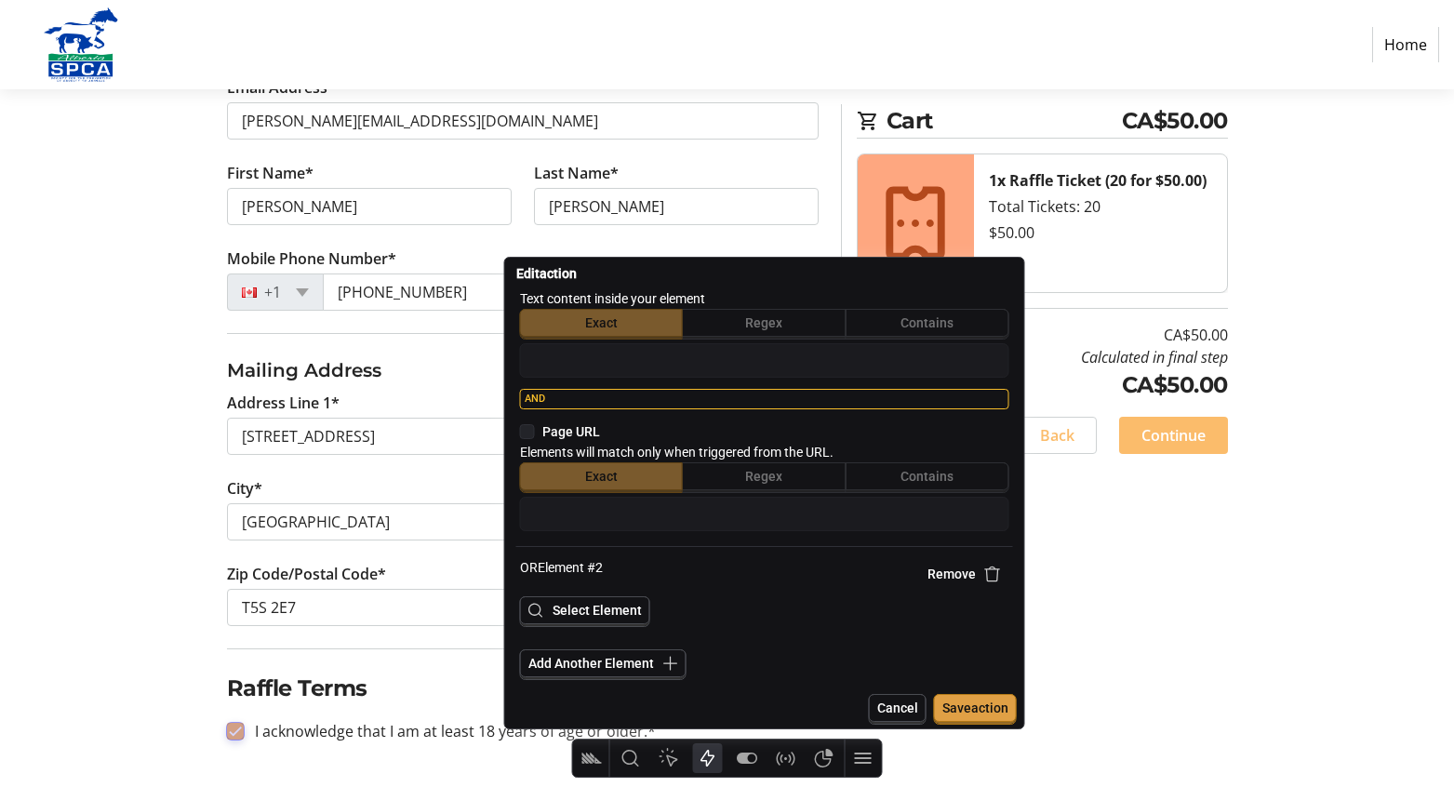
scroll to position [523, 0]
click at [635, 606] on span "Select Element" at bounding box center [596, 609] width 89 height 15
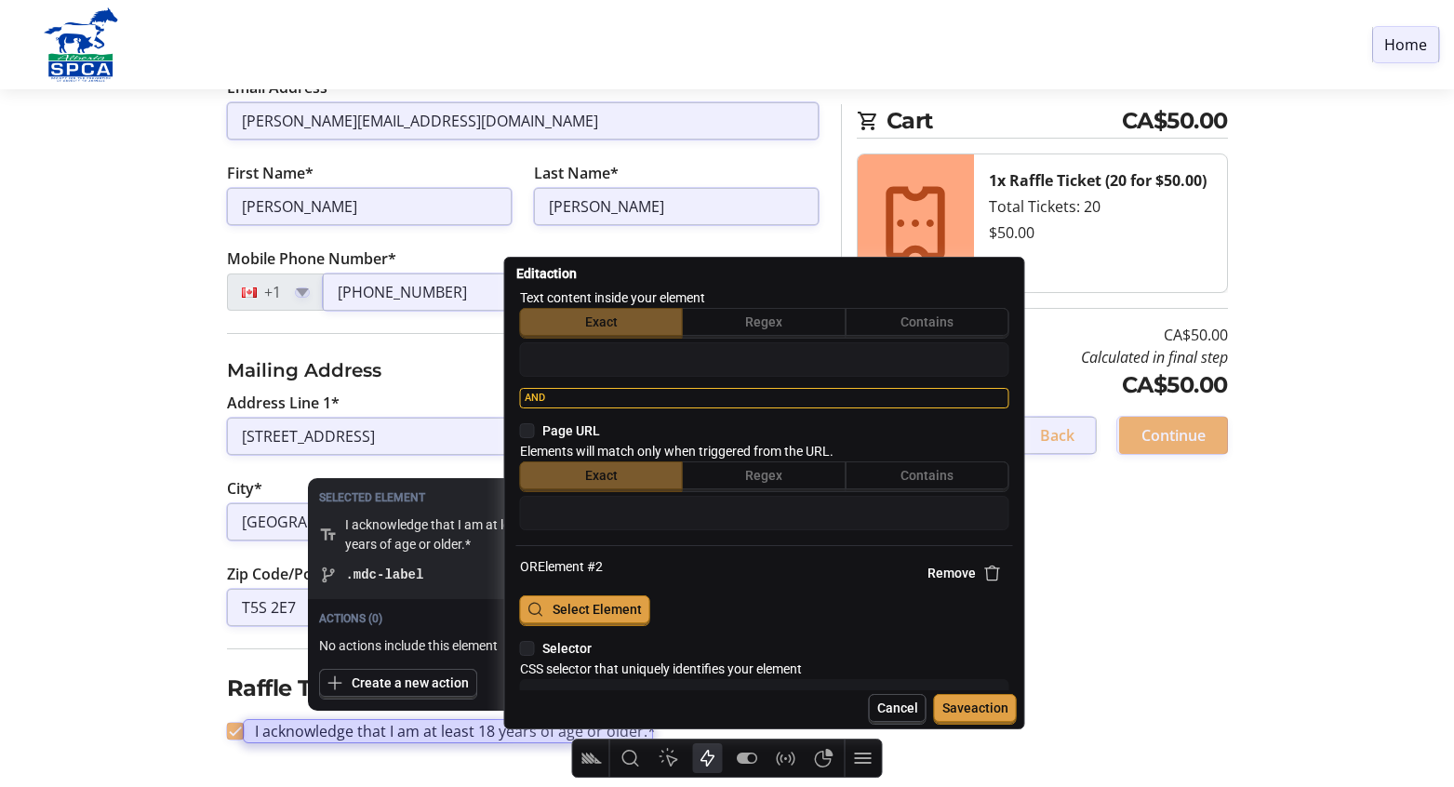
click at [371, 732] on div at bounding box center [448, 731] width 409 height 22
type textarea "x"
type textarea ".mdc-label"
type input "I acknowledge that I am at least 18 years of age or older.*"
type input "https://trellis.org/heads-tails-5050/checkout/201dd9c8-a45c-49e3-b32b-7b19b9568…"
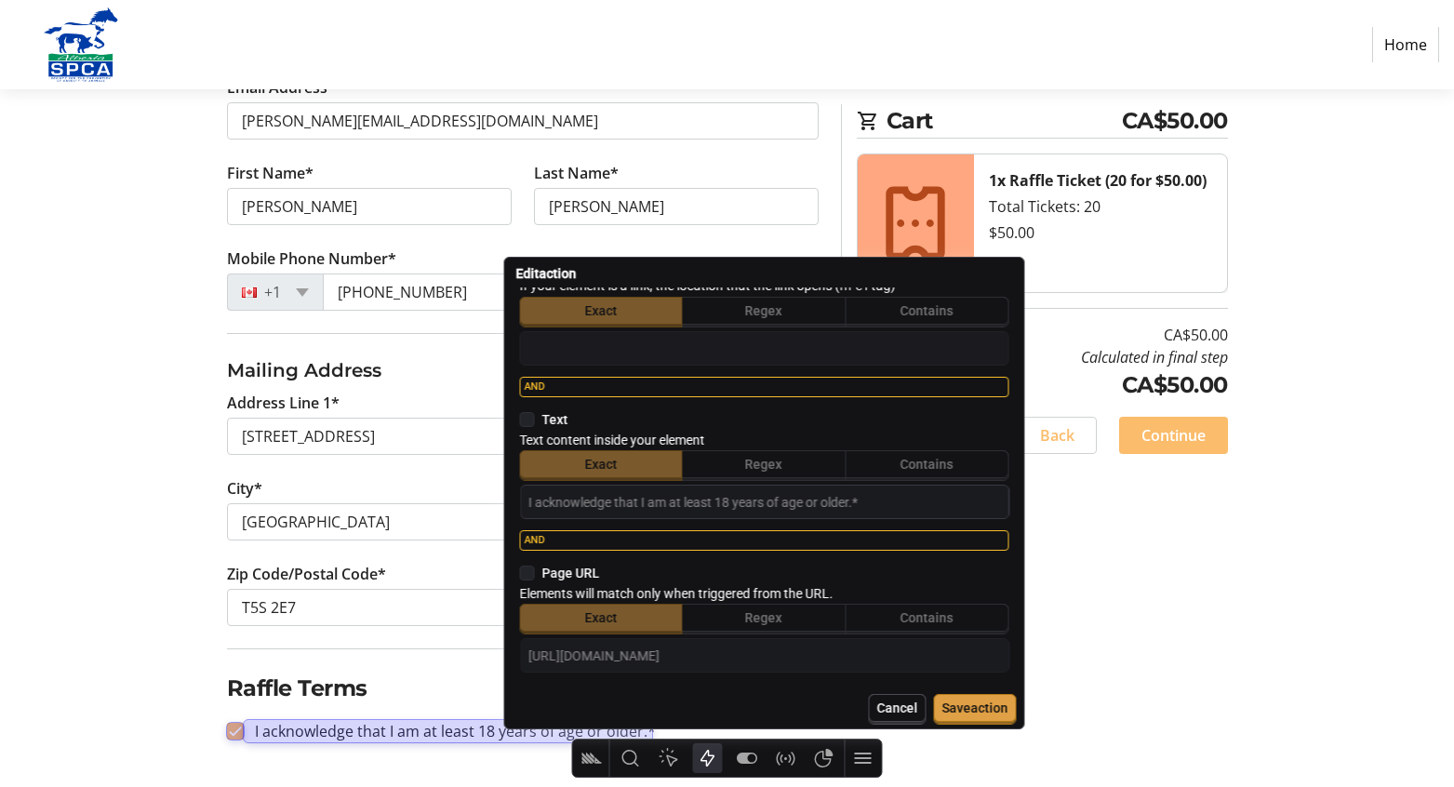
scroll to position [1088, 0]
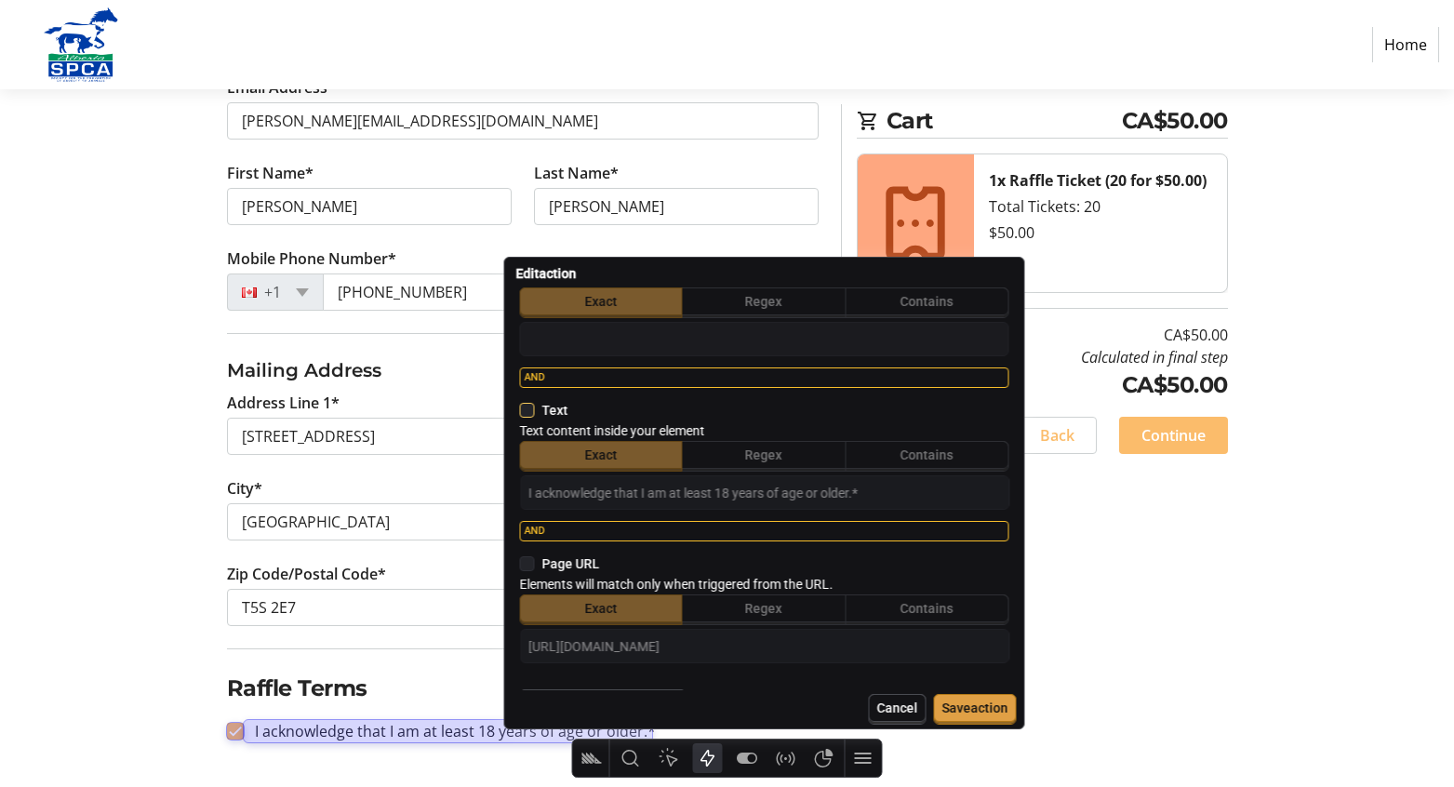
click at [527, 409] on icon at bounding box center [527, 410] width 15 height 15
click at [520, 410] on input "checkbox" at bounding box center [520, 410] width 0 height 0
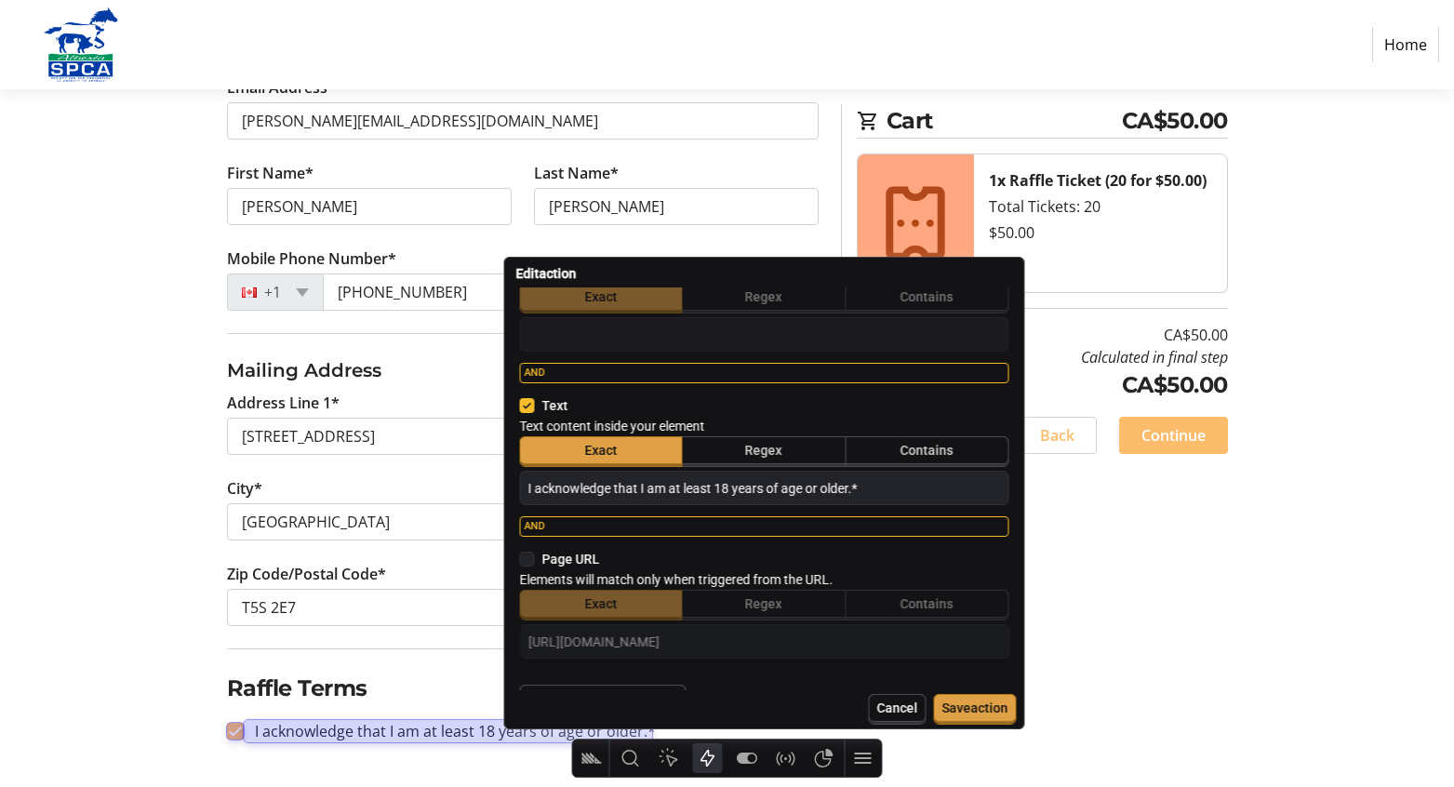
scroll to position [1129, 0]
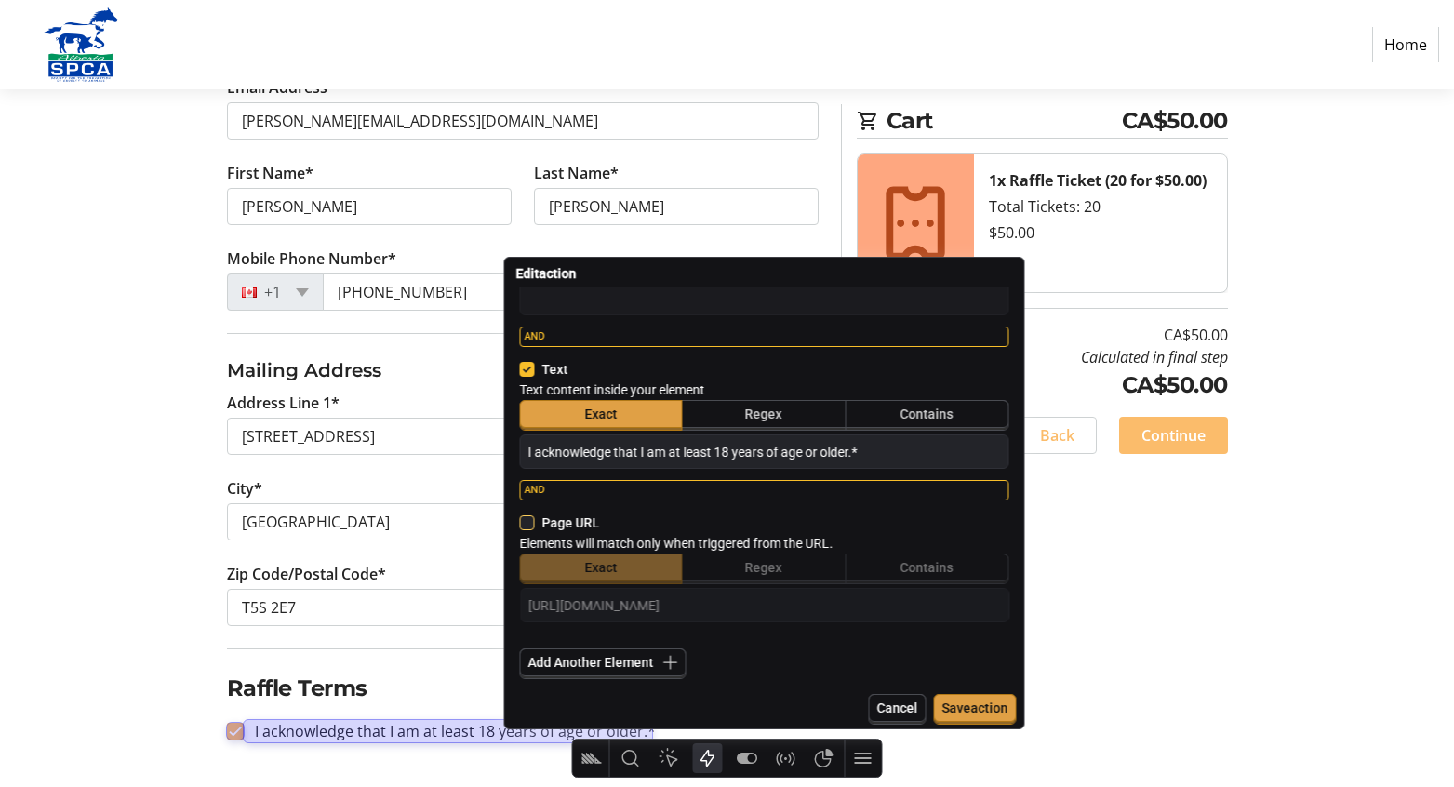
click at [530, 523] on icon at bounding box center [527, 522] width 15 height 15
click at [520, 523] on input "checkbox" at bounding box center [520, 523] width 0 height 0
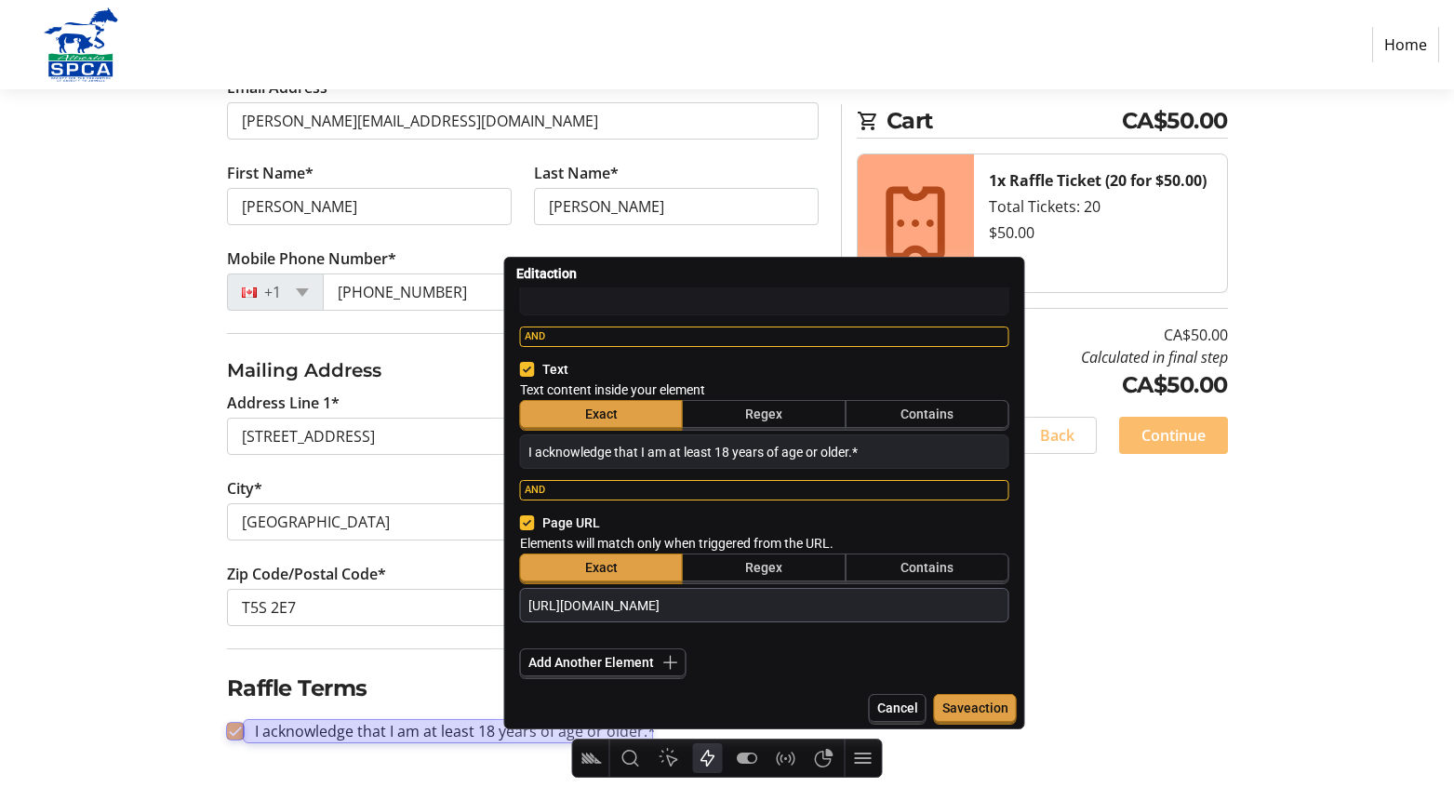
click at [814, 605] on input "https://trellis.org/heads-tails-5050/checkout/201dd9c8-a45c-49e3-b32b-7b19b9568…" at bounding box center [764, 604] width 472 height 25
drag, startPoint x: 798, startPoint y: 609, endPoint x: 926, endPoint y: 608, distance: 128.3
click at [926, 608] on input "https://trellis.org/heads-tails-5050/checkout/201dd9c8-a45c-49e3-b32b-7b19b9568…" at bounding box center [764, 604] width 472 height 25
type textarea "x"
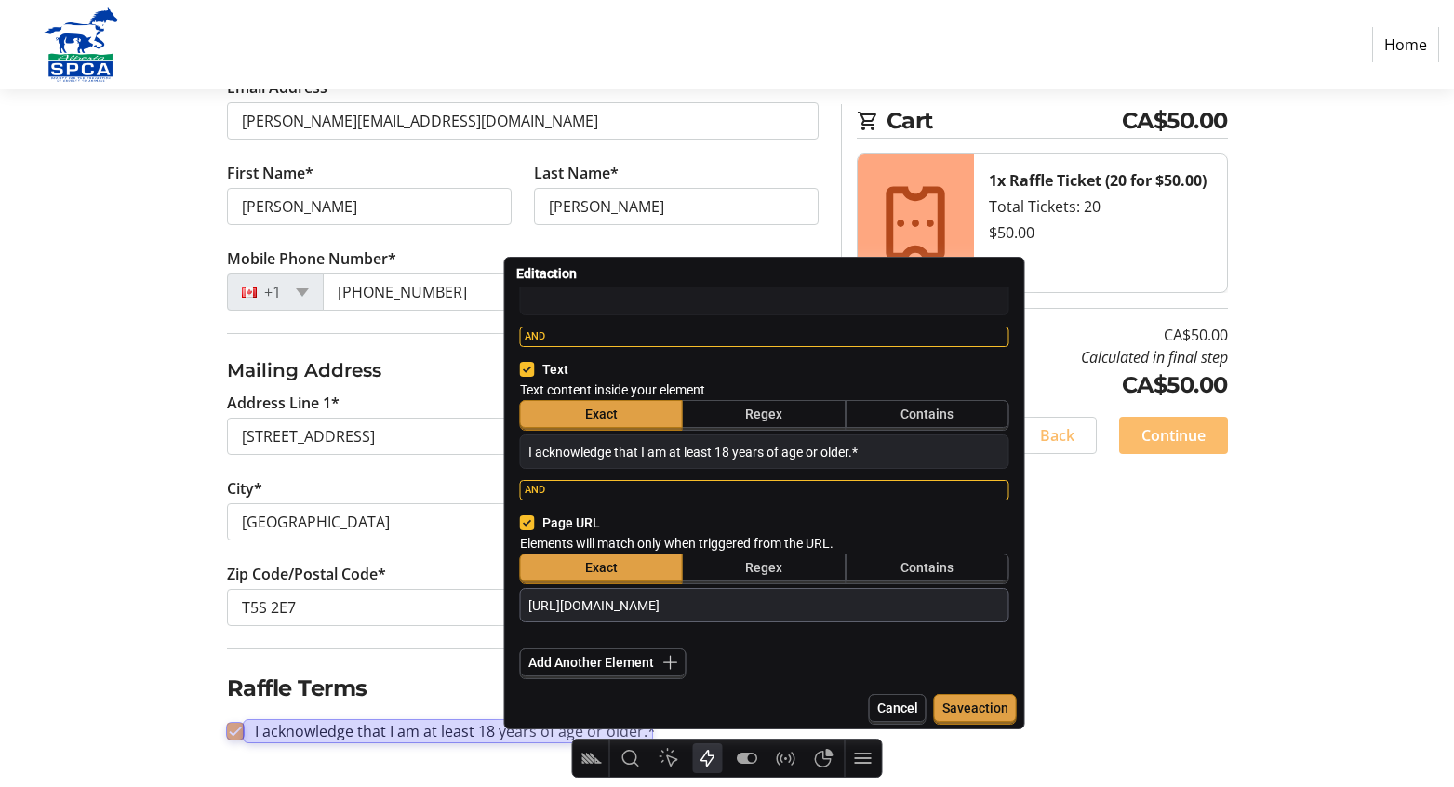
scroll to position [0, 0]
type input "https://trellis.org/heads-tails-5050/checkout/*/purchaser"
click at [916, 640] on div "OR Element # 2 Remove Change Element Matches 1 element Selector CSS selector th…" at bounding box center [764, 315] width 497 height 736
click at [896, 609] on input "https://trellis.org/heads-tails-5050/checkout/*/purchaser" at bounding box center [764, 604] width 472 height 25
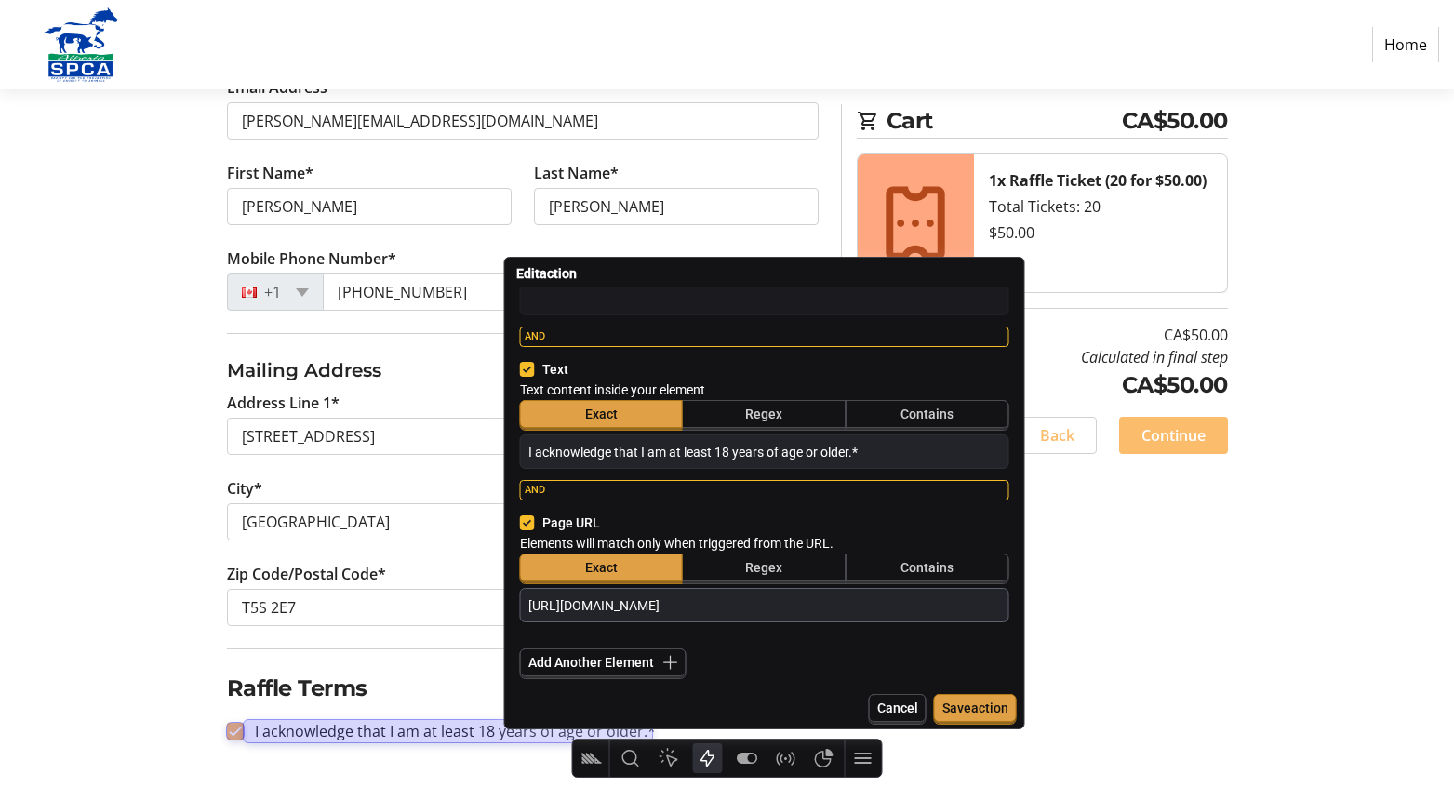
click at [896, 609] on input "https://trellis.org/heads-tails-5050/checkout/*/purchaser" at bounding box center [764, 604] width 472 height 25
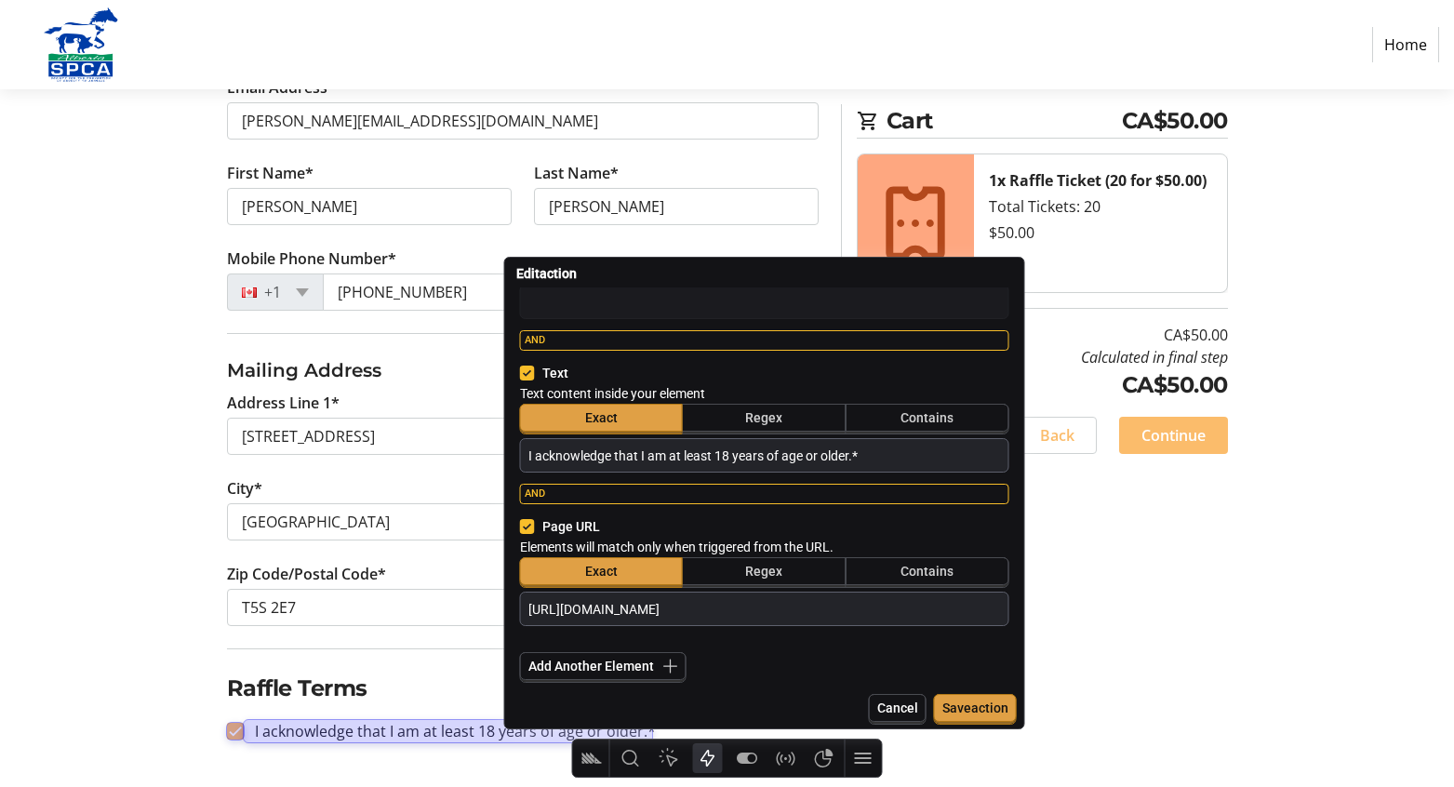
scroll to position [1129, 0]
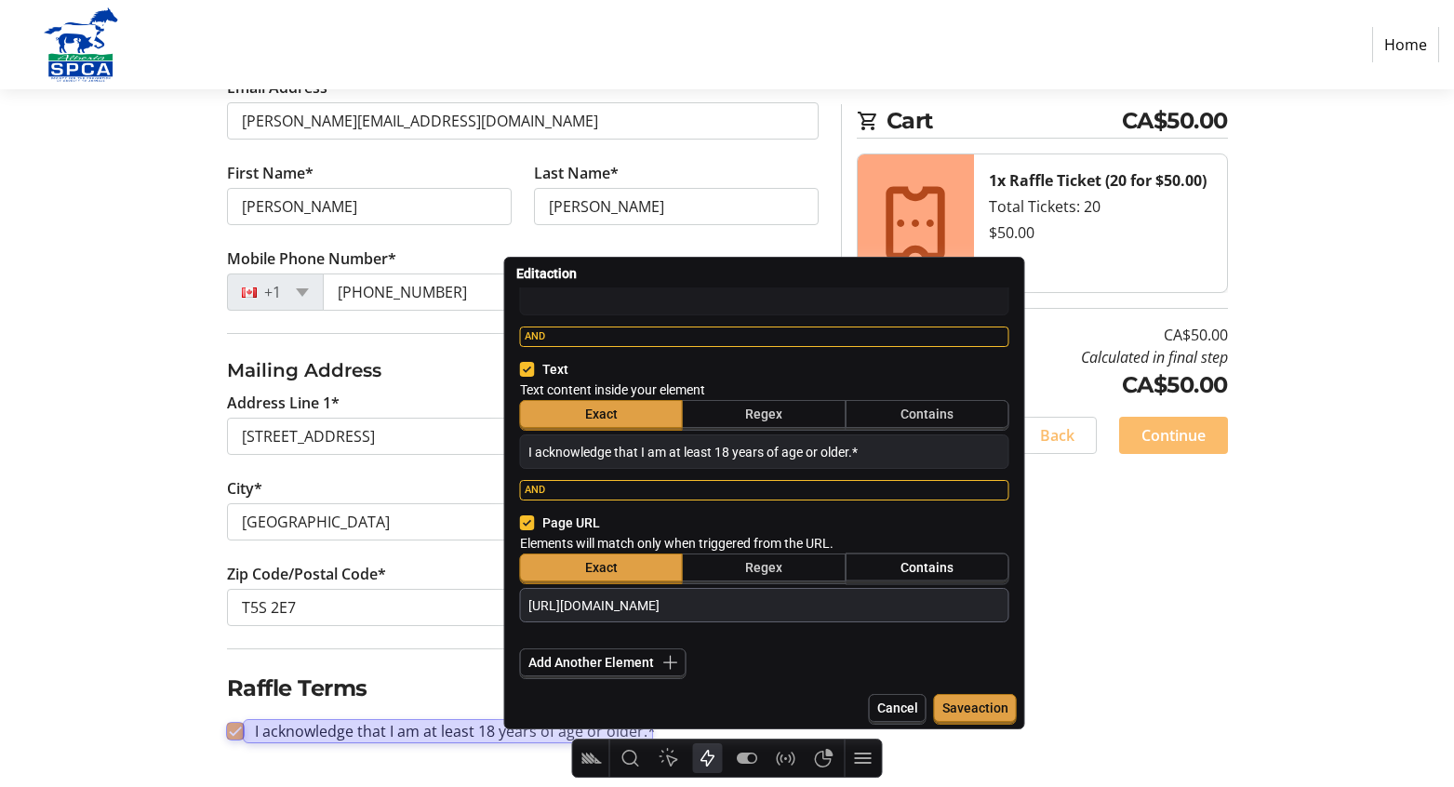
click at [922, 565] on span "Contains" at bounding box center [926, 567] width 53 height 15
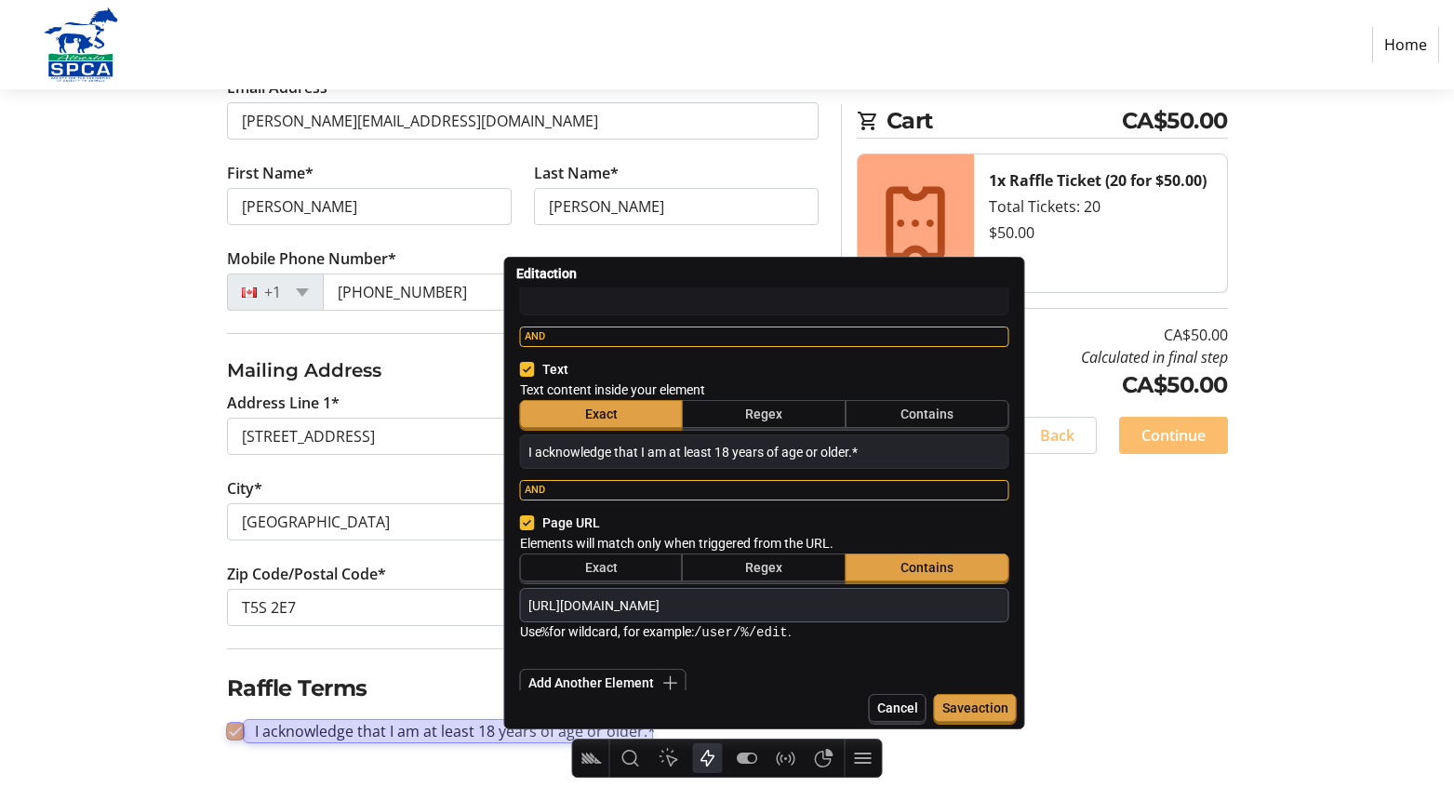
click at [782, 607] on input "https://trellis.org/heads-tails-5050/checkout/*/purchaser" at bounding box center [764, 604] width 472 height 25
click at [800, 607] on input "https://trellis.org/heads-tails-5050/checkout/*/purchaser" at bounding box center [764, 604] width 472 height 25
type textarea "x"
click at [884, 606] on input "https://trellis.org/heads-tails-5050/checkout/%/purchaser" at bounding box center [764, 604] width 472 height 25
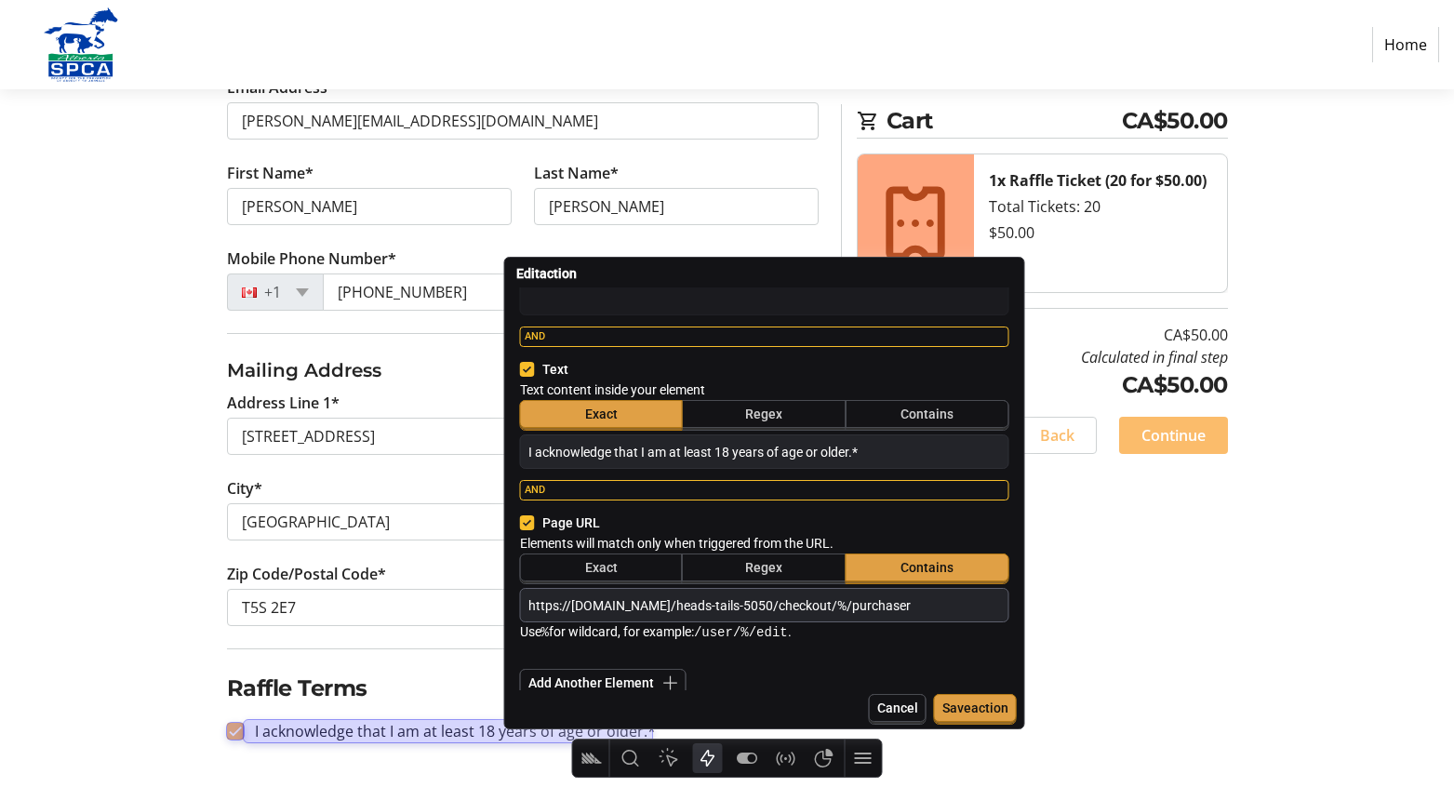
click at [884, 606] on input "https://trellis.org/heads-tails-5050/checkout/%/purchaser" at bounding box center [764, 604] width 472 height 25
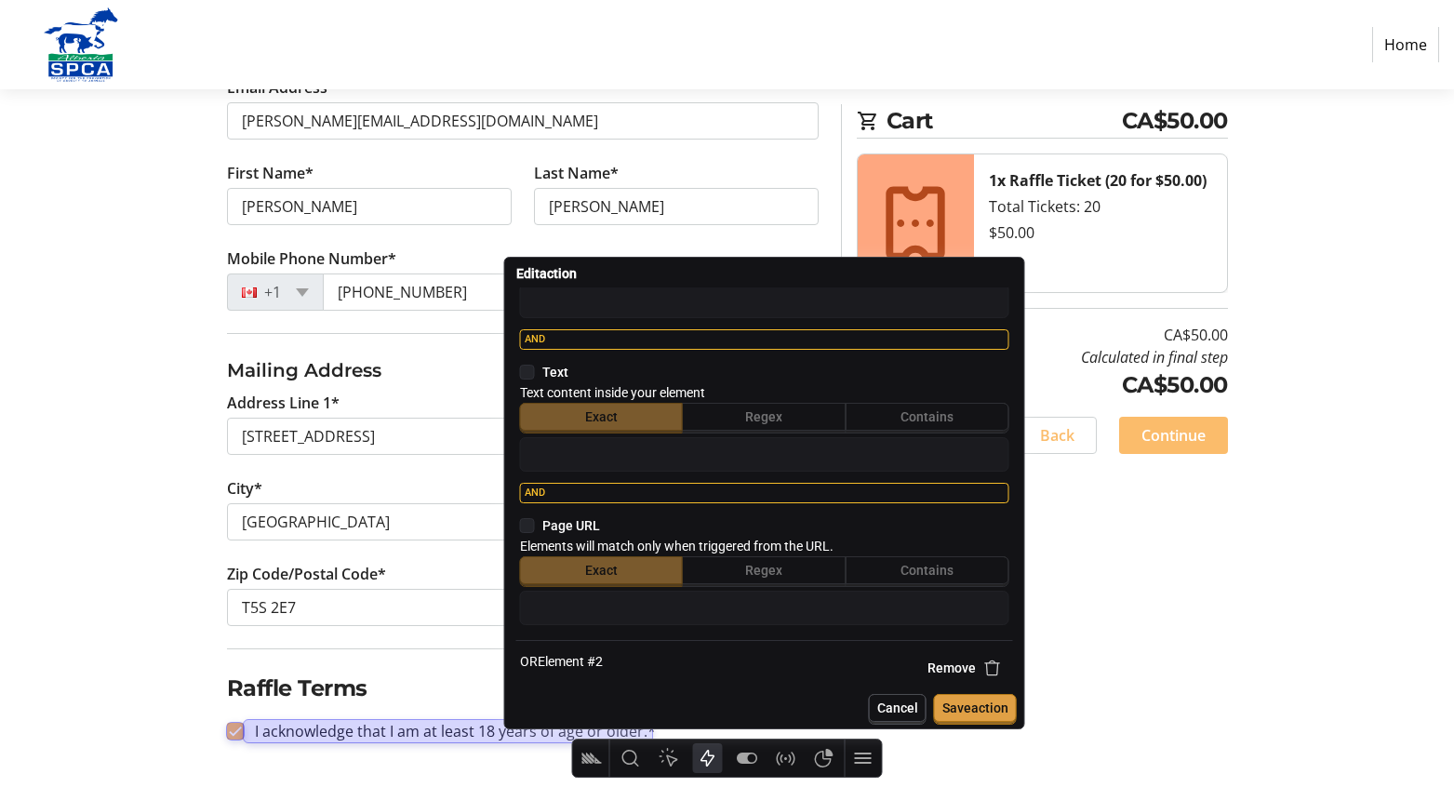
scroll to position [424, 0]
type input "https://trellis.org/heads-tails-5050/checkout/%/purchaser"
click at [521, 531] on icon at bounding box center [527, 529] width 15 height 15
click at [520, 529] on input "checkbox" at bounding box center [520, 529] width 0 height 0
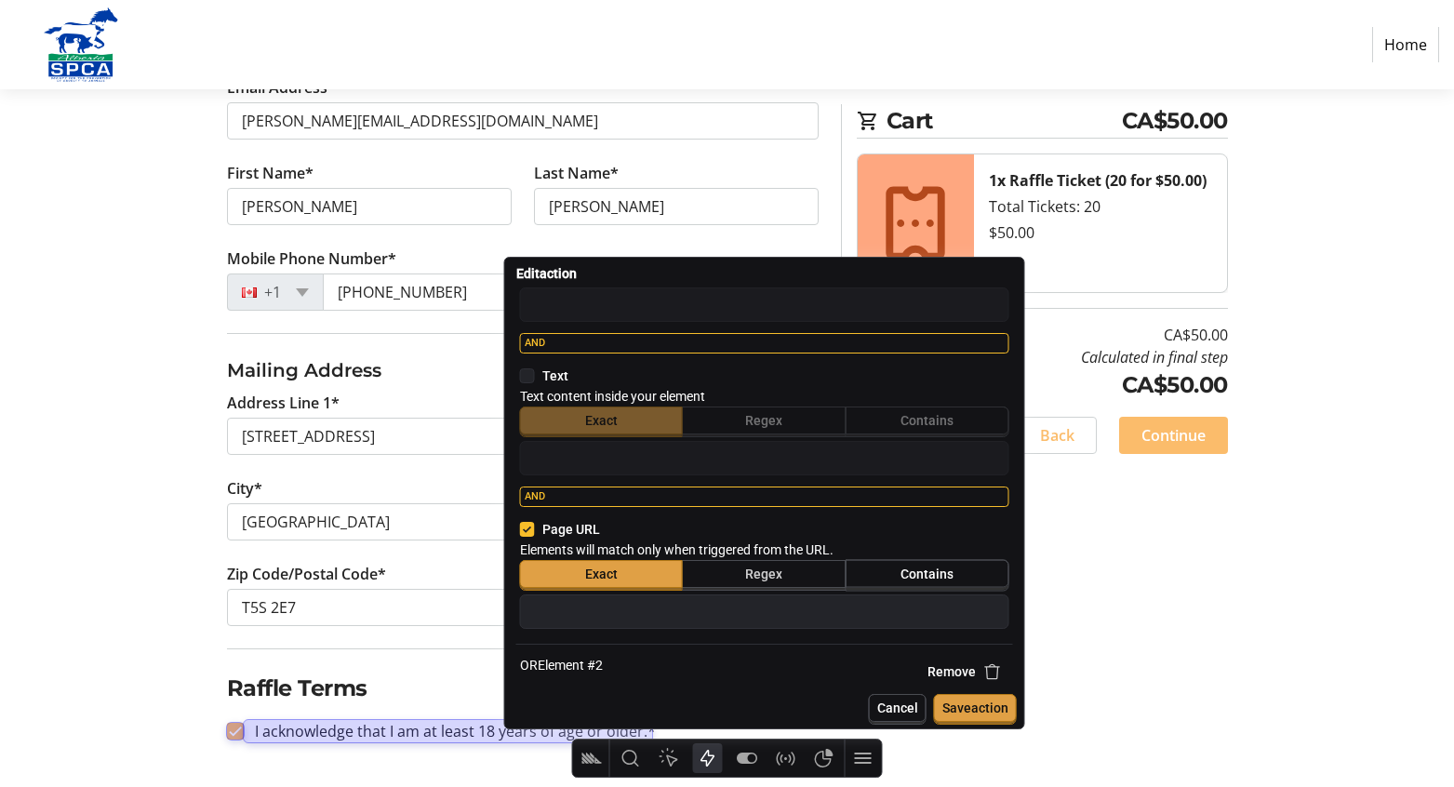
click at [900, 577] on span "Contains" at bounding box center [926, 573] width 53 height 15
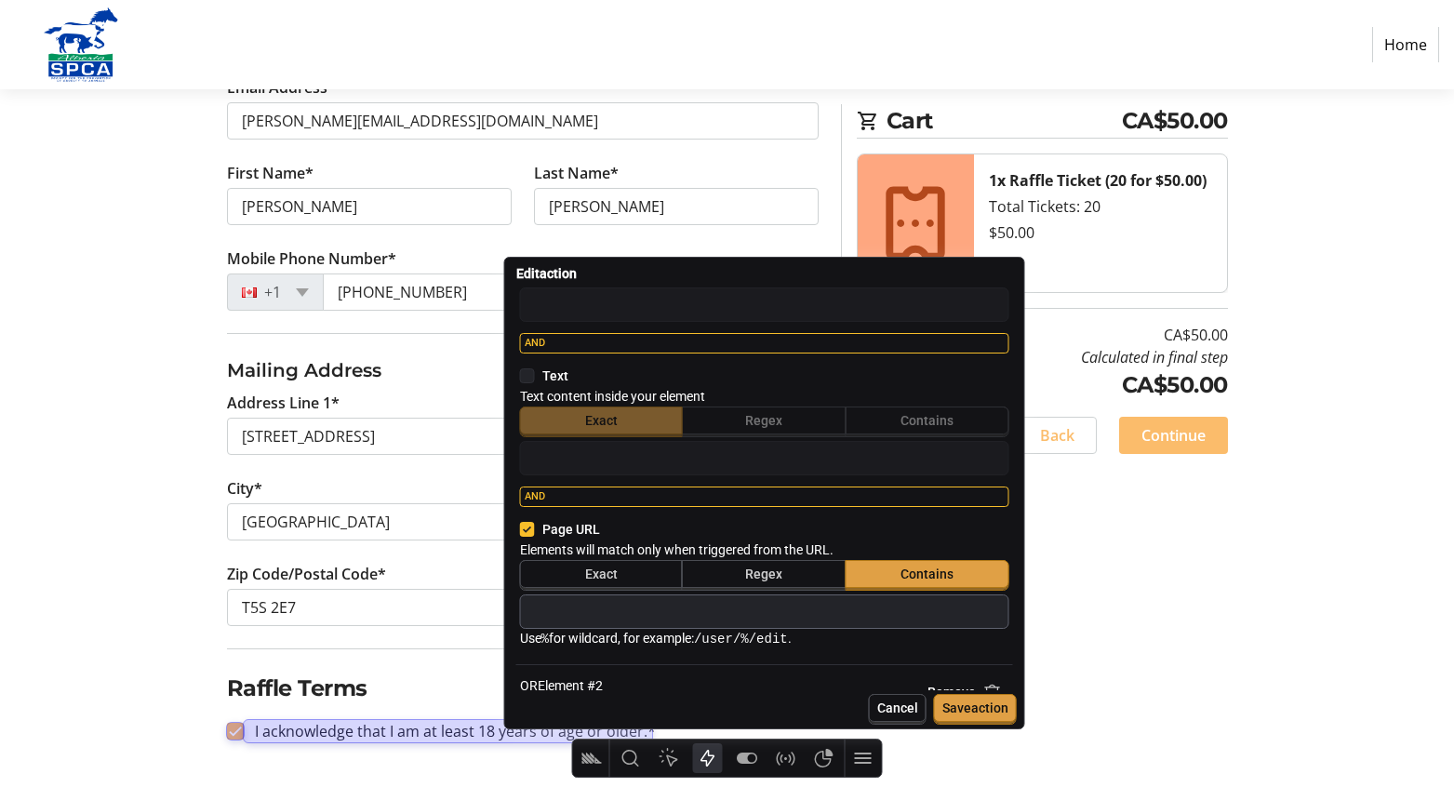
click at [852, 618] on input "text" at bounding box center [764, 611] width 472 height 25
type textarea "x"
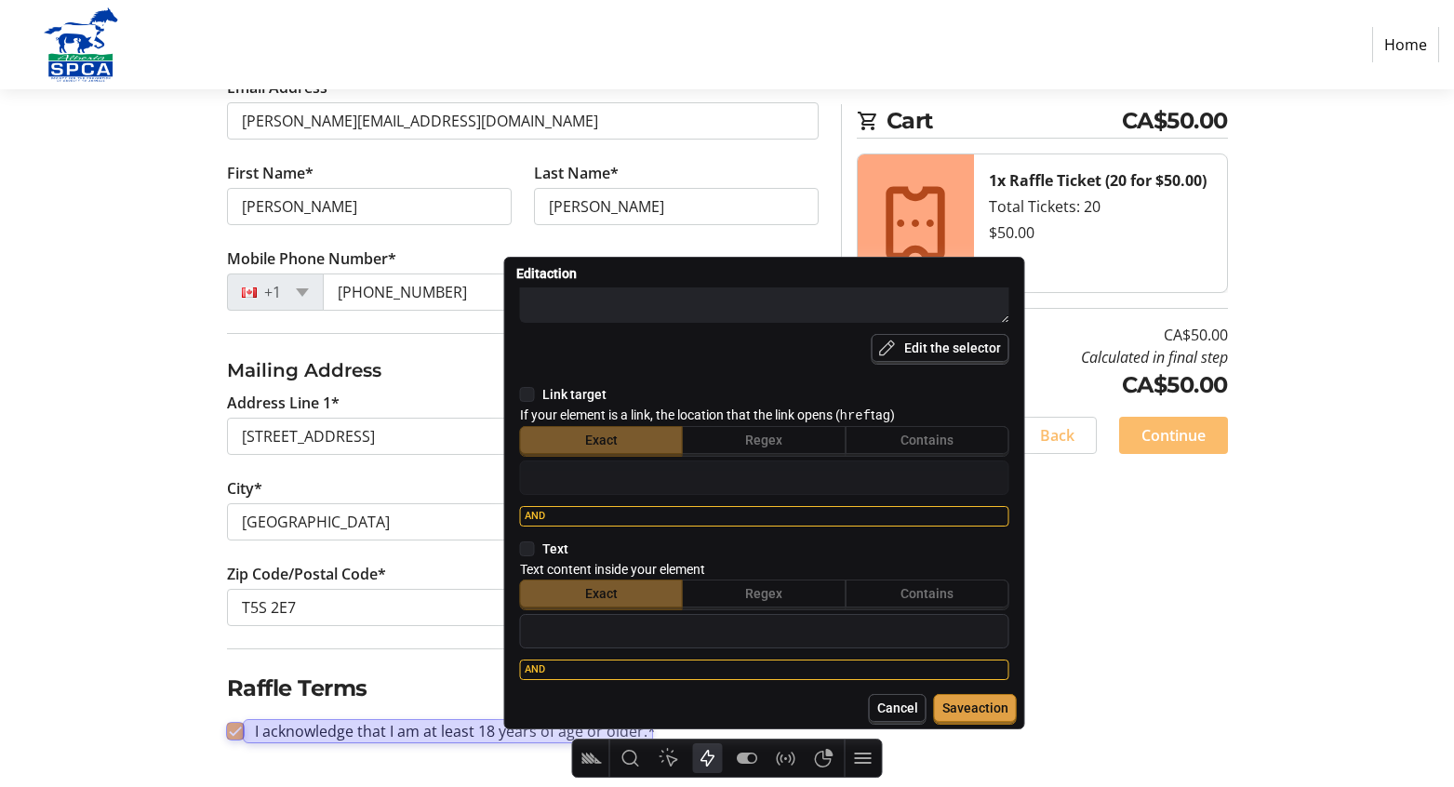
scroll to position [0, 0]
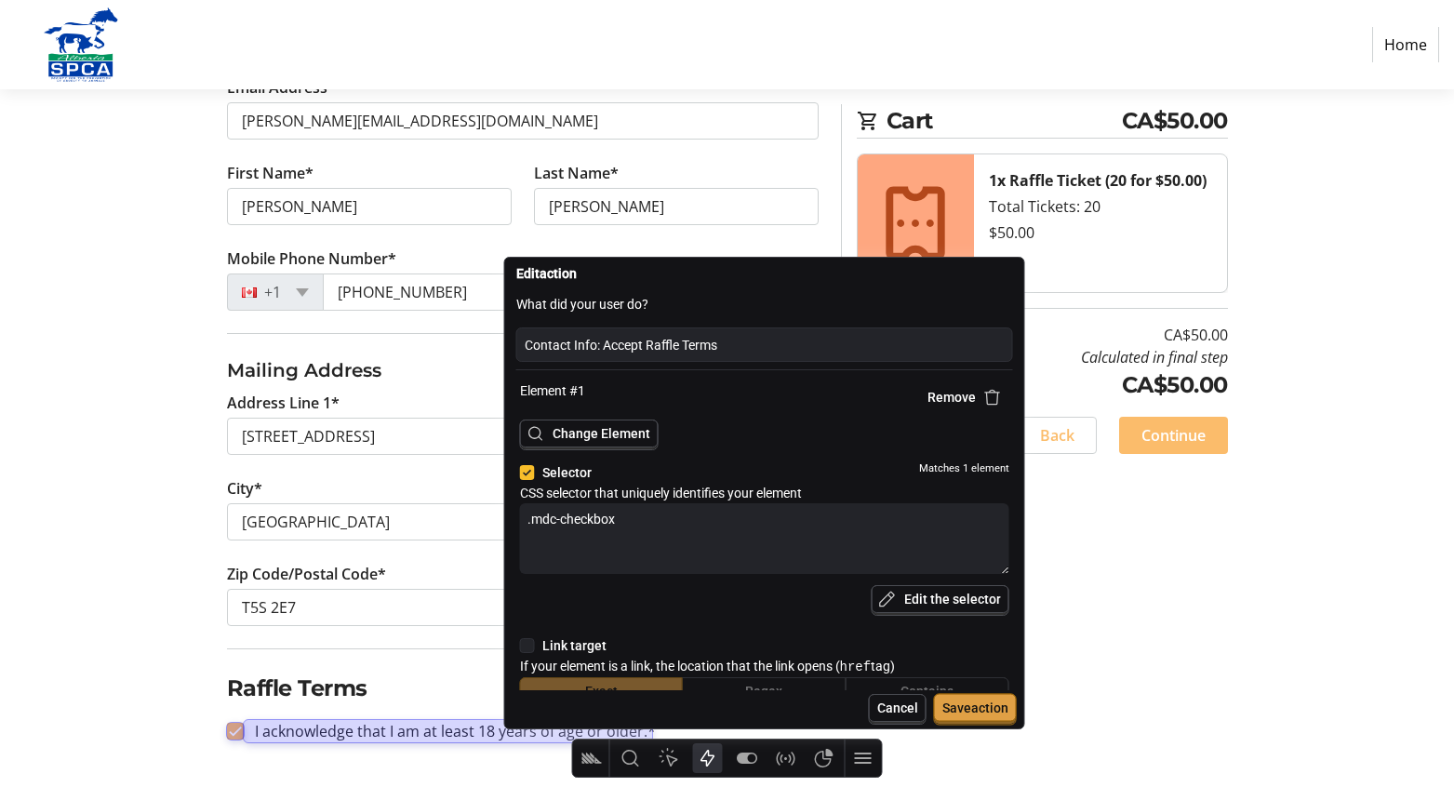
type input "https://trellis.org/heads-tails-5050/checkout/%/purchaser"
click at [987, 711] on span "Save action" at bounding box center [975, 707] width 66 height 15
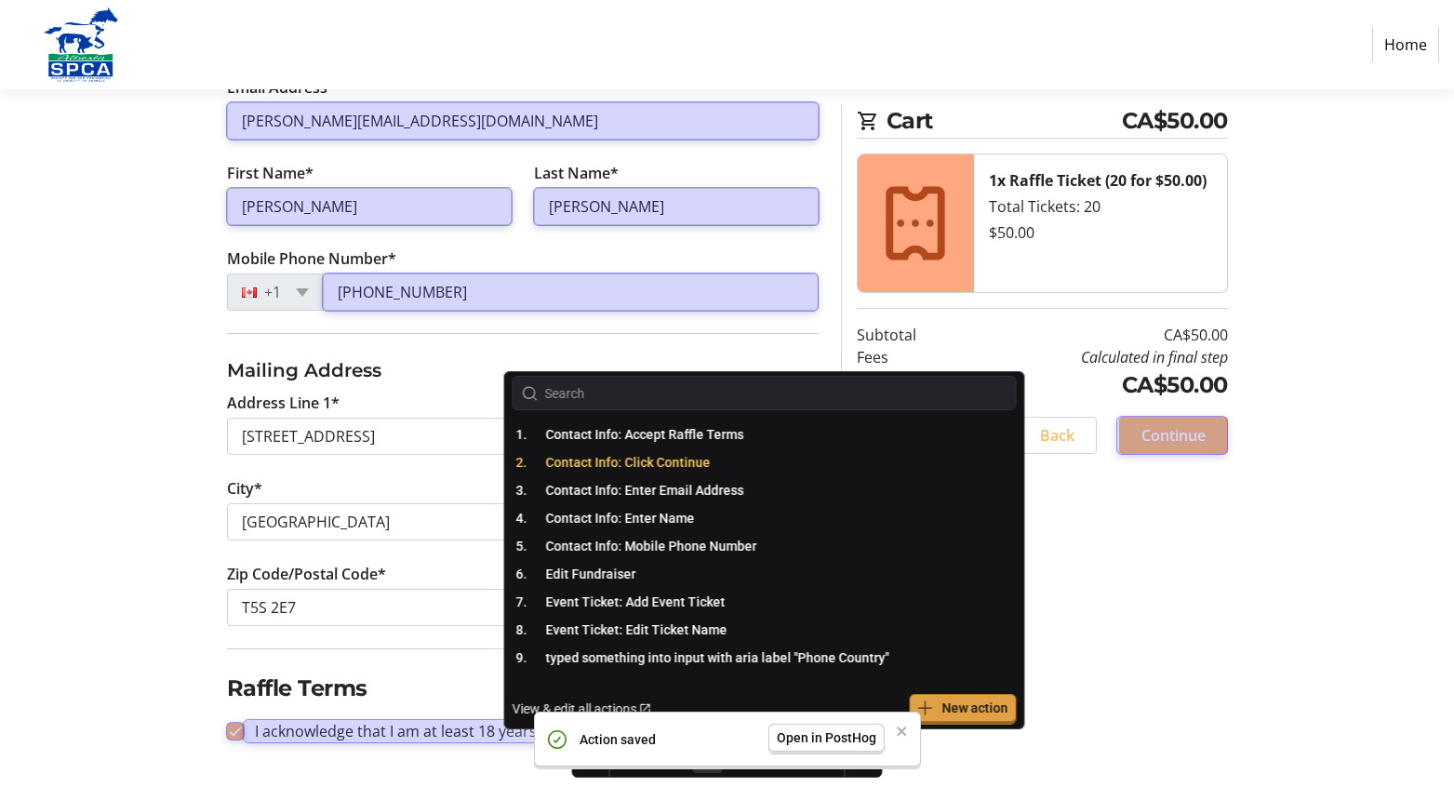
click at [652, 469] on span "Contact Info: Click Continue" at bounding box center [628, 462] width 165 height 15
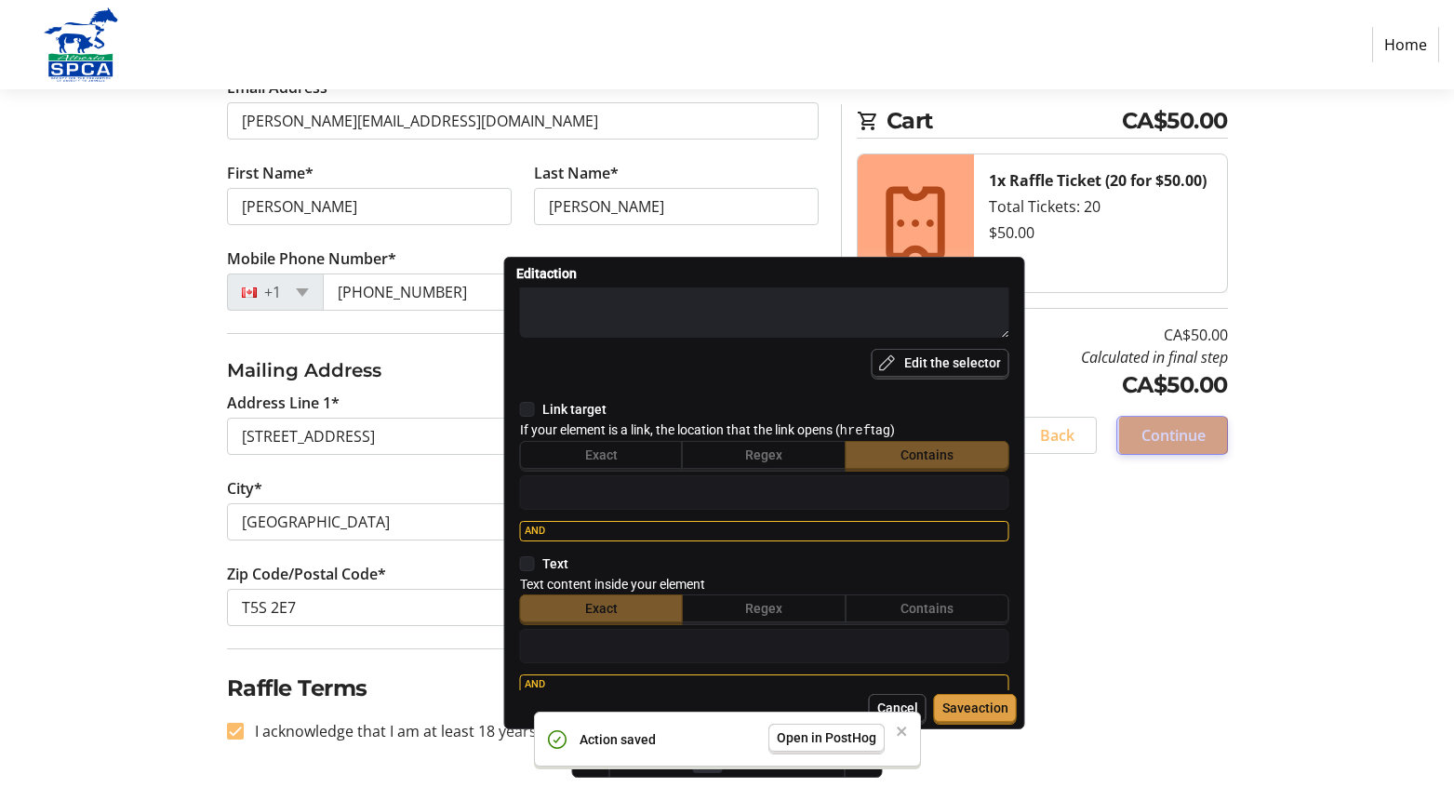
scroll to position [451, 0]
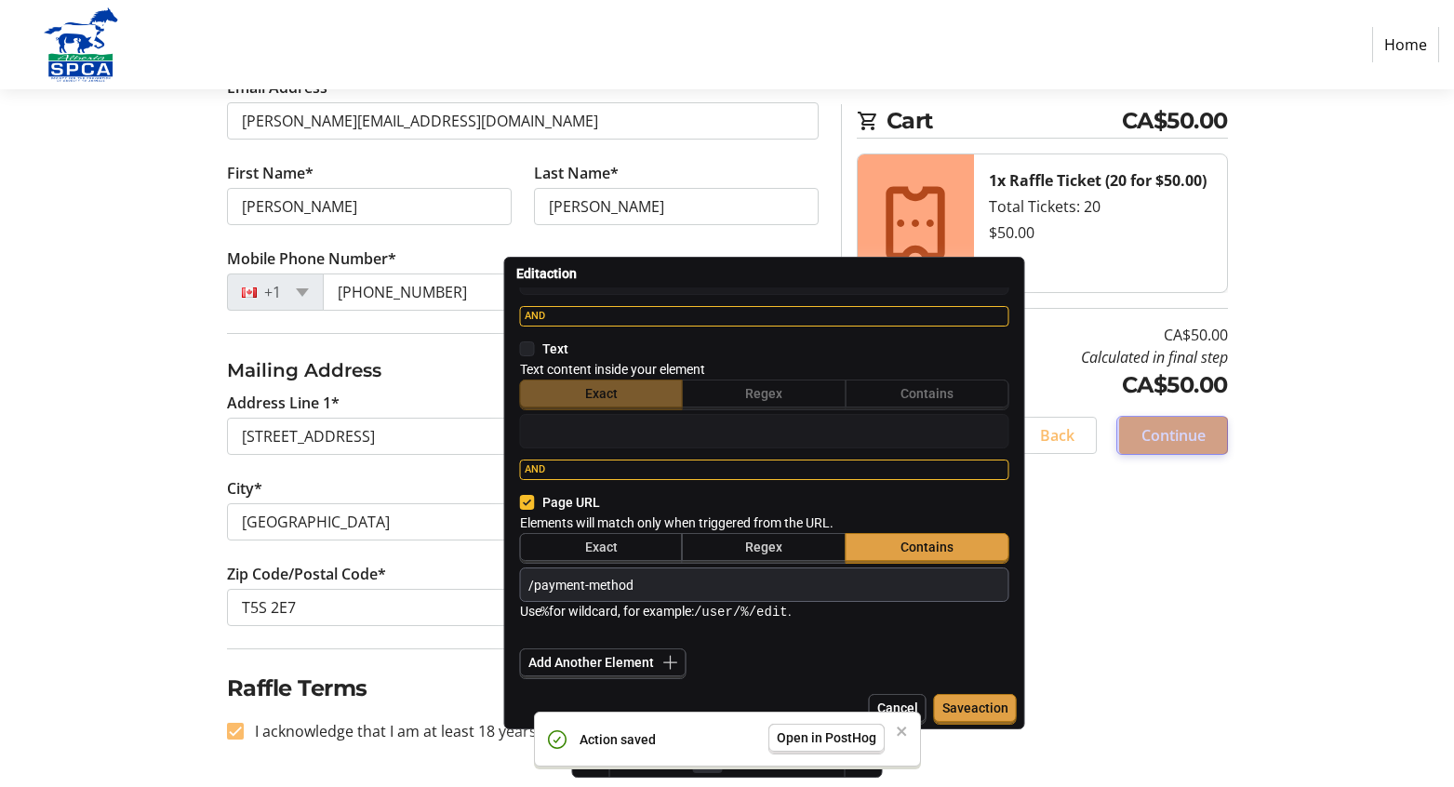
click at [675, 587] on input "/payment-method" at bounding box center [764, 584] width 472 height 25
paste input "https://trellis.org/heads-tails-5050/checkout/%/purchaser"
type textarea "x"
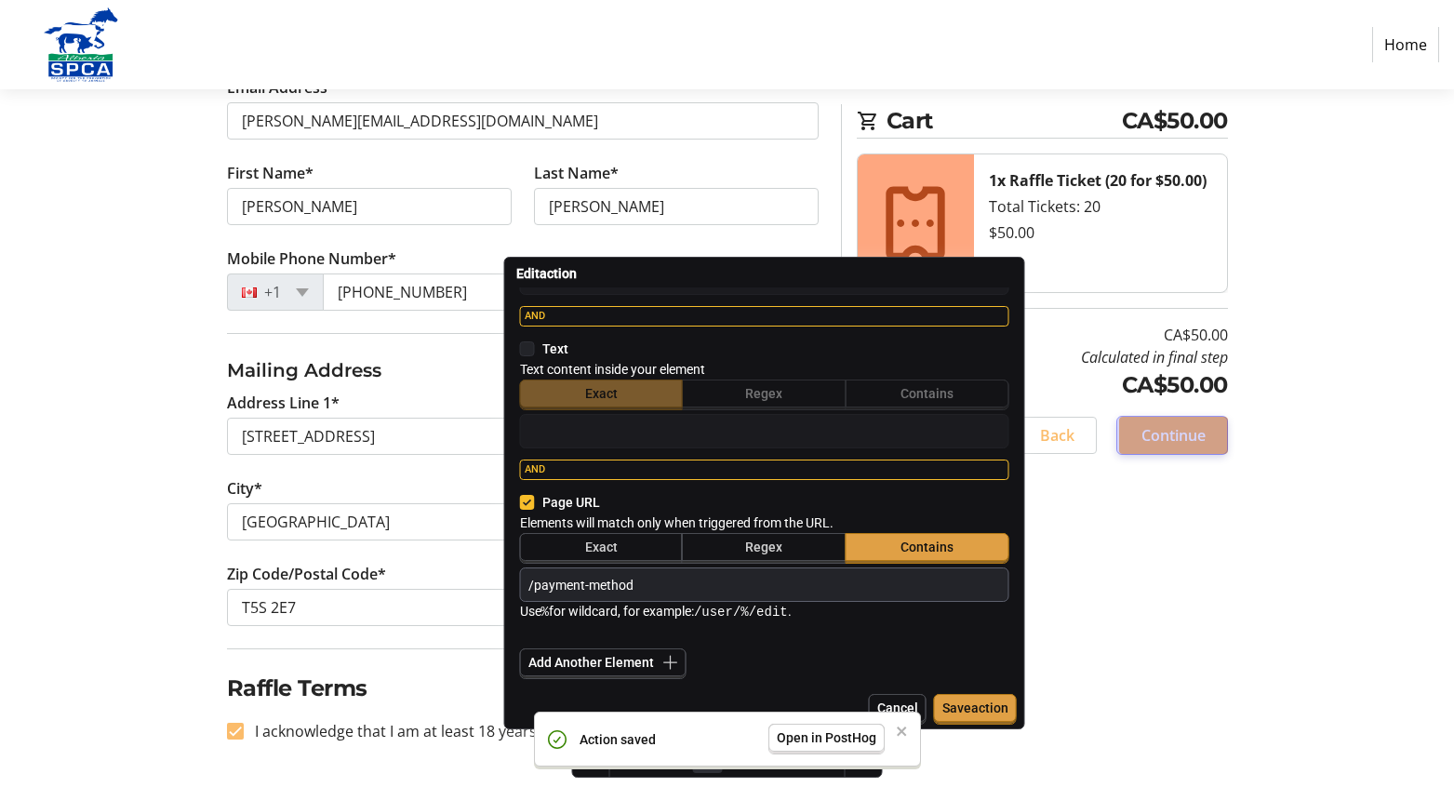
type input "https://trellis.org/heads-tails-5050/checkout/%/purchaser"
click at [838, 582] on input "https://trellis.org/heads-tails-5050/checkout/%/purchaser" at bounding box center [764, 584] width 472 height 25
type textarea "x"
type input "https://trellis.org/heads-tails-5050/checkout/%/a"
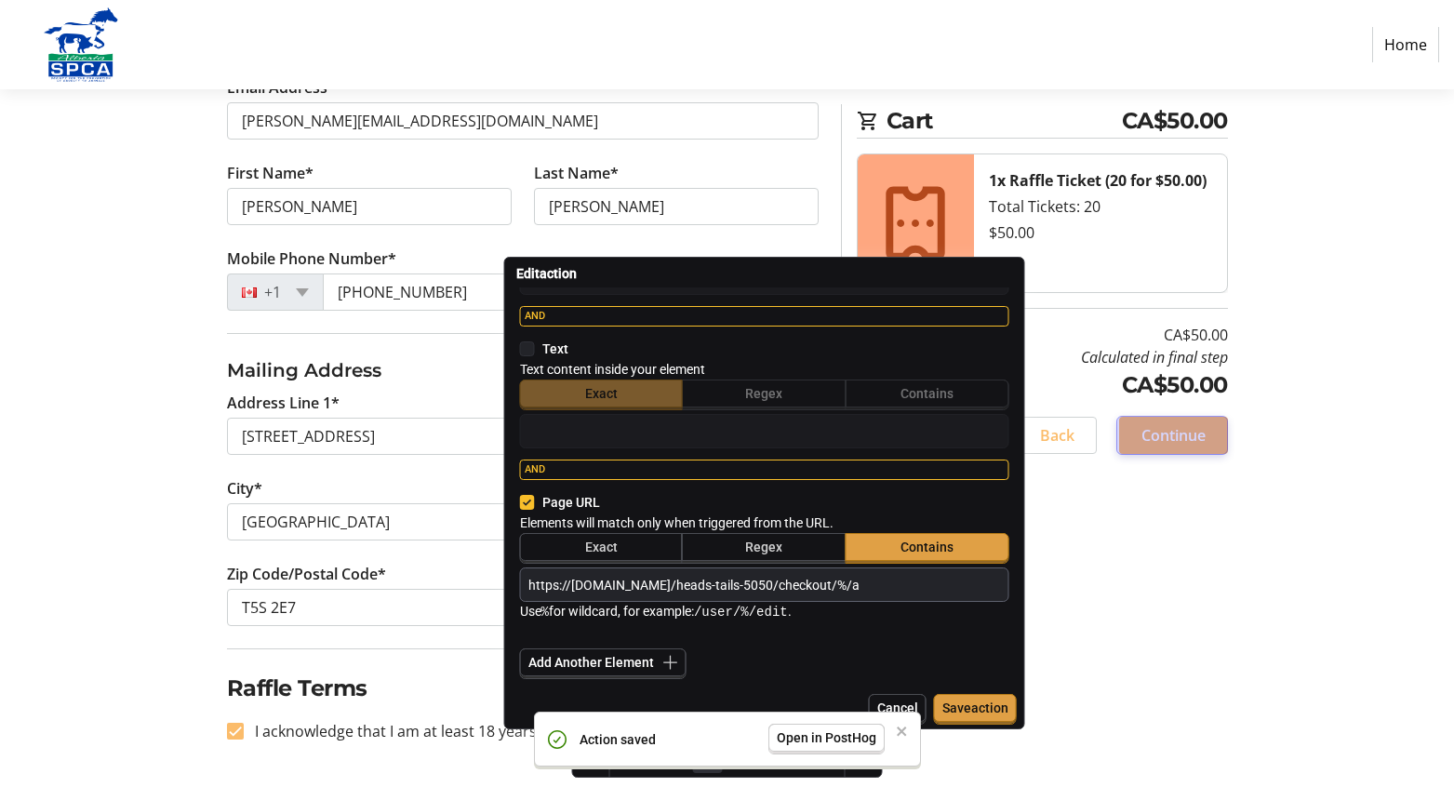
type textarea "x"
type input "https://trellis.org/heads-tails-5050/checkout/%/"
type textarea "x"
type input "https://trellis.org/heads-tails-5050/checkout/%/p"
type textarea "x"
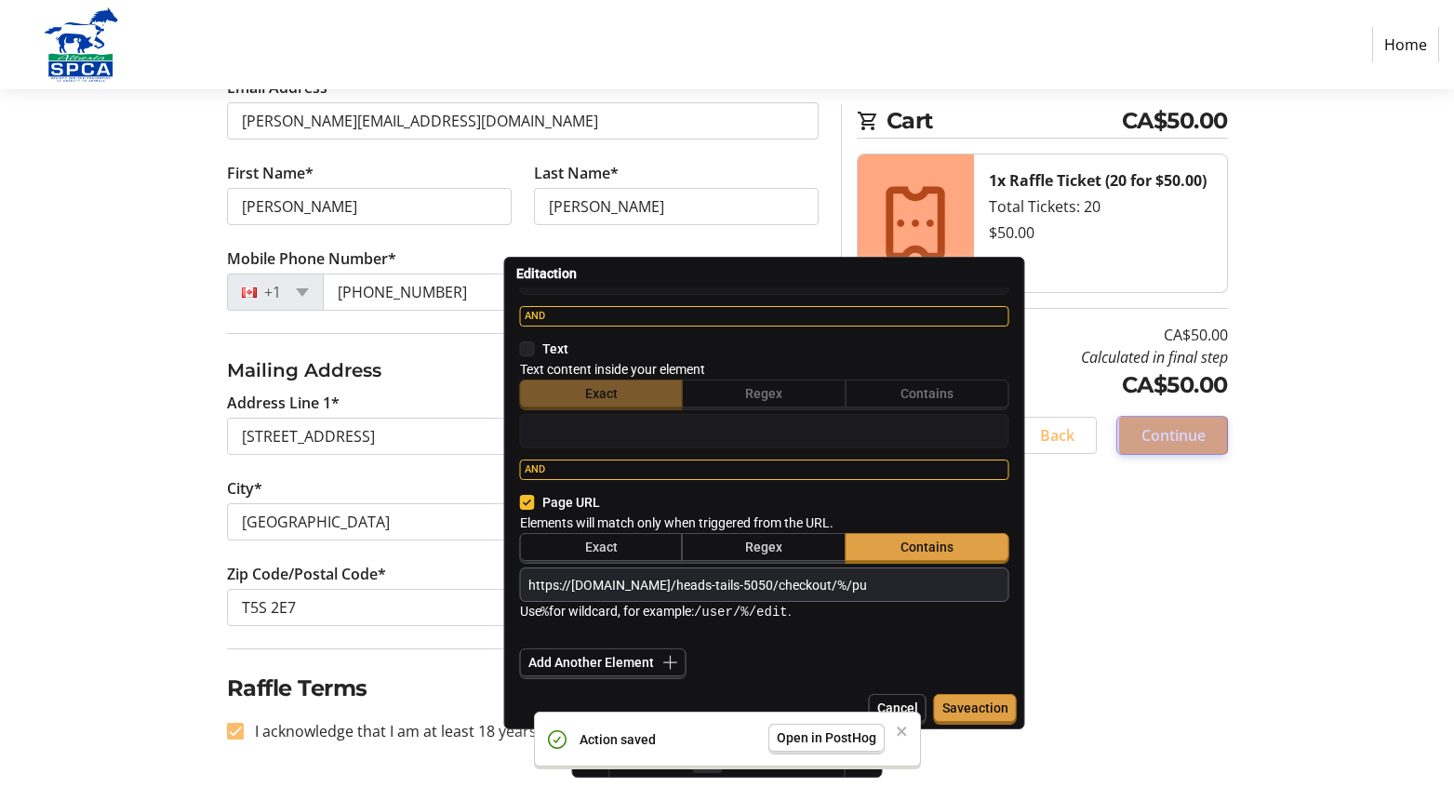
type input "https://trellis.org/heads-tails-5050/checkout/%/pur"
type textarea "x"
type input "https://trellis.org/heads-tails-5050/checkout/%/purc"
type textarea "x"
type input "https://trellis.org/heads-tails-5050/checkout/%/purcha"
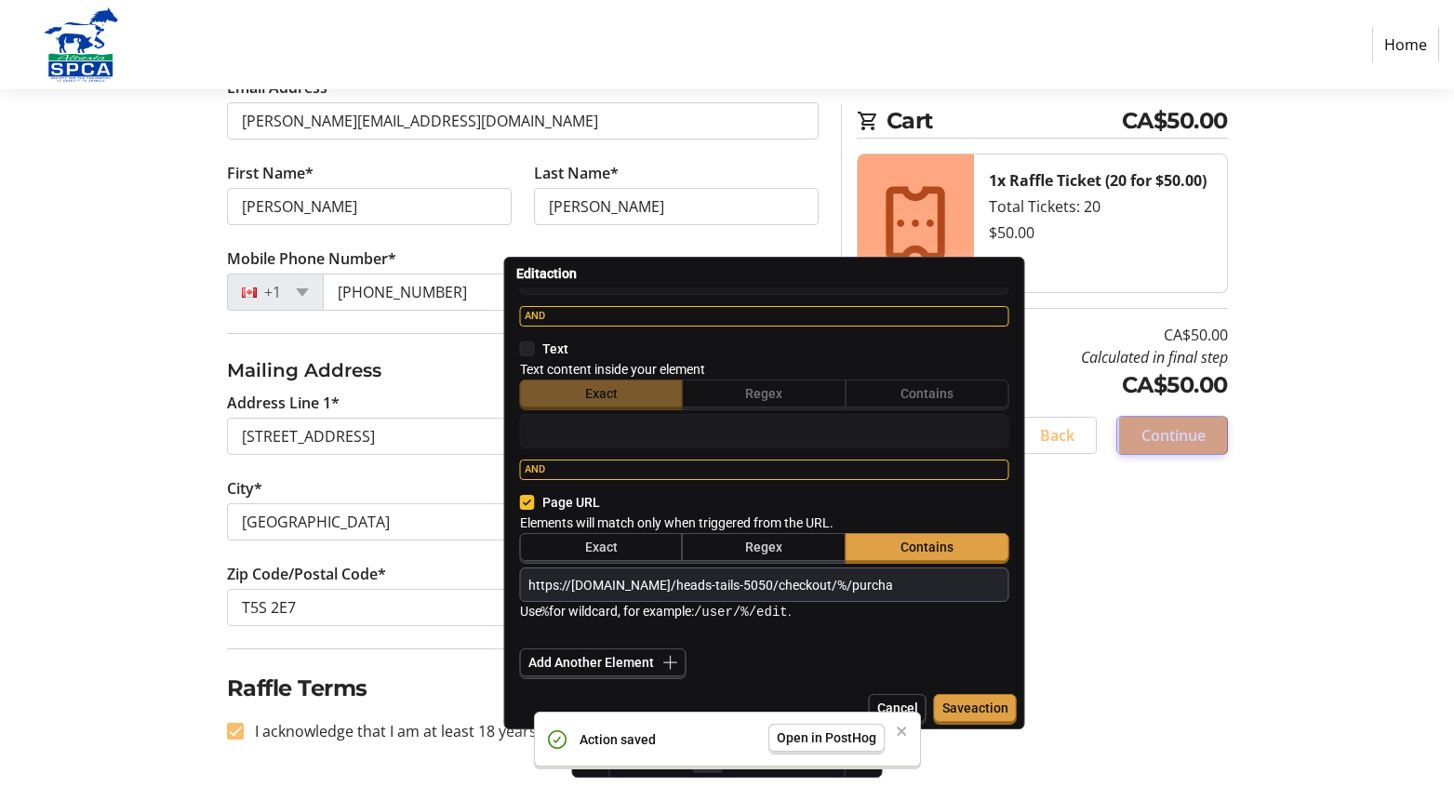
type textarea "x"
type input "https://trellis.org/heads-tails-5050/checkout/%/purchas"
type textarea "x"
type input "https://trellis.org/heads-tails-5050/checkout/%/purchase"
type textarea "x"
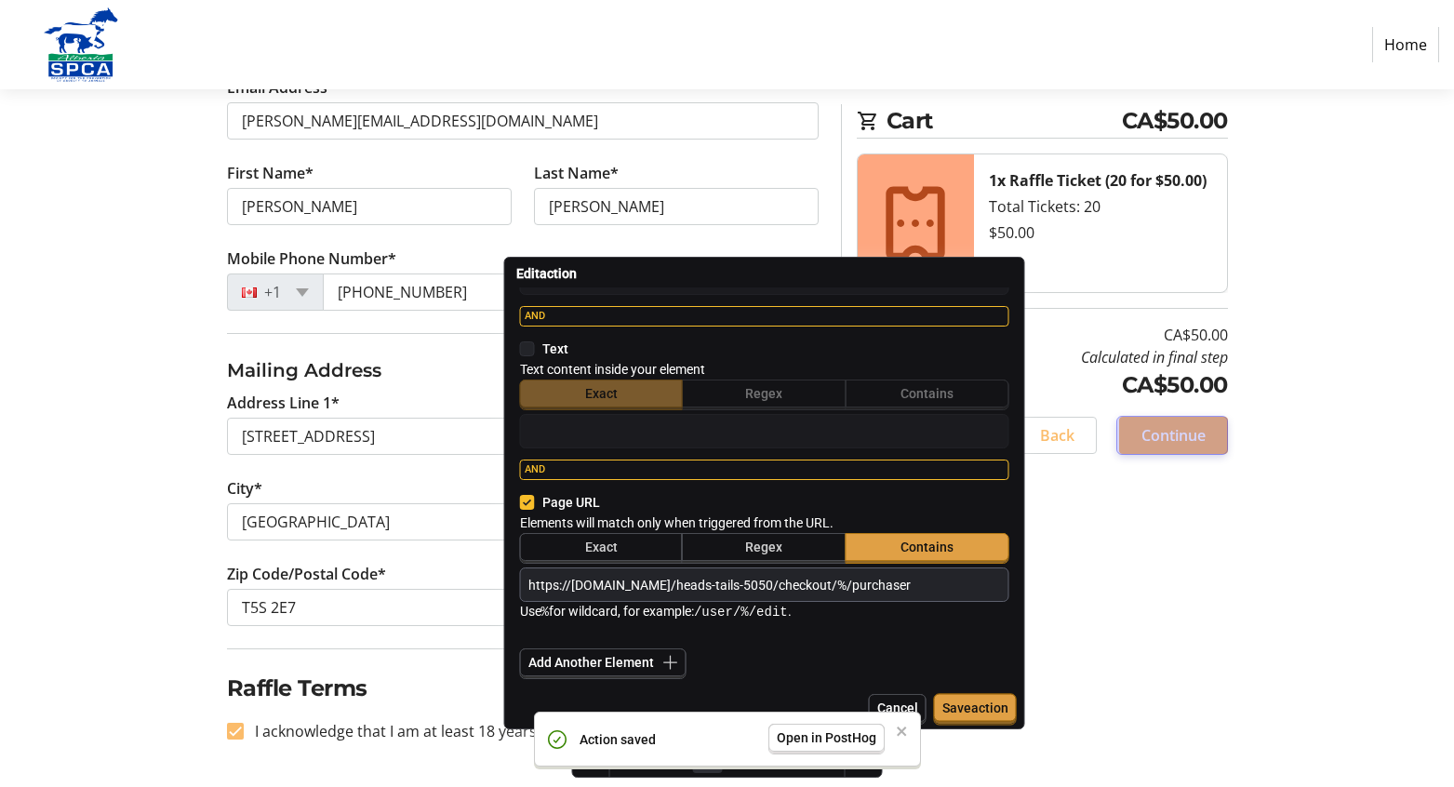
type input "https://trellis.org/heads-tails-5050/checkout/%/purchaser"
click at [958, 703] on span "Save action" at bounding box center [975, 707] width 66 height 15
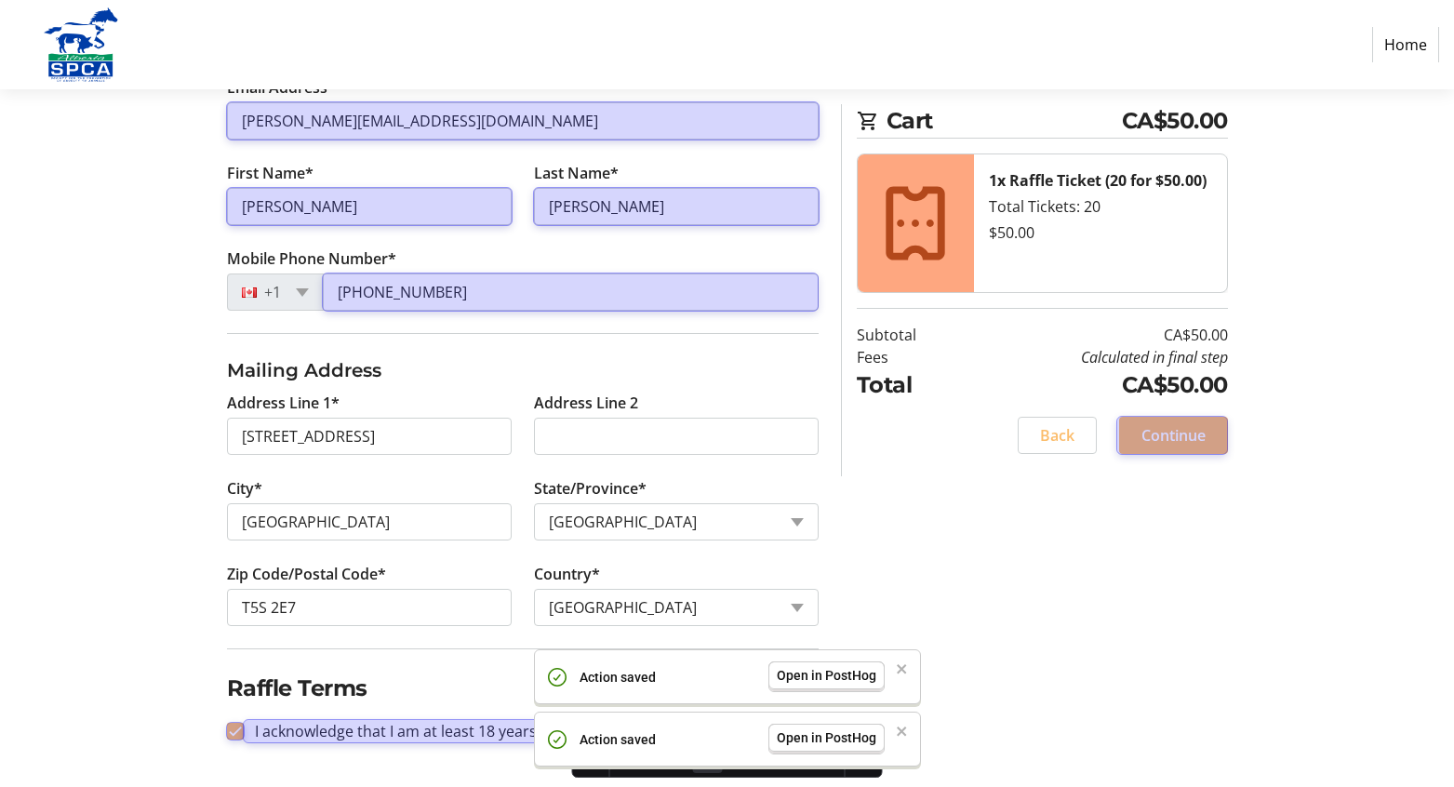
click at [1174, 611] on div "Log In to Your Account (Optional) Or continue below to checkout as a guest. Log…" at bounding box center [727, 319] width 1228 height 935
click at [1107, 631] on div "Log In to Your Account (Optional) Or continue below to checkout as a guest. Log…" at bounding box center [727, 319] width 1228 height 935
click at [905, 668] on icon "close" at bounding box center [902, 668] width 13 height 15
click at [905, 729] on icon "close" at bounding box center [902, 731] width 13 height 15
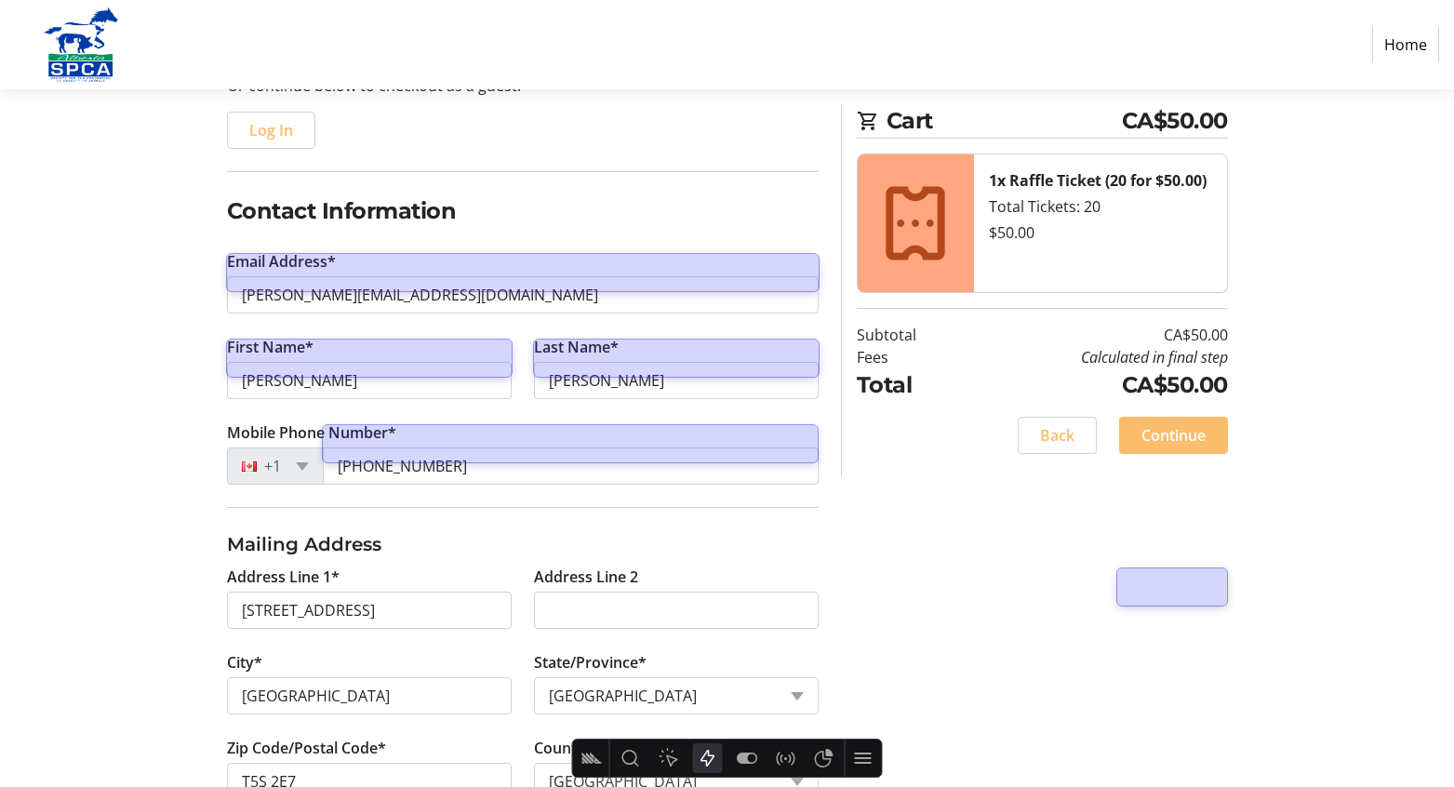
scroll to position [392, 0]
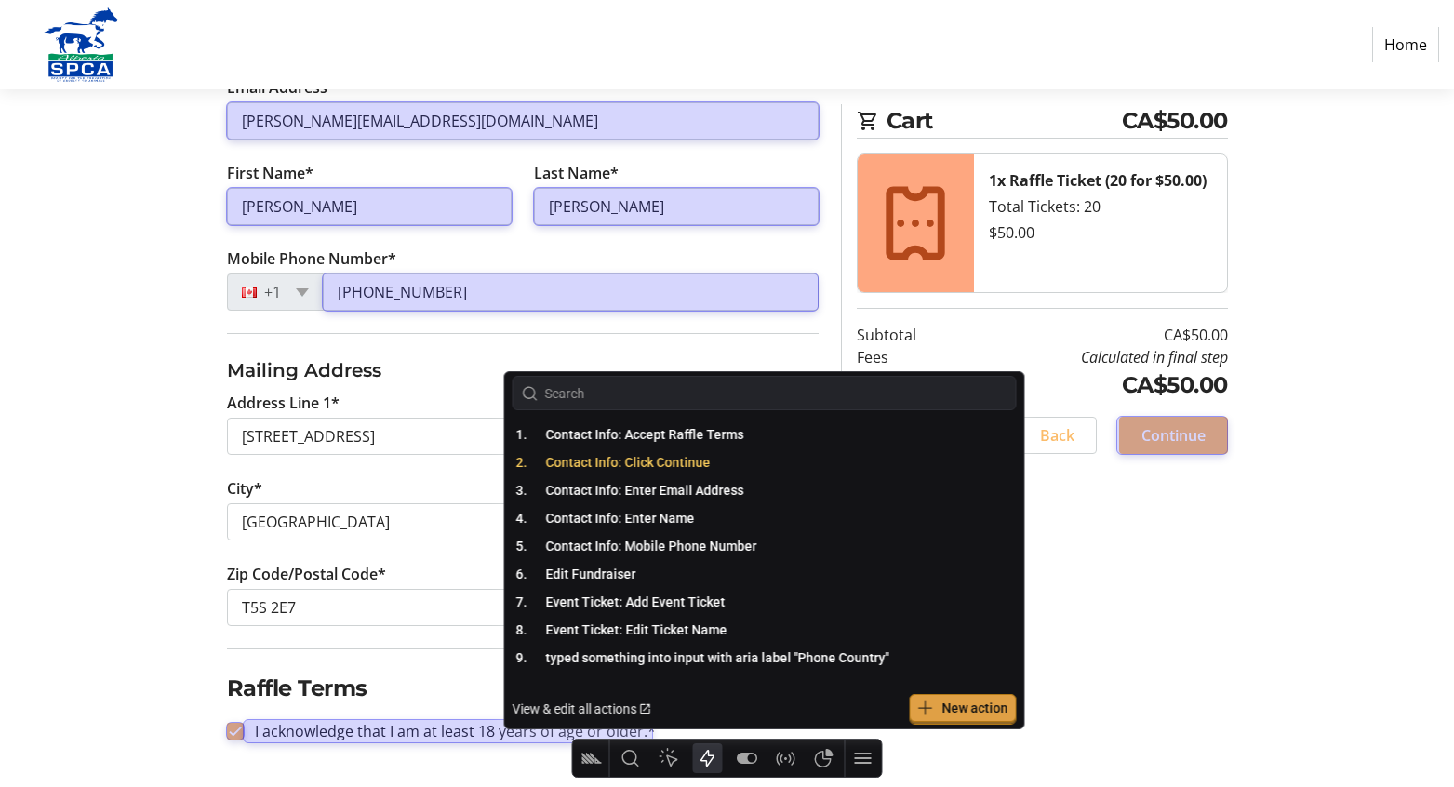
click at [671, 466] on span "Contact Info: Click Continue" at bounding box center [628, 462] width 165 height 15
type textarea "x"
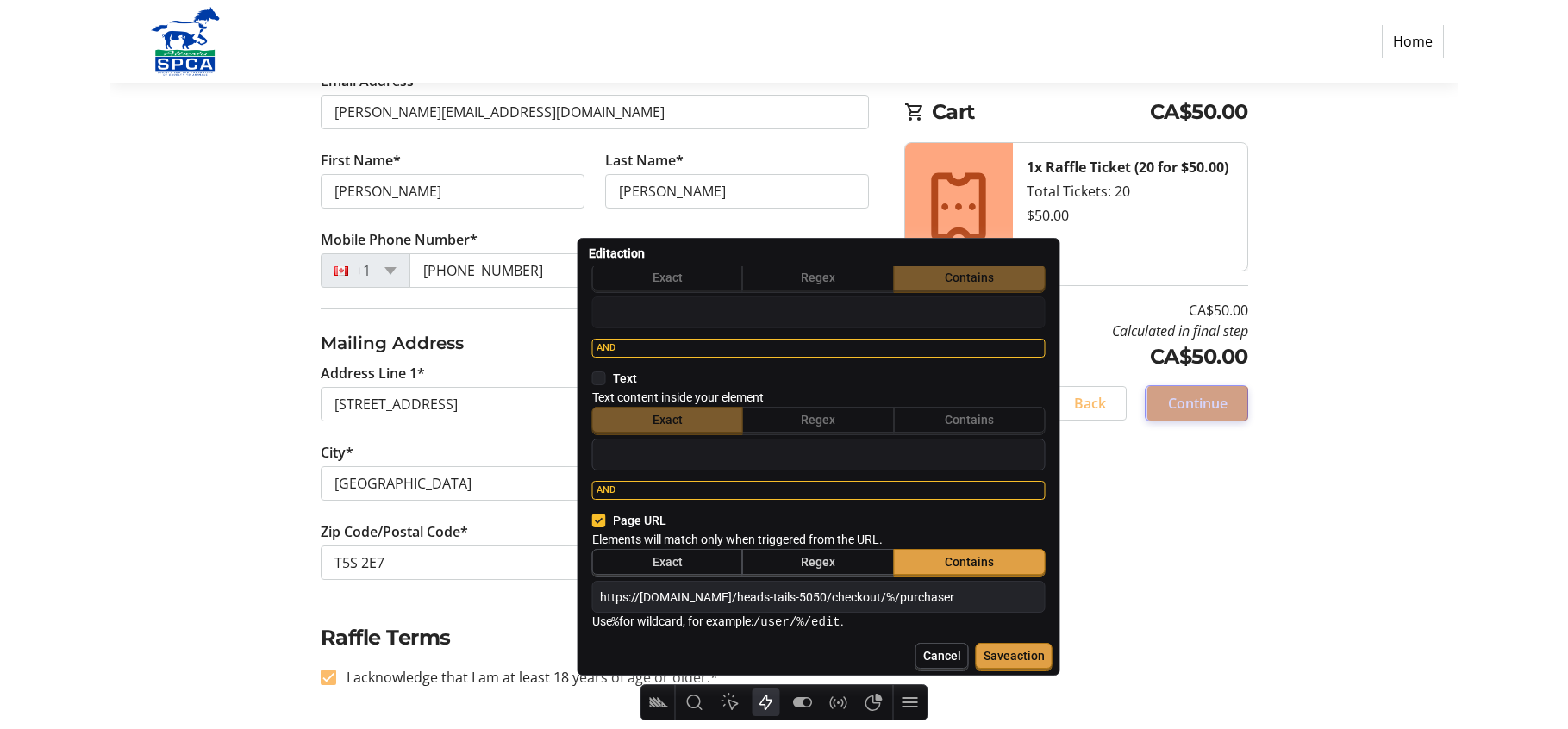
scroll to position [418, 0]
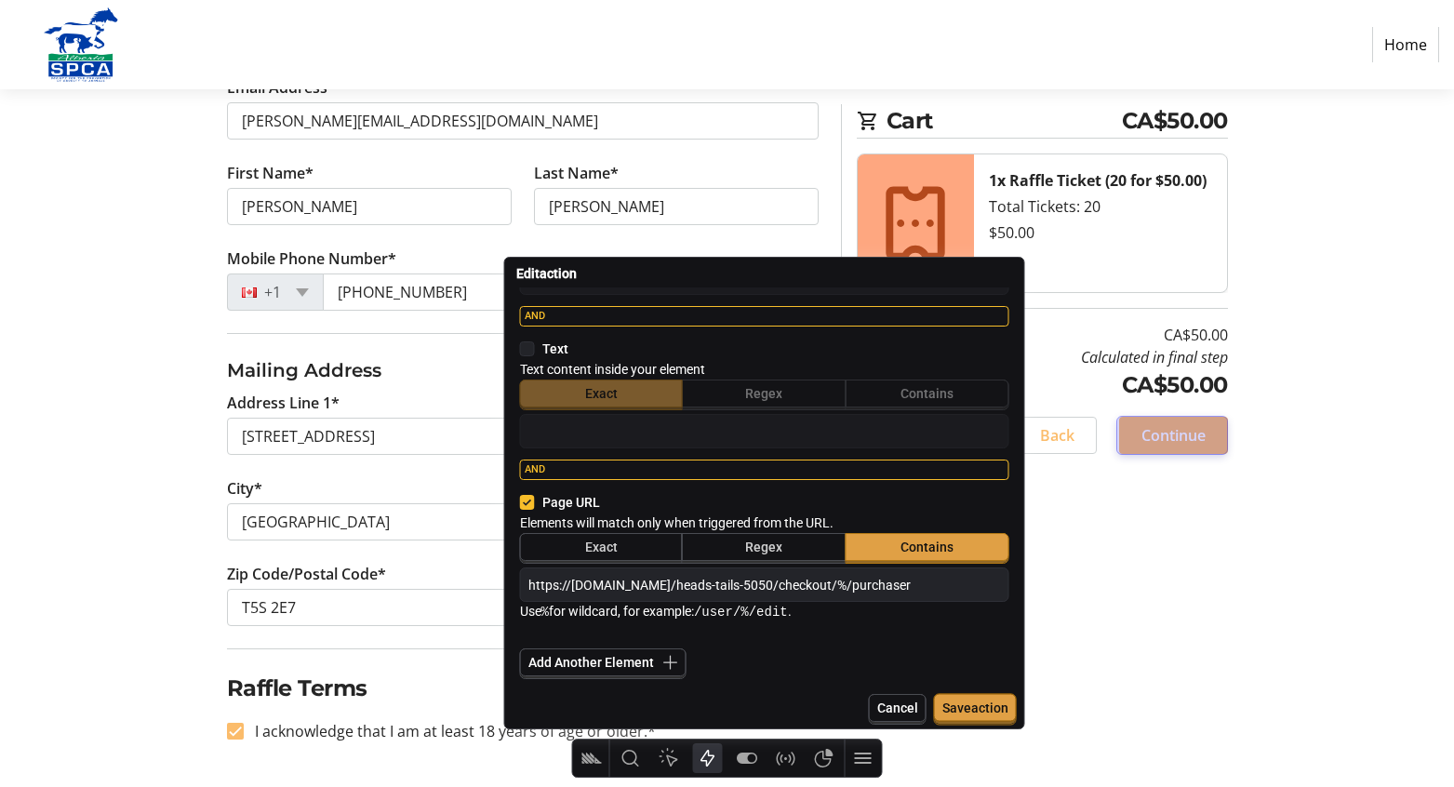
click at [967, 704] on span "Save action" at bounding box center [975, 707] width 66 height 15
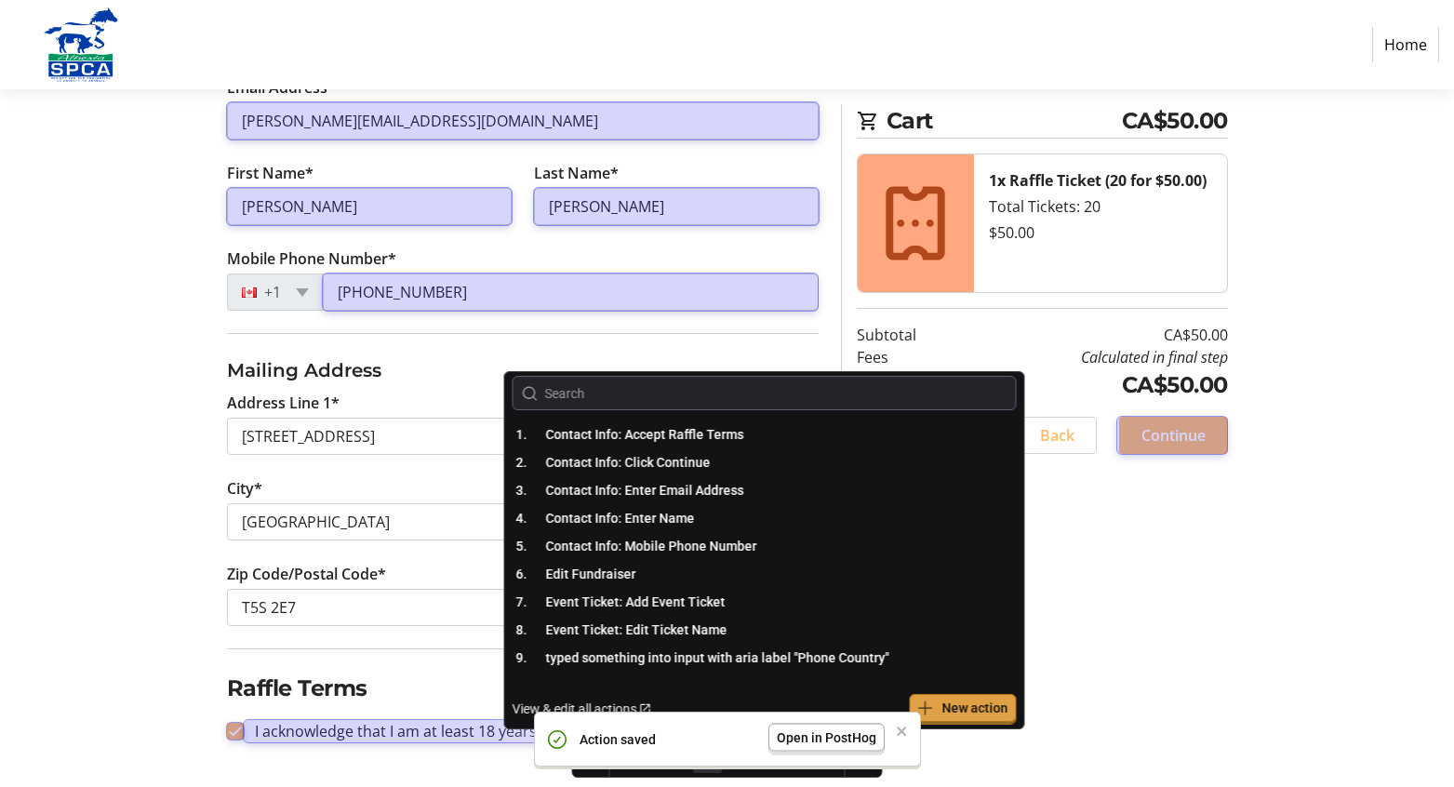
click at [833, 739] on span "Open in PostHog" at bounding box center [827, 737] width 100 height 15
